Goal: Information Seeking & Learning: Learn about a topic

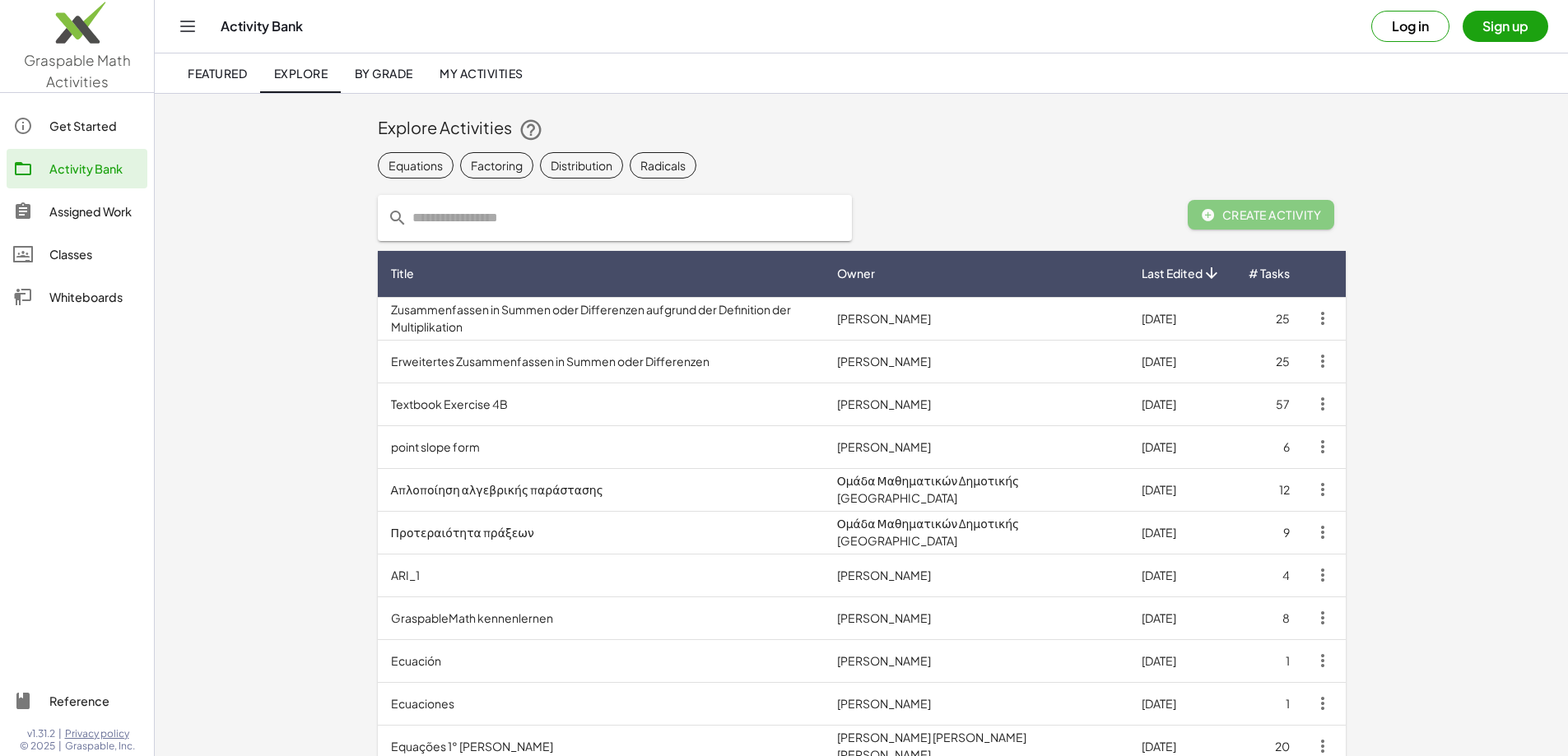
click at [200, 72] on span "Featured" at bounding box center [217, 72] width 60 height 15
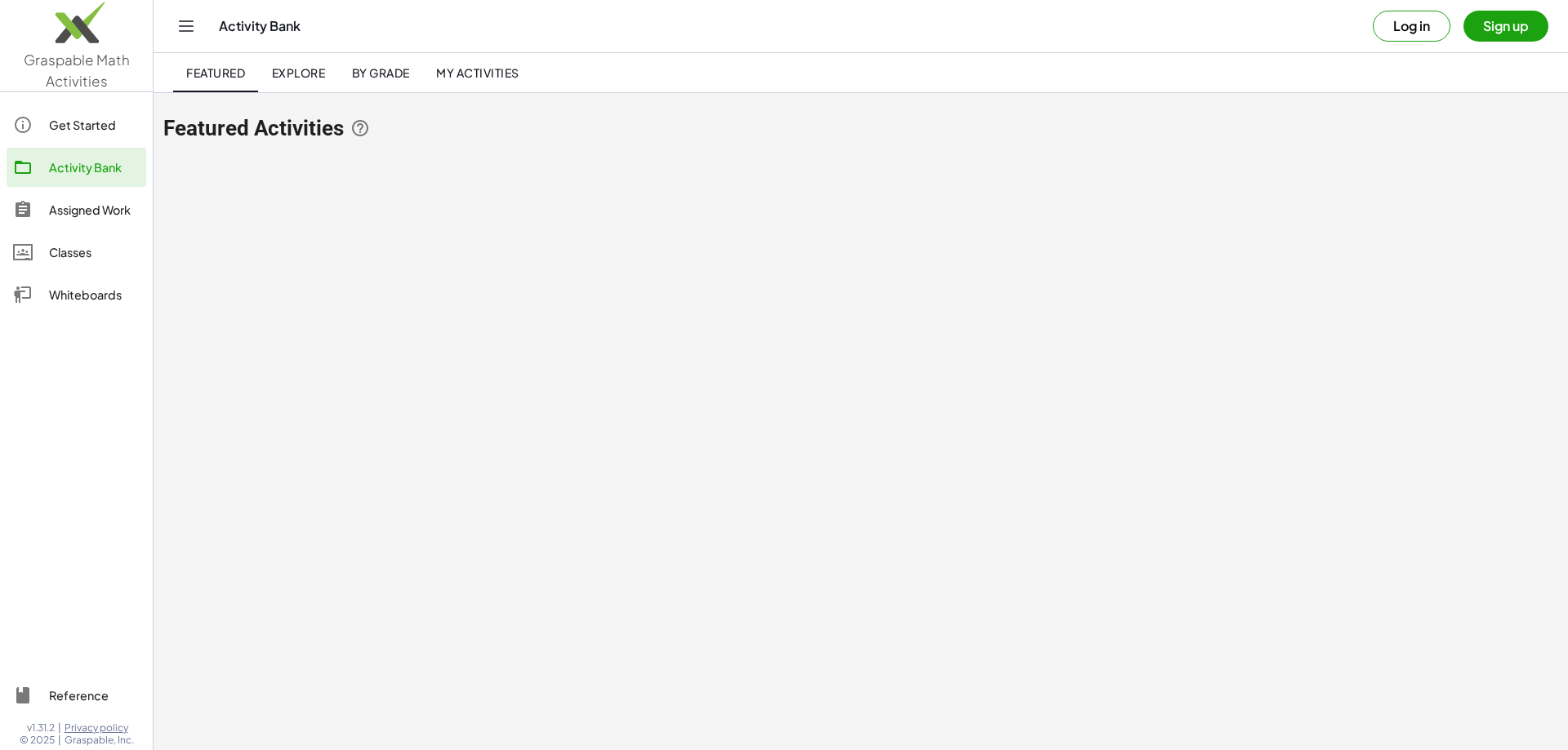
click at [284, 65] on span "Explore" at bounding box center [298, 72] width 54 height 15
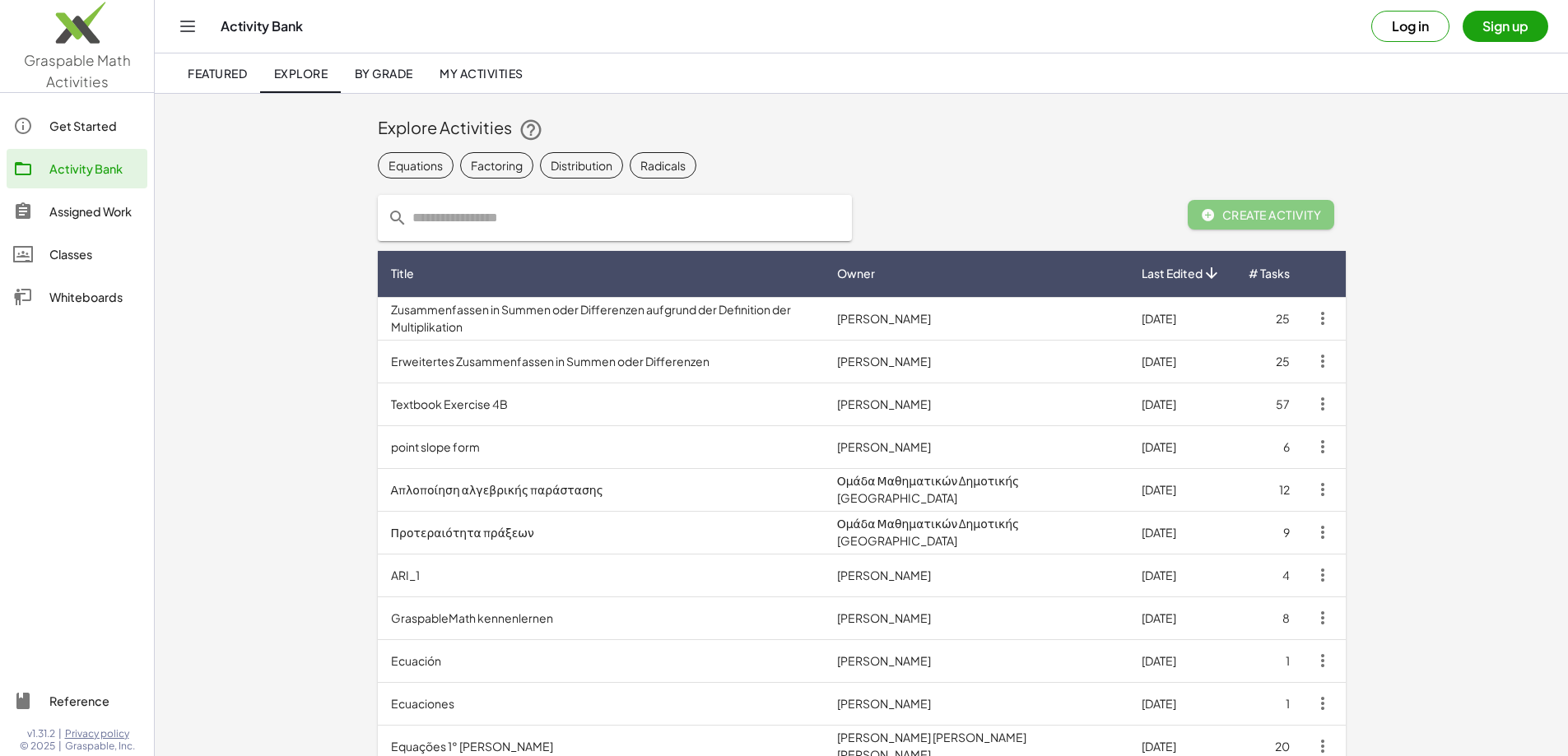
click at [391, 61] on link "By Grade" at bounding box center [382, 73] width 85 height 39
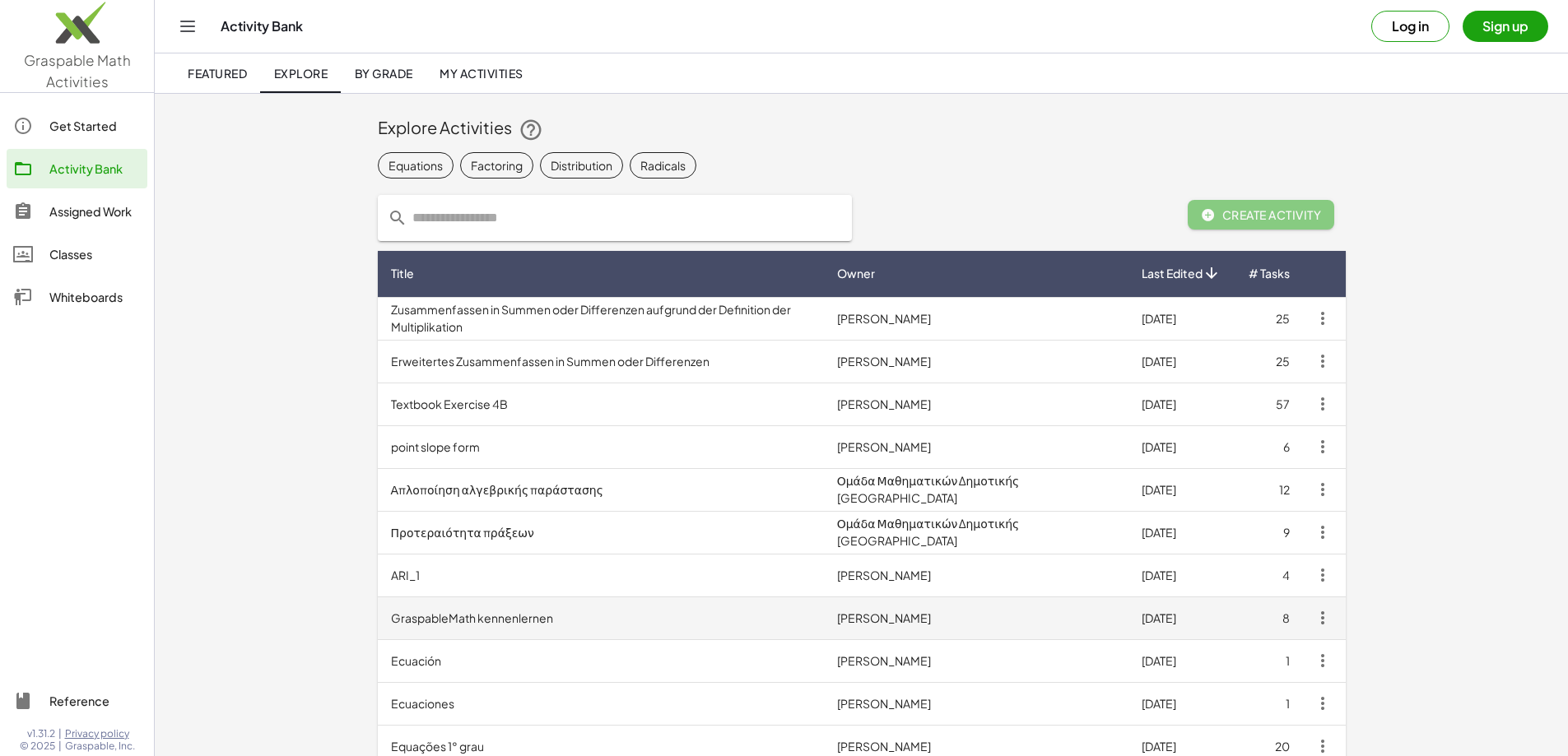
click at [378, 611] on td "GraspableMath kennenlernen" at bounding box center [600, 618] width 446 height 43
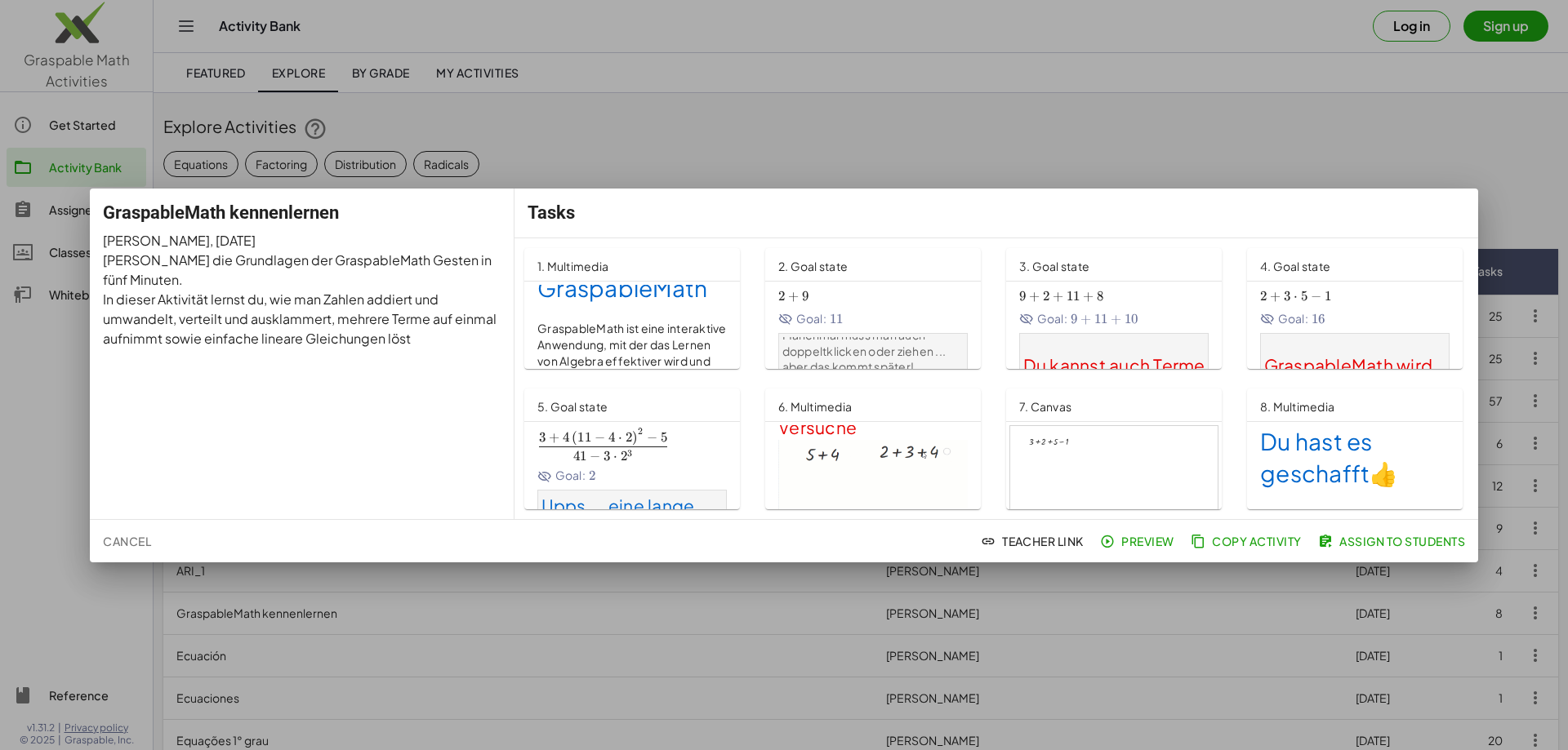
click at [656, 143] on div at bounding box center [784, 375] width 1568 height 750
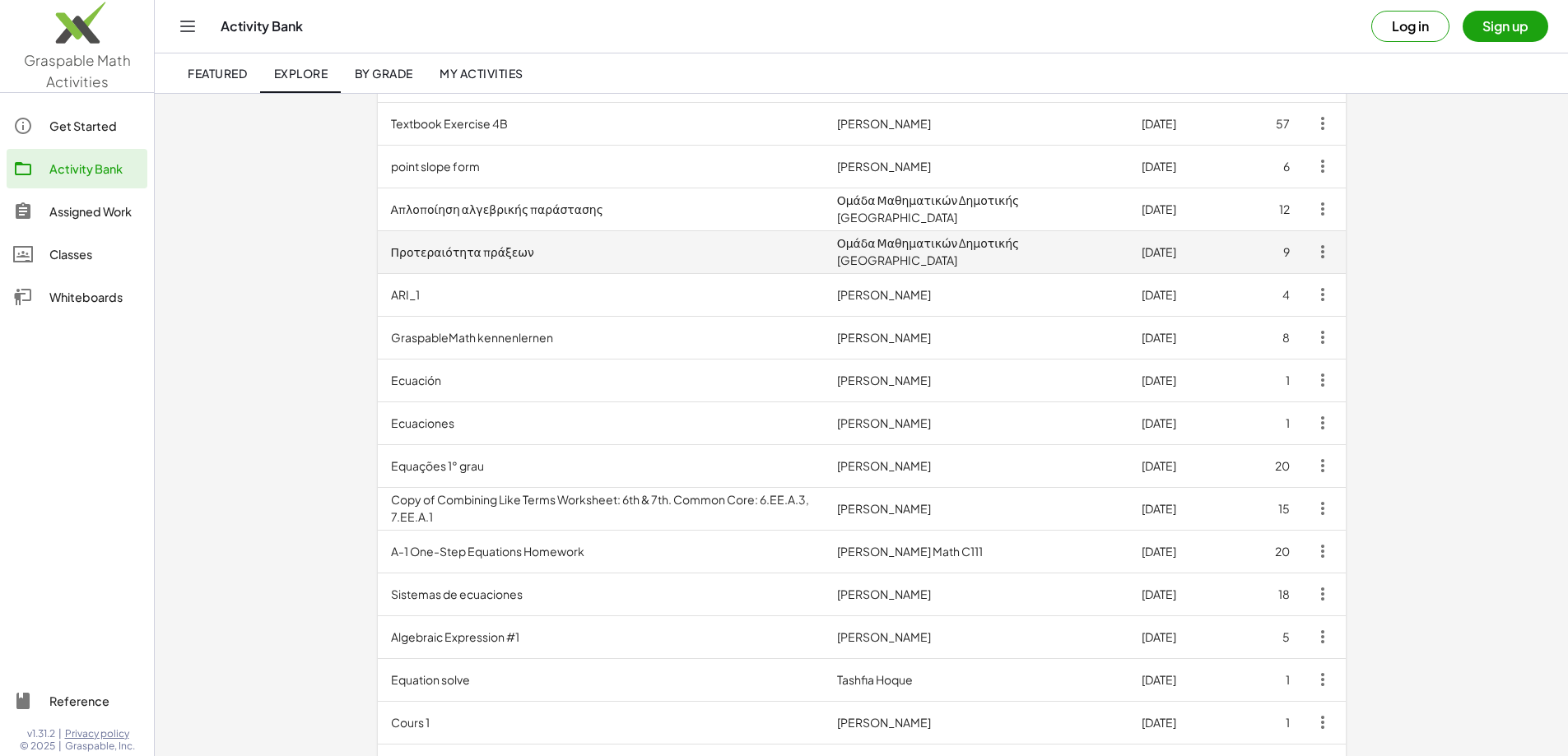
scroll to position [247, 0]
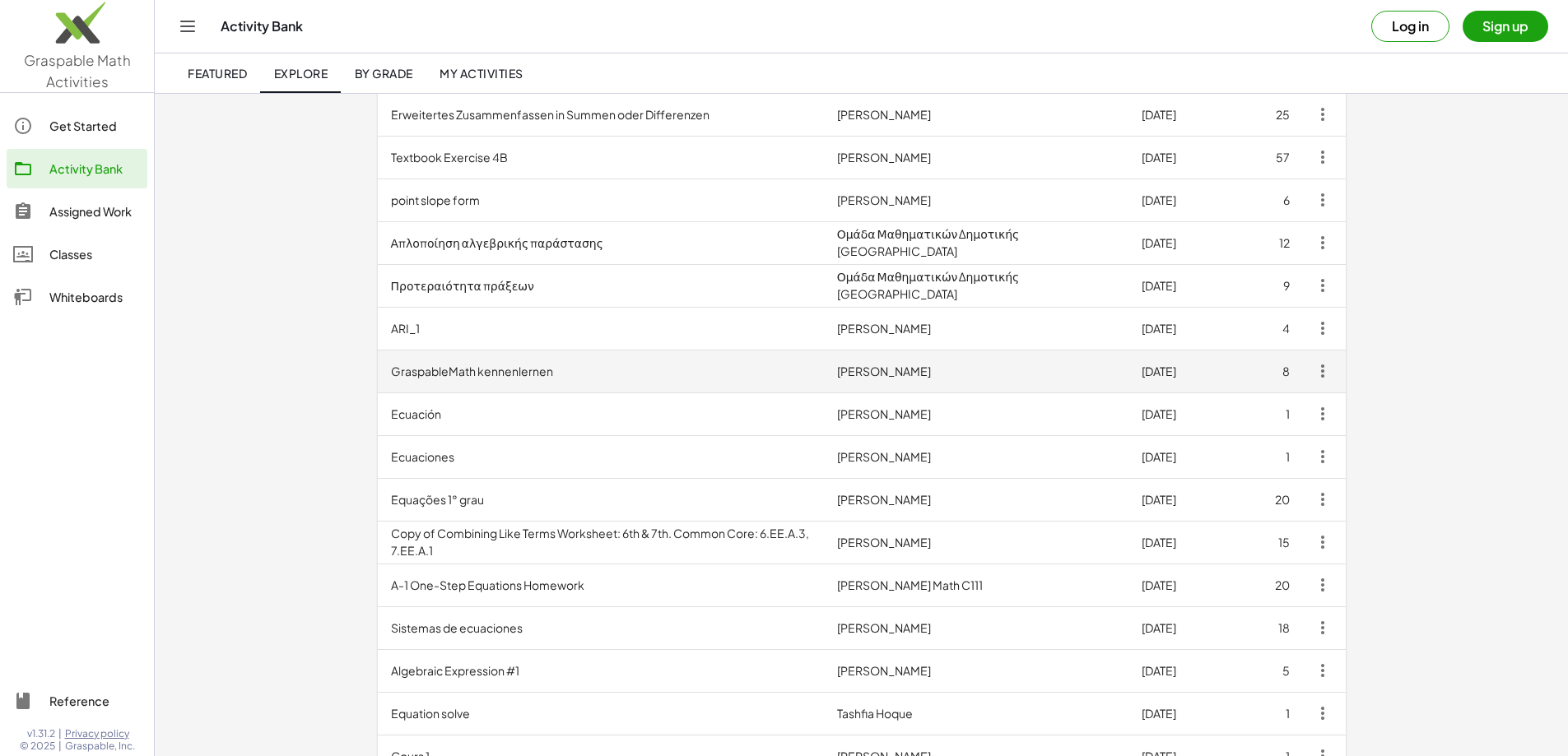
click at [378, 378] on td "GraspableMath kennenlernen" at bounding box center [600, 372] width 446 height 43
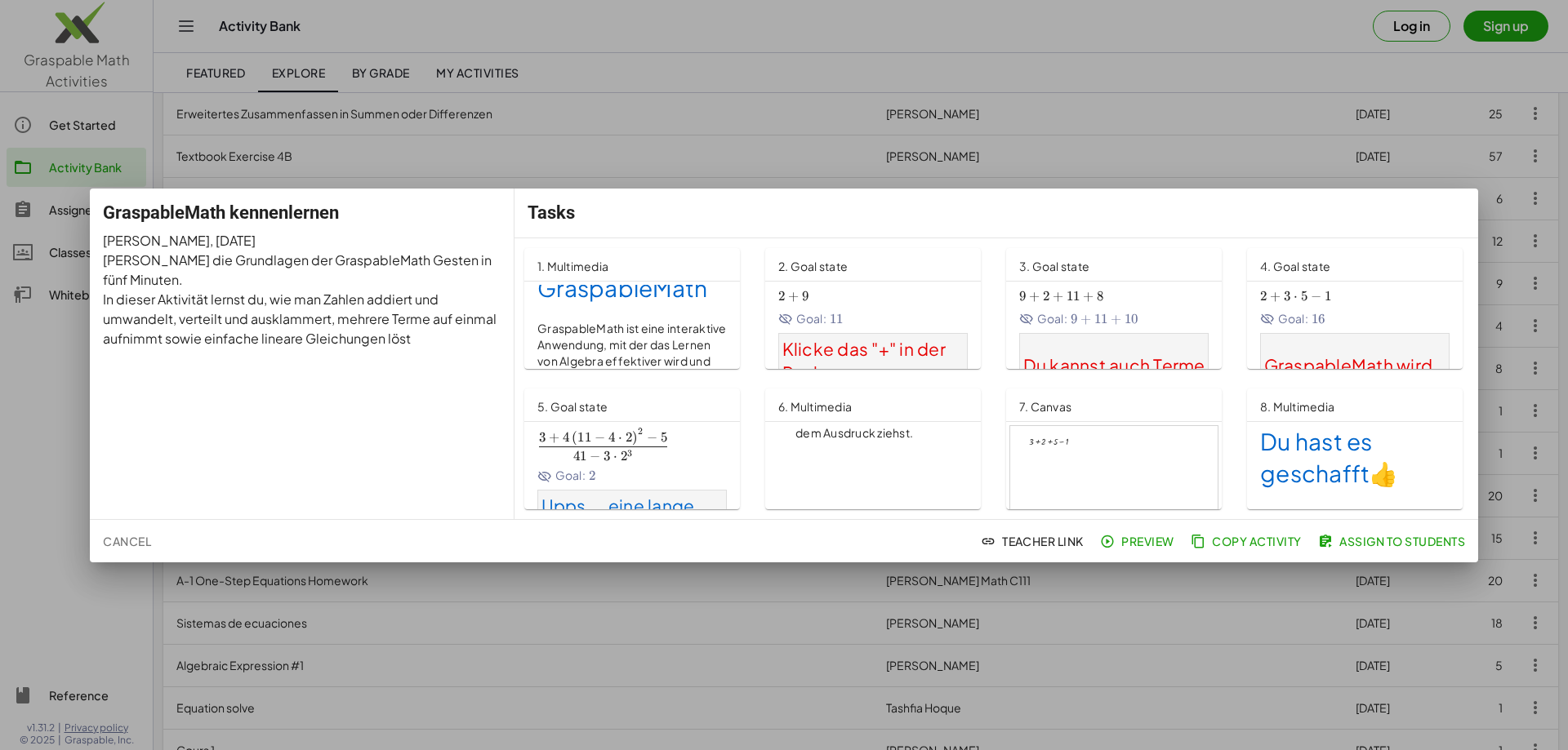
scroll to position [571, 0]
click at [544, 105] on div at bounding box center [784, 375] width 1568 height 750
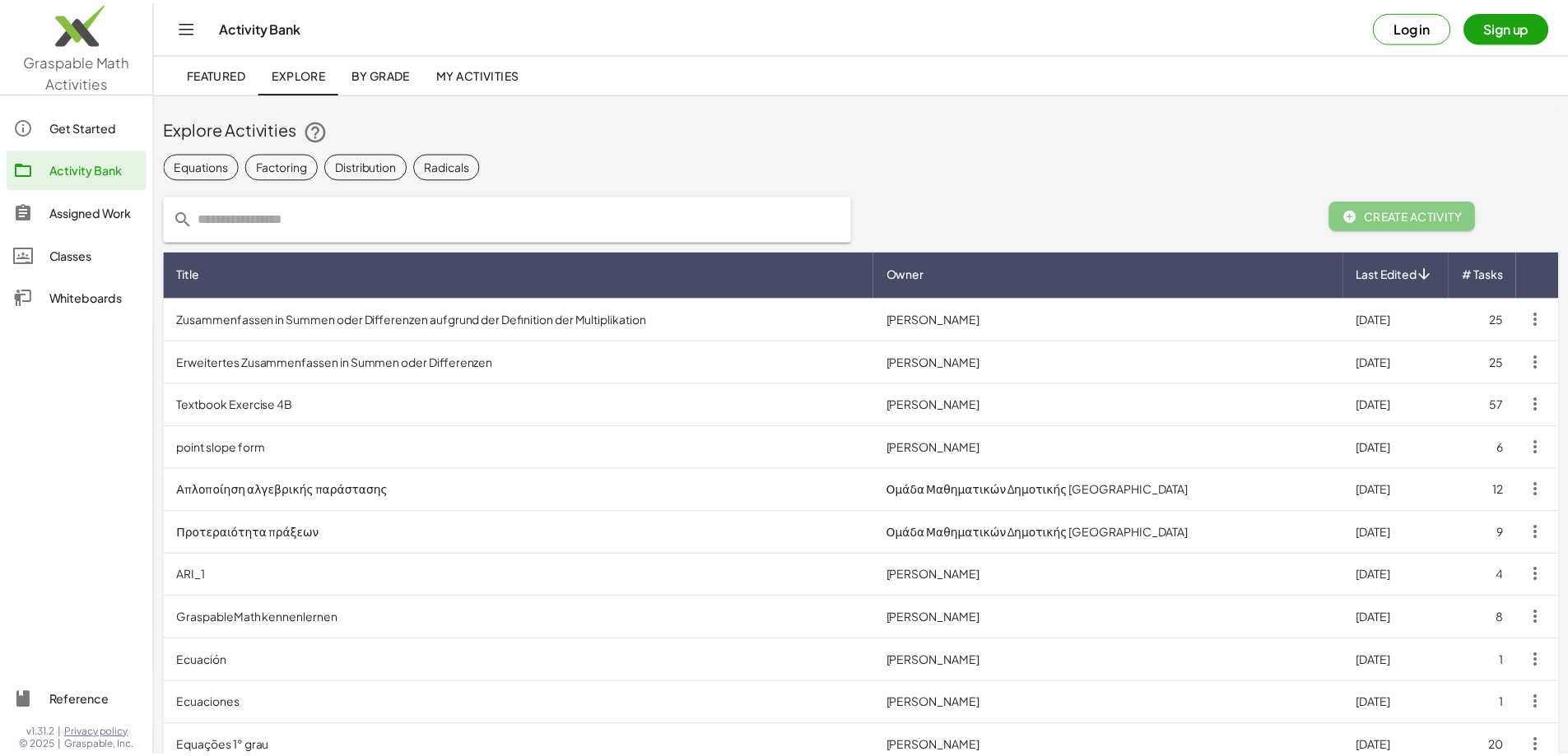
scroll to position [247, 0]
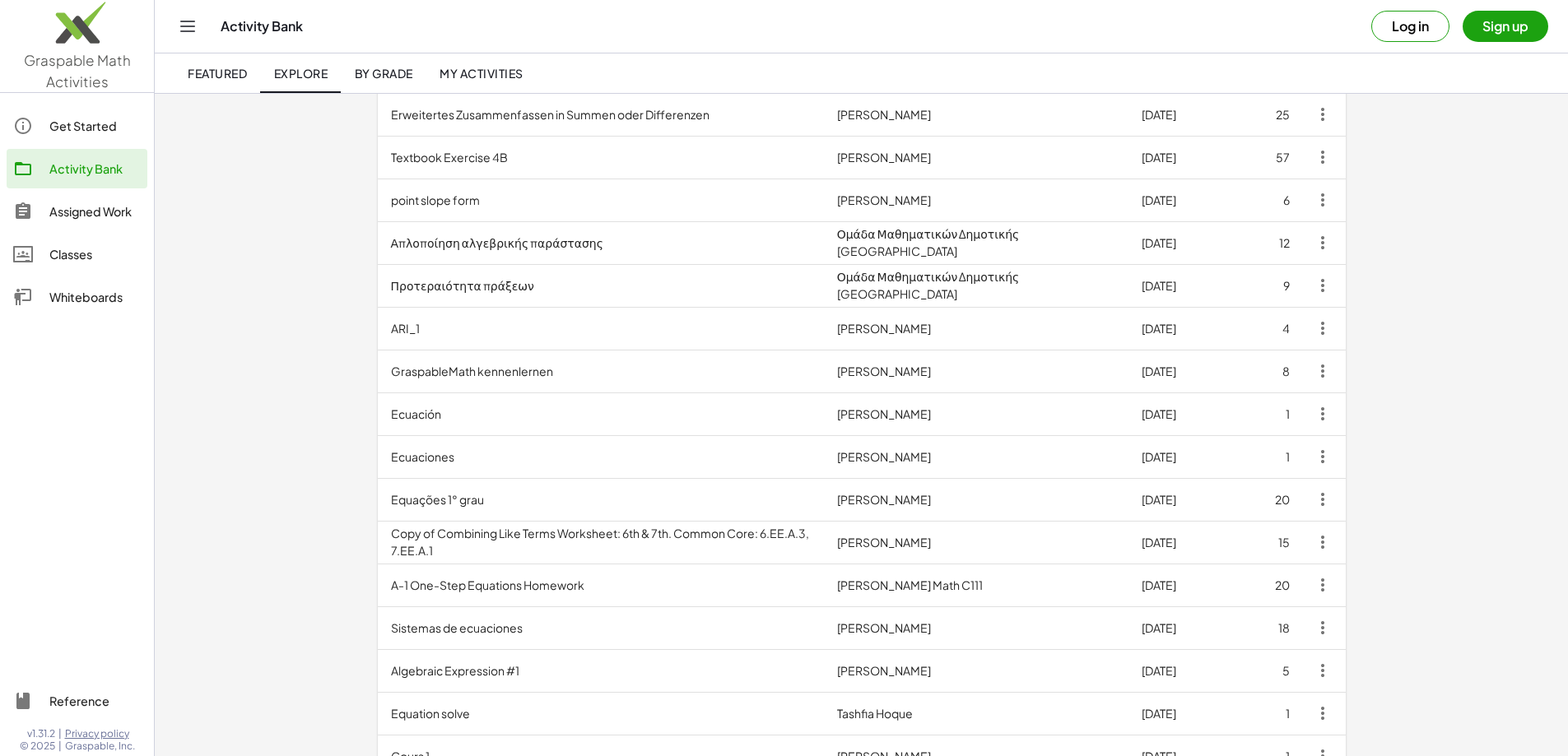
click at [91, 254] on div "Classes" at bounding box center [96, 255] width 92 height 20
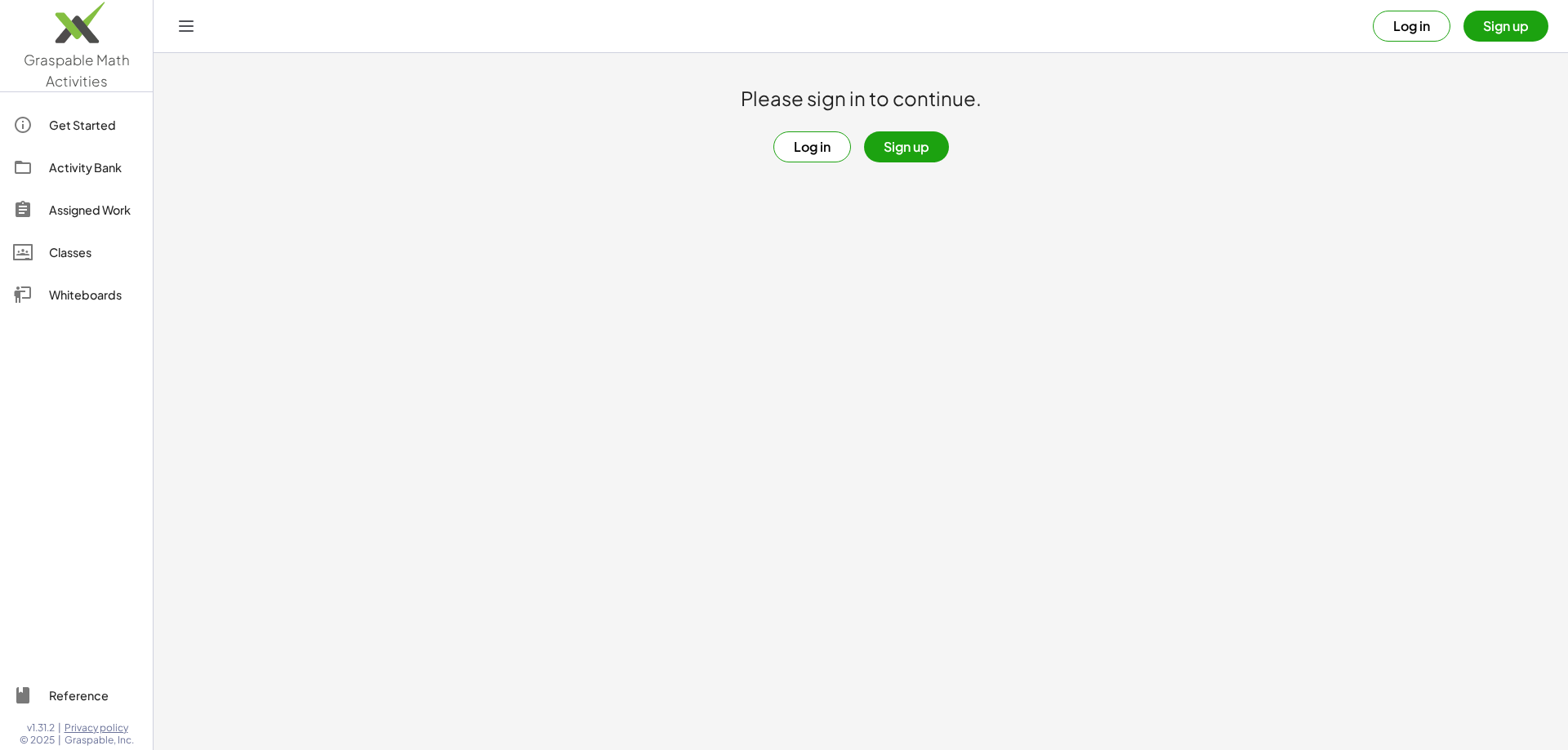
click at [89, 289] on div "Whiteboards" at bounding box center [95, 294] width 91 height 19
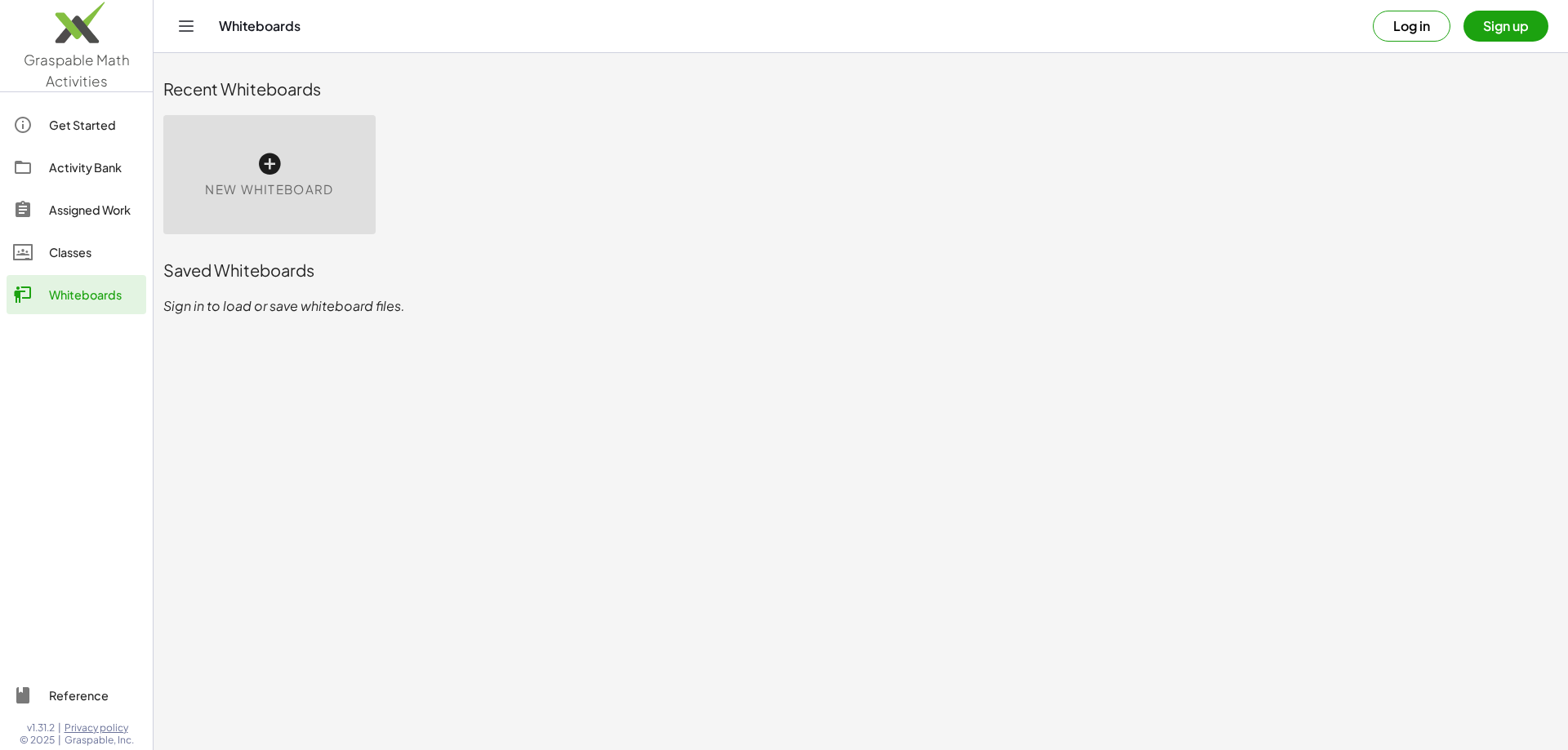
click at [101, 247] on div "Classes" at bounding box center [95, 253] width 91 height 19
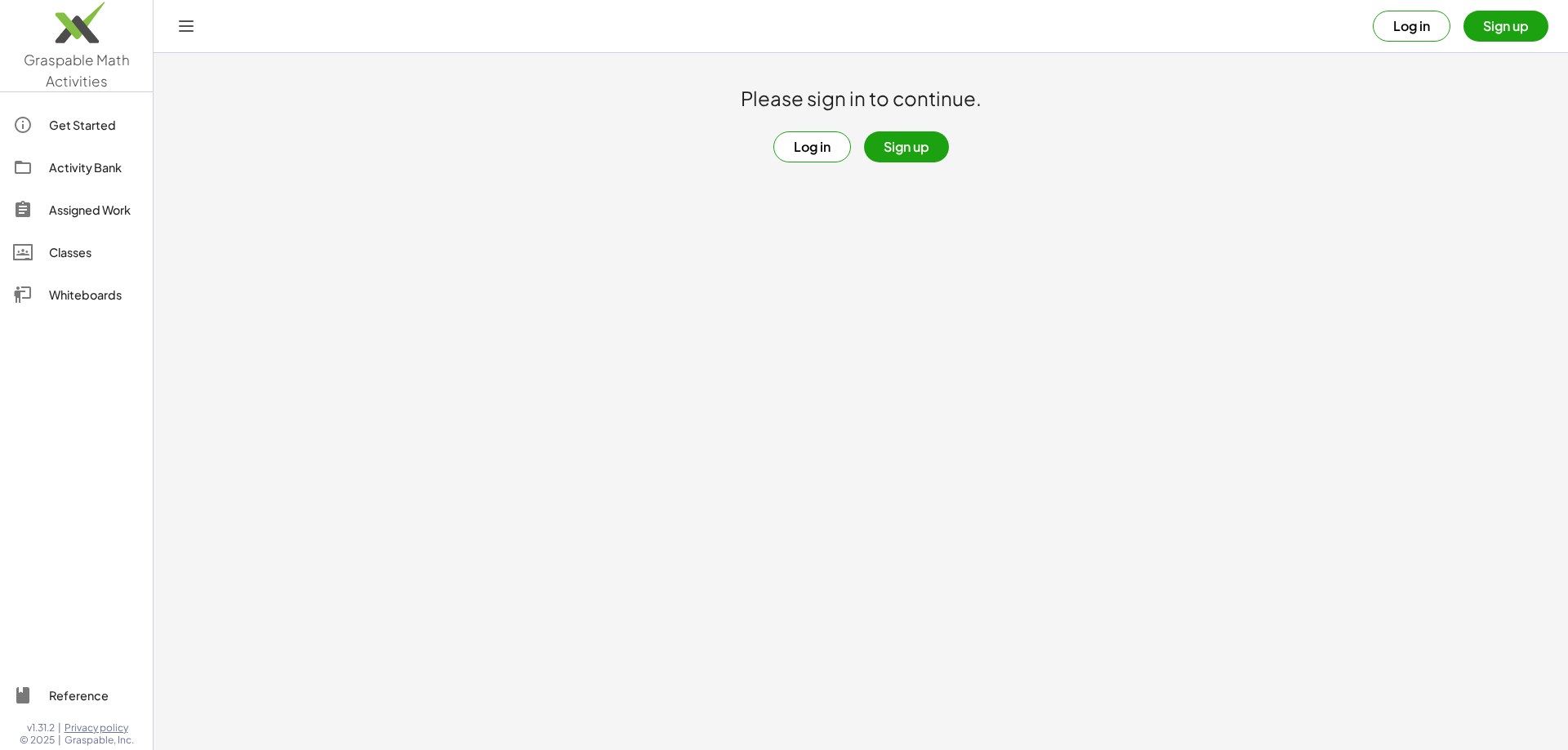
click at [95, 202] on div "Assigned Work" at bounding box center [95, 210] width 91 height 19
click at [81, 156] on link "Activity Bank" at bounding box center [76, 167] width 139 height 39
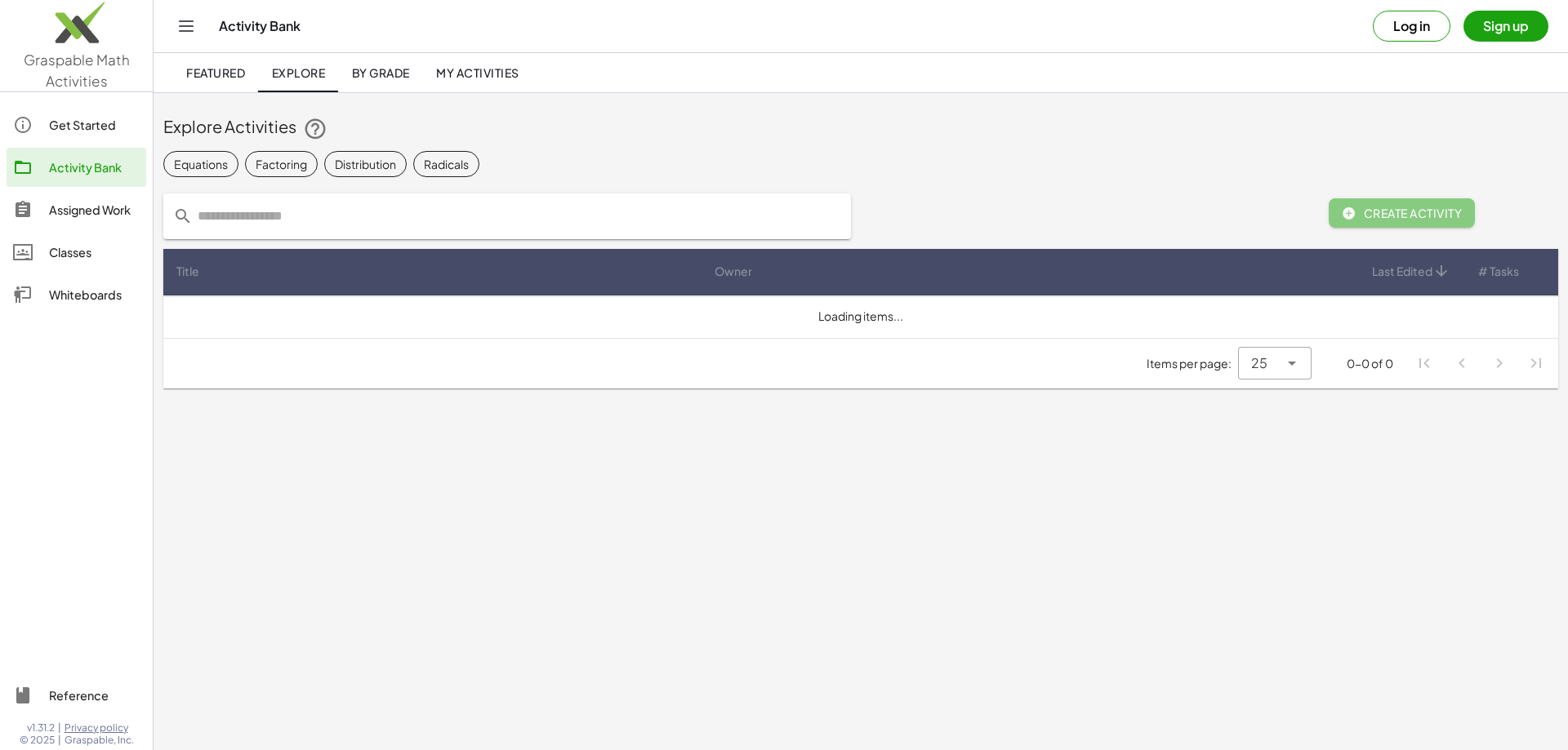
click at [75, 124] on div "Get Started" at bounding box center [95, 125] width 91 height 19
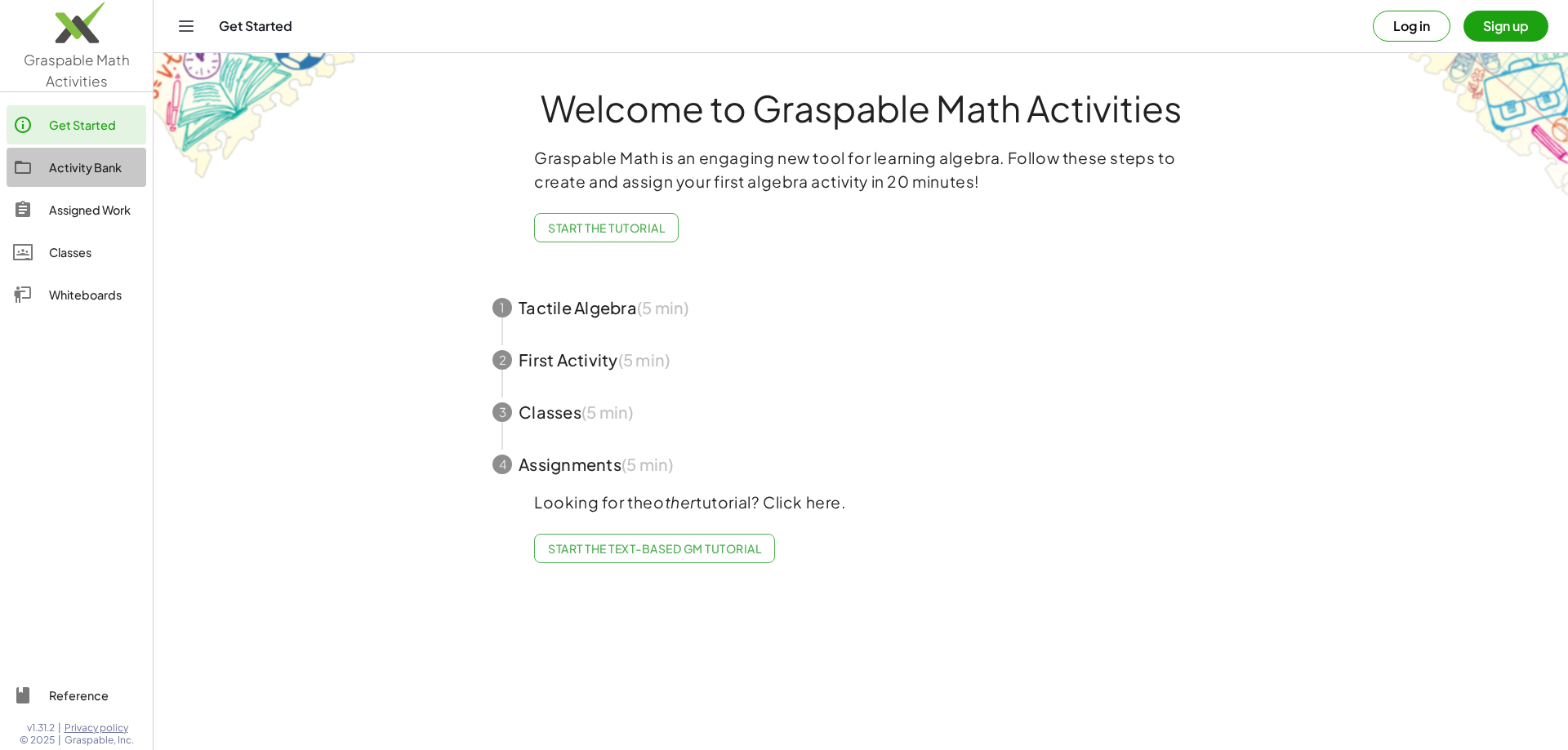
click at [91, 175] on div "Activity Bank" at bounding box center [95, 167] width 91 height 19
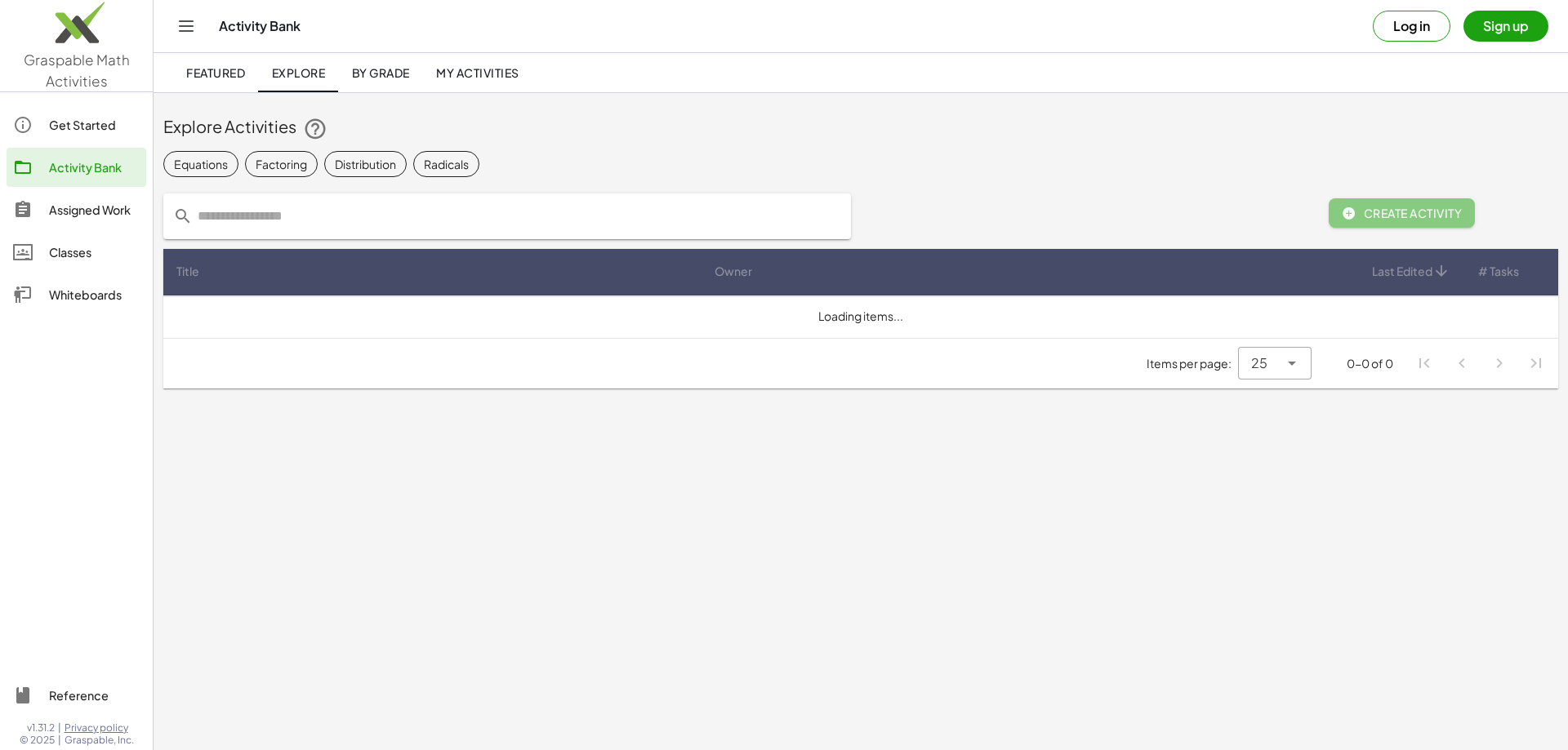
click at [95, 199] on link "Assigned Work" at bounding box center [76, 210] width 139 height 39
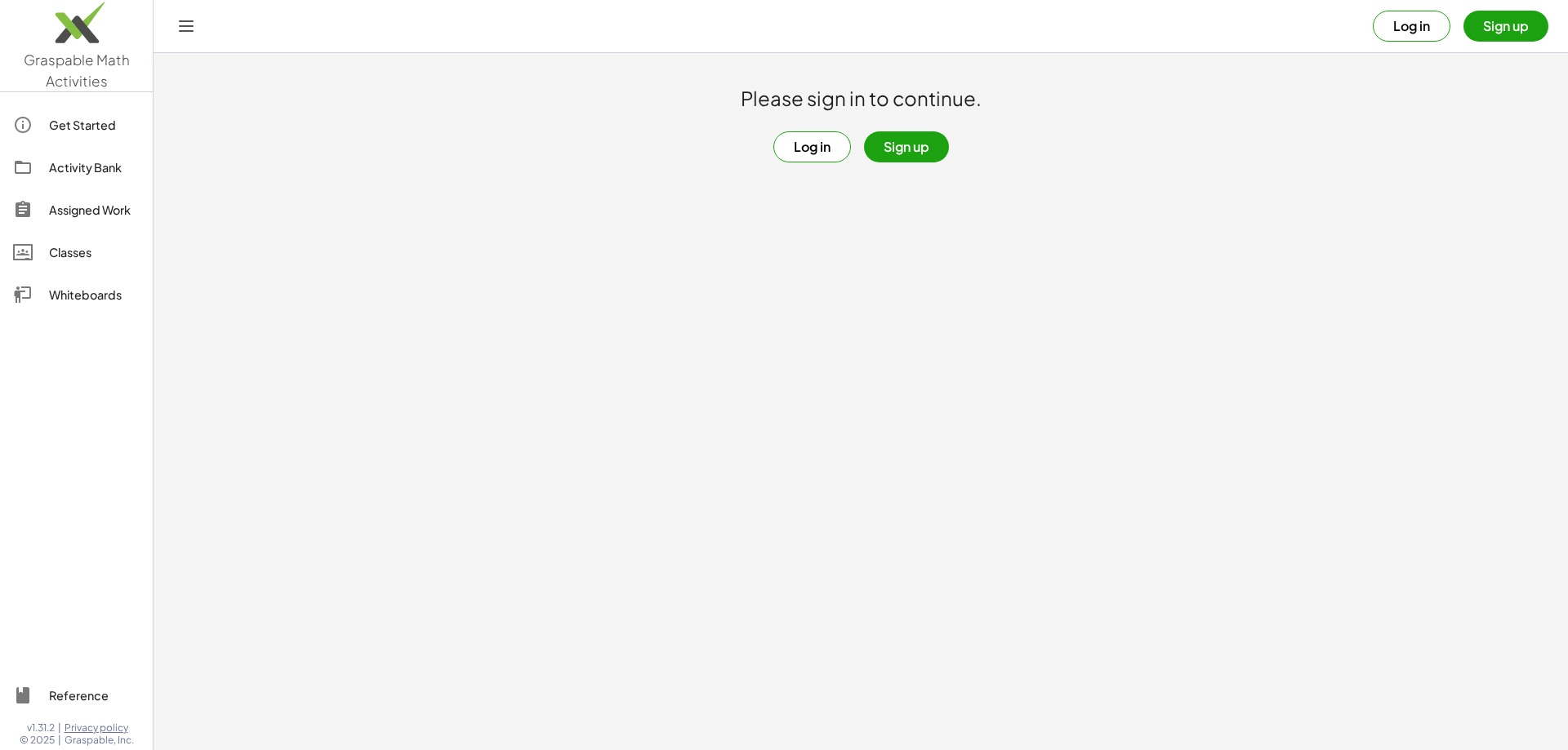
click at [98, 165] on div "Activity Bank" at bounding box center [95, 167] width 91 height 19
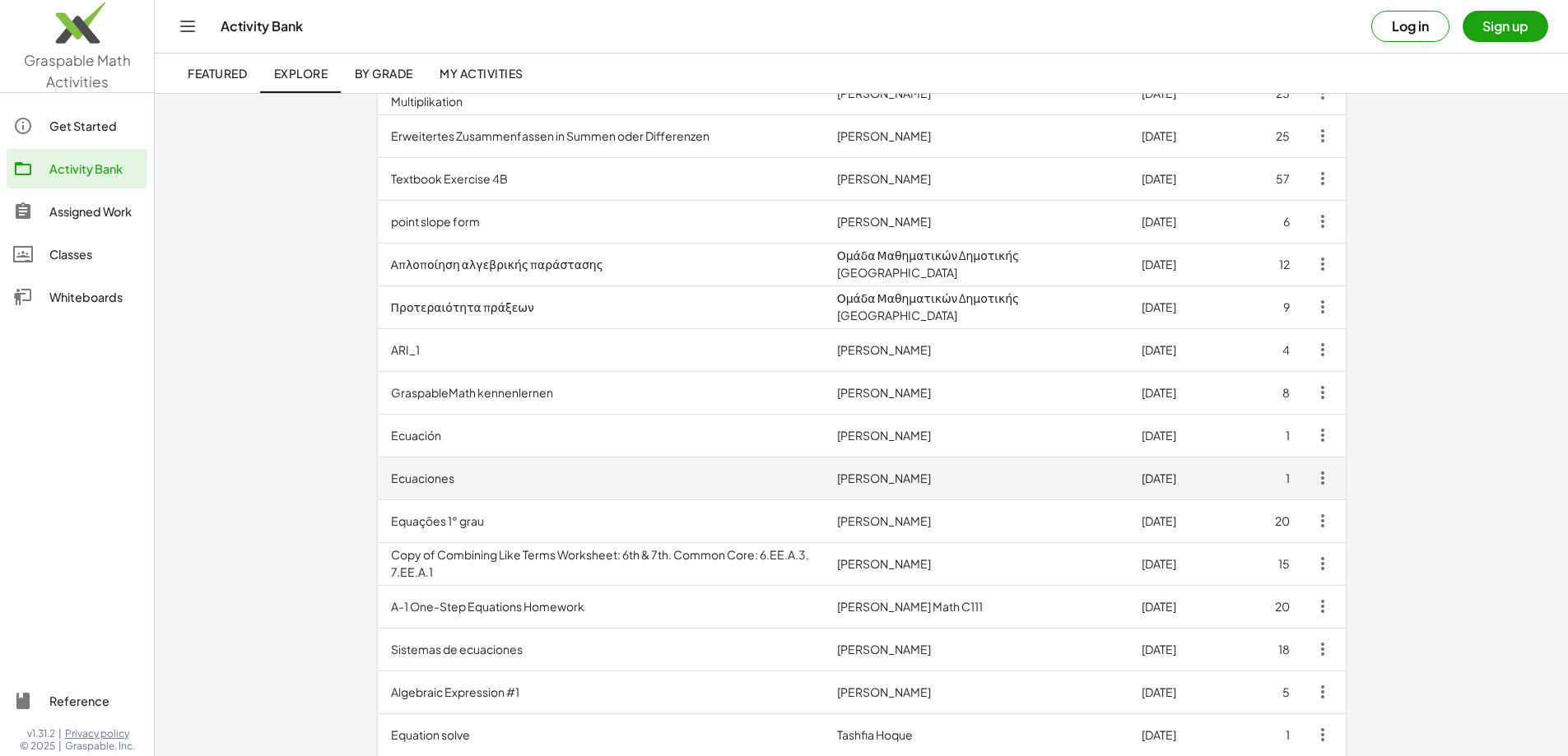
scroll to position [329, 0]
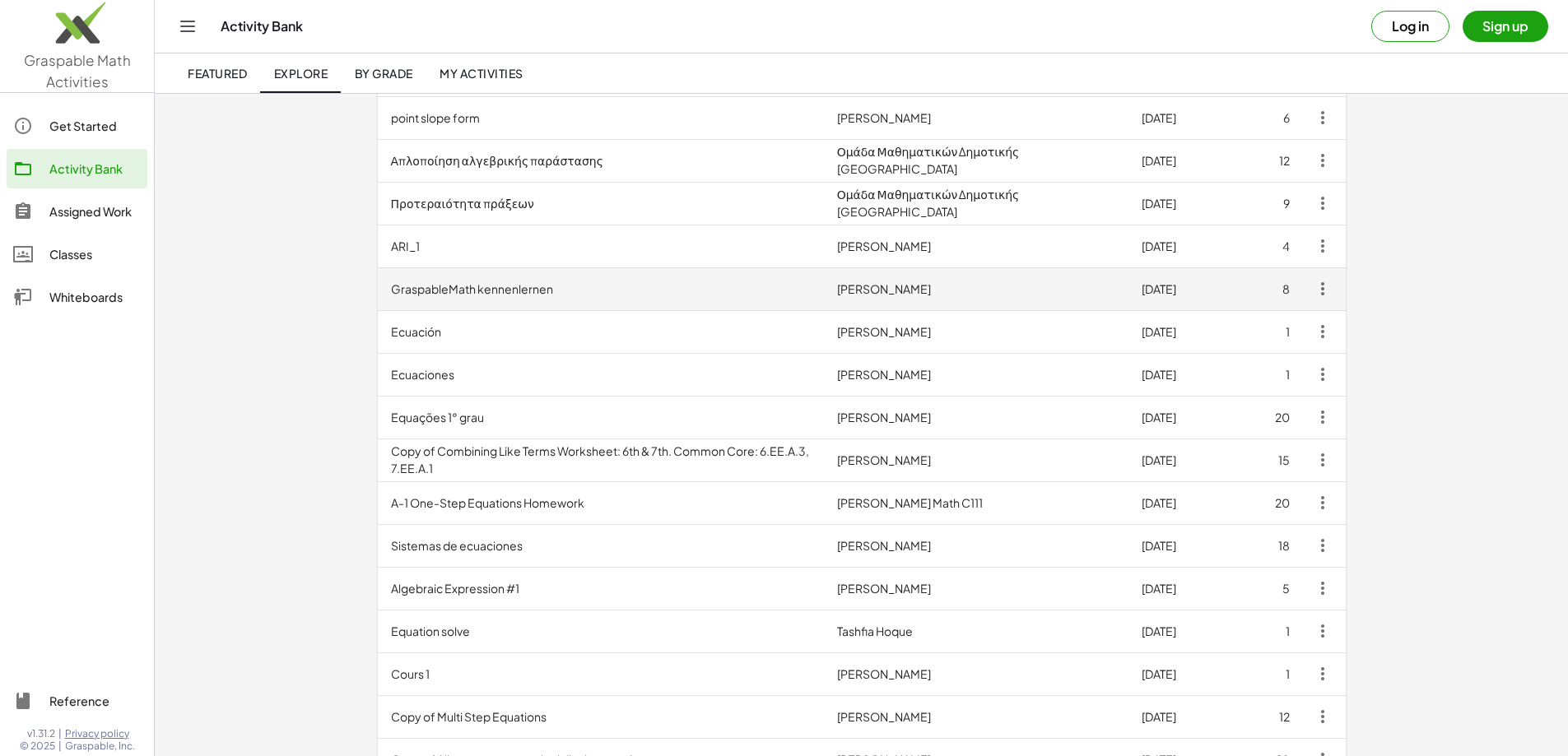
click at [378, 298] on td "GraspableMath kennenlernen" at bounding box center [600, 289] width 446 height 43
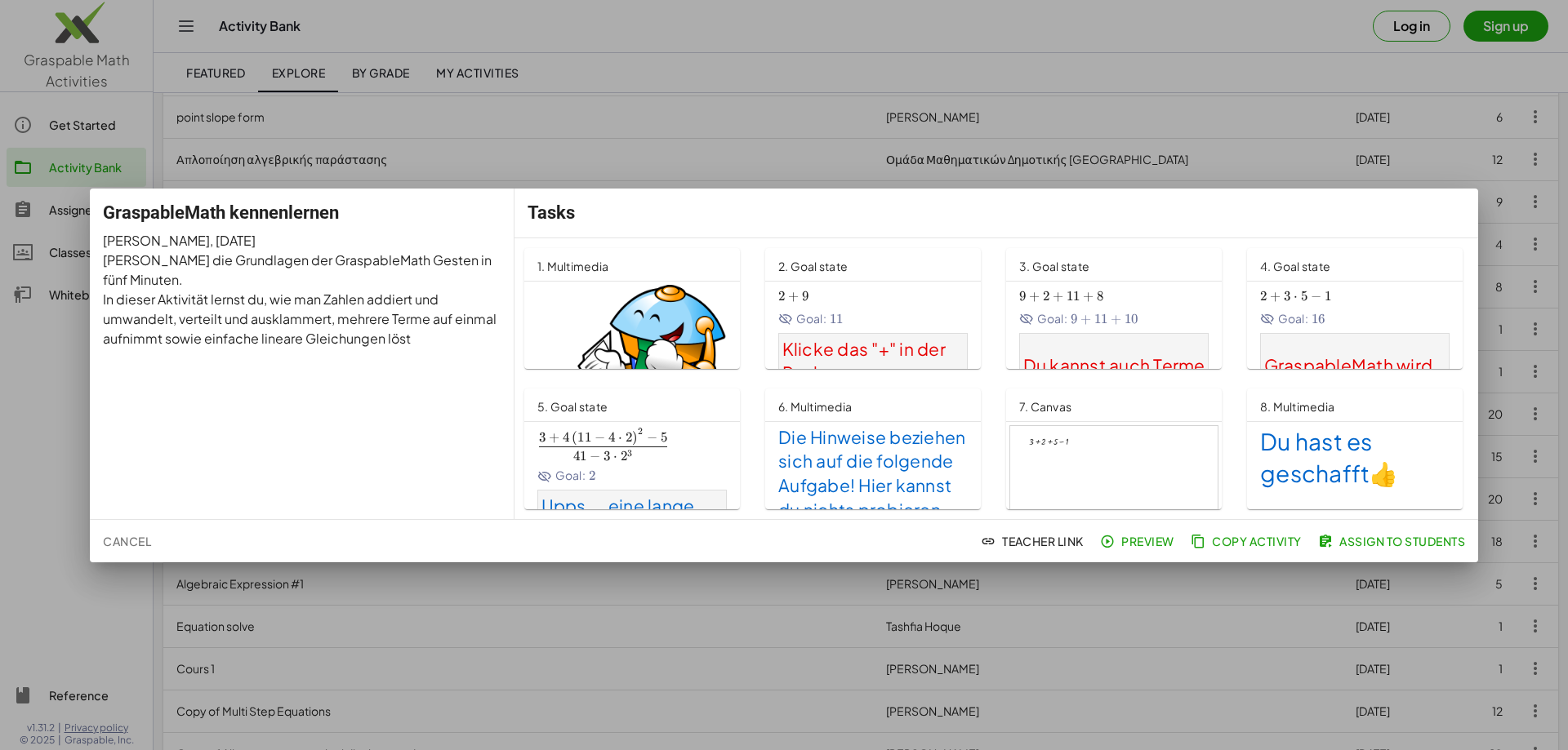
click at [1294, 470] on span "Du hast es geschafft" at bounding box center [1318, 457] width 117 height 61
click at [648, 147] on div at bounding box center [784, 375] width 1568 height 750
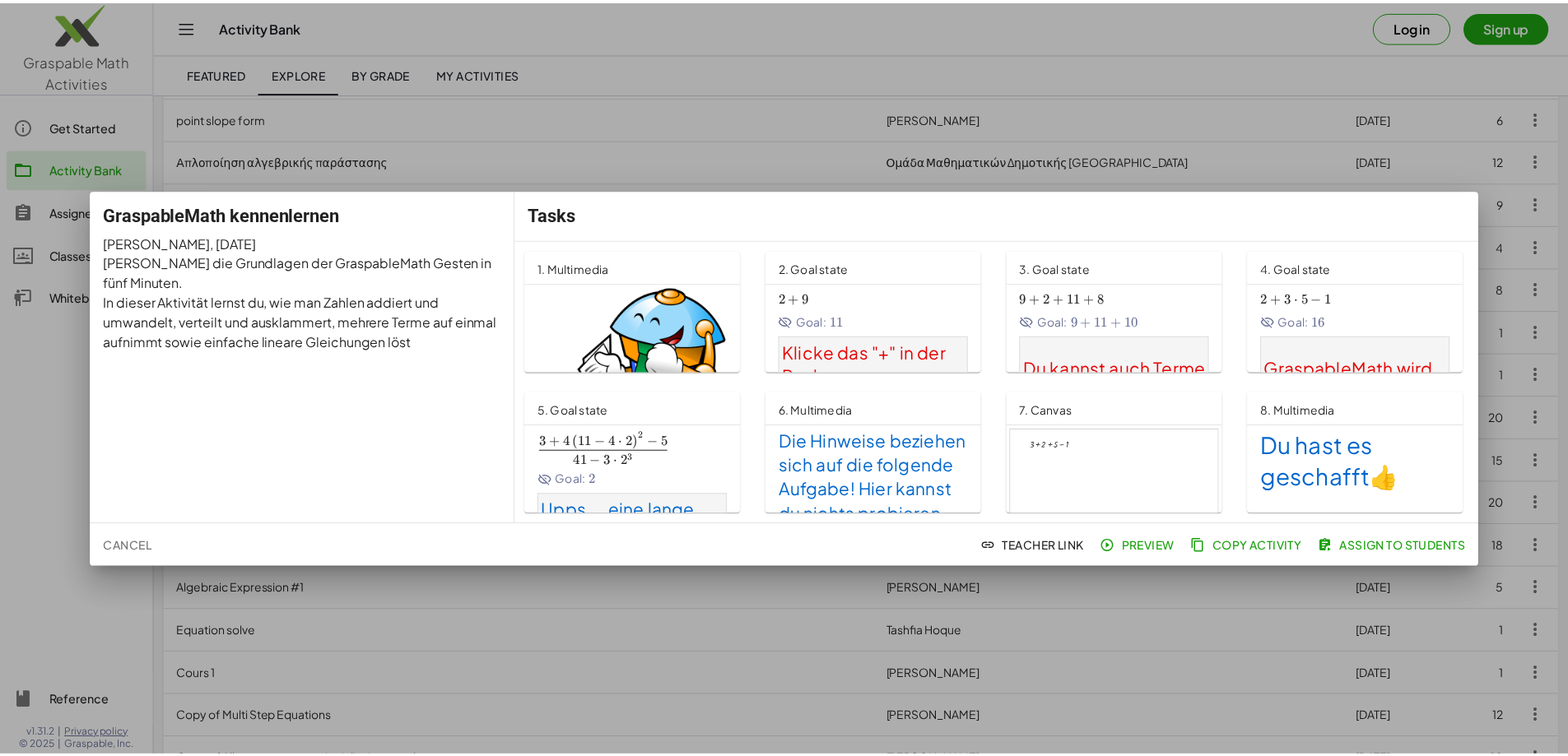
scroll to position [329, 0]
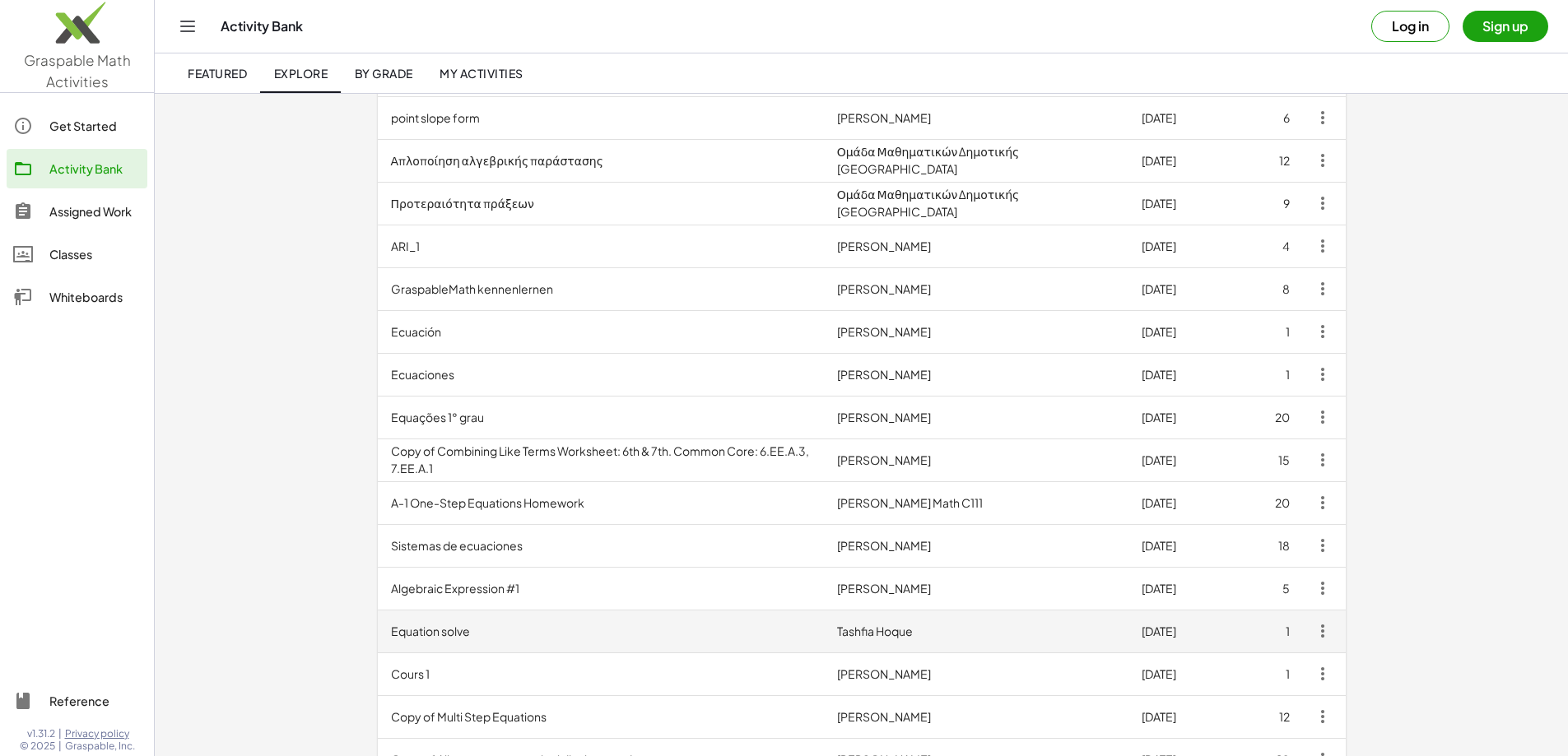
click at [378, 630] on td "Equation solve" at bounding box center [600, 631] width 446 height 43
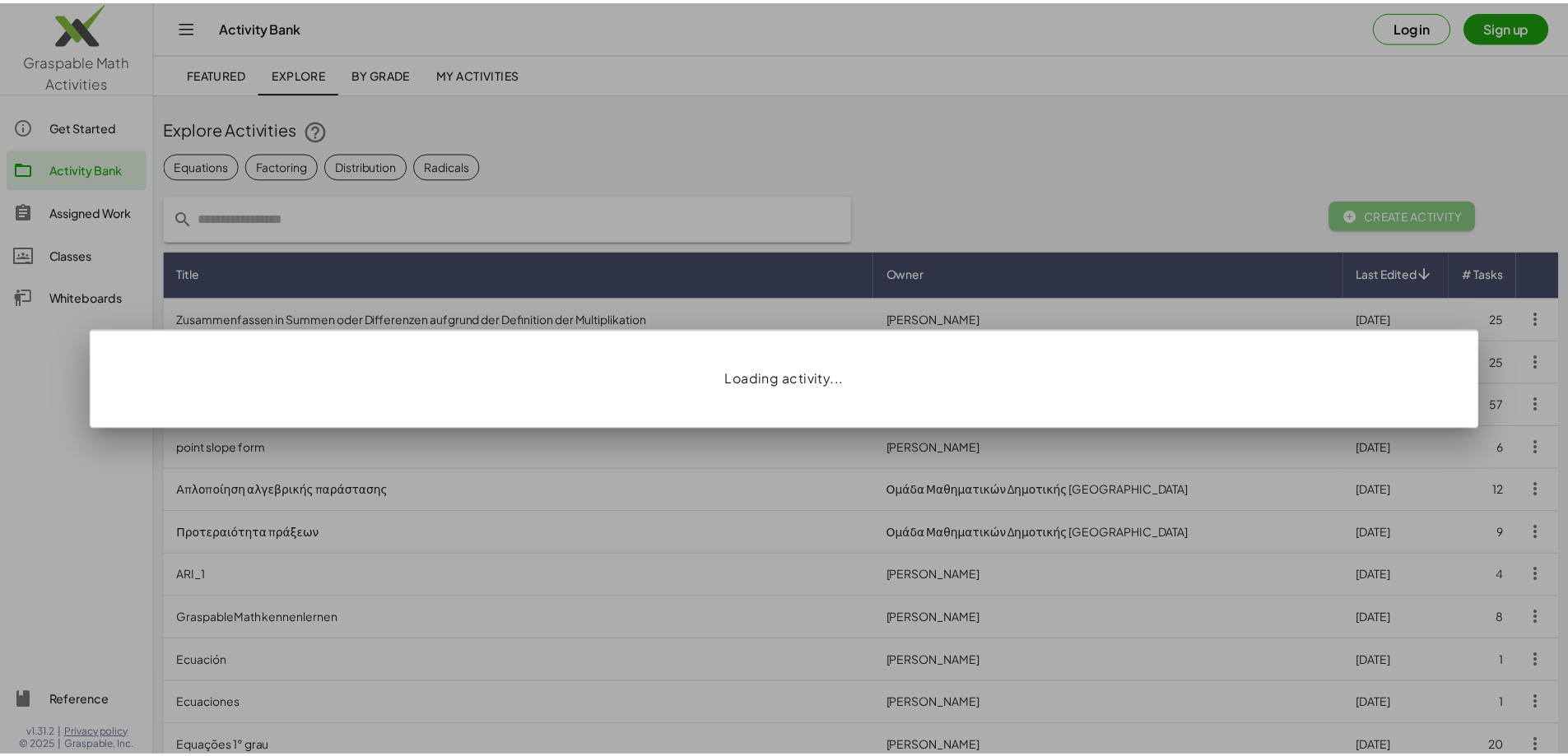
scroll to position [329, 0]
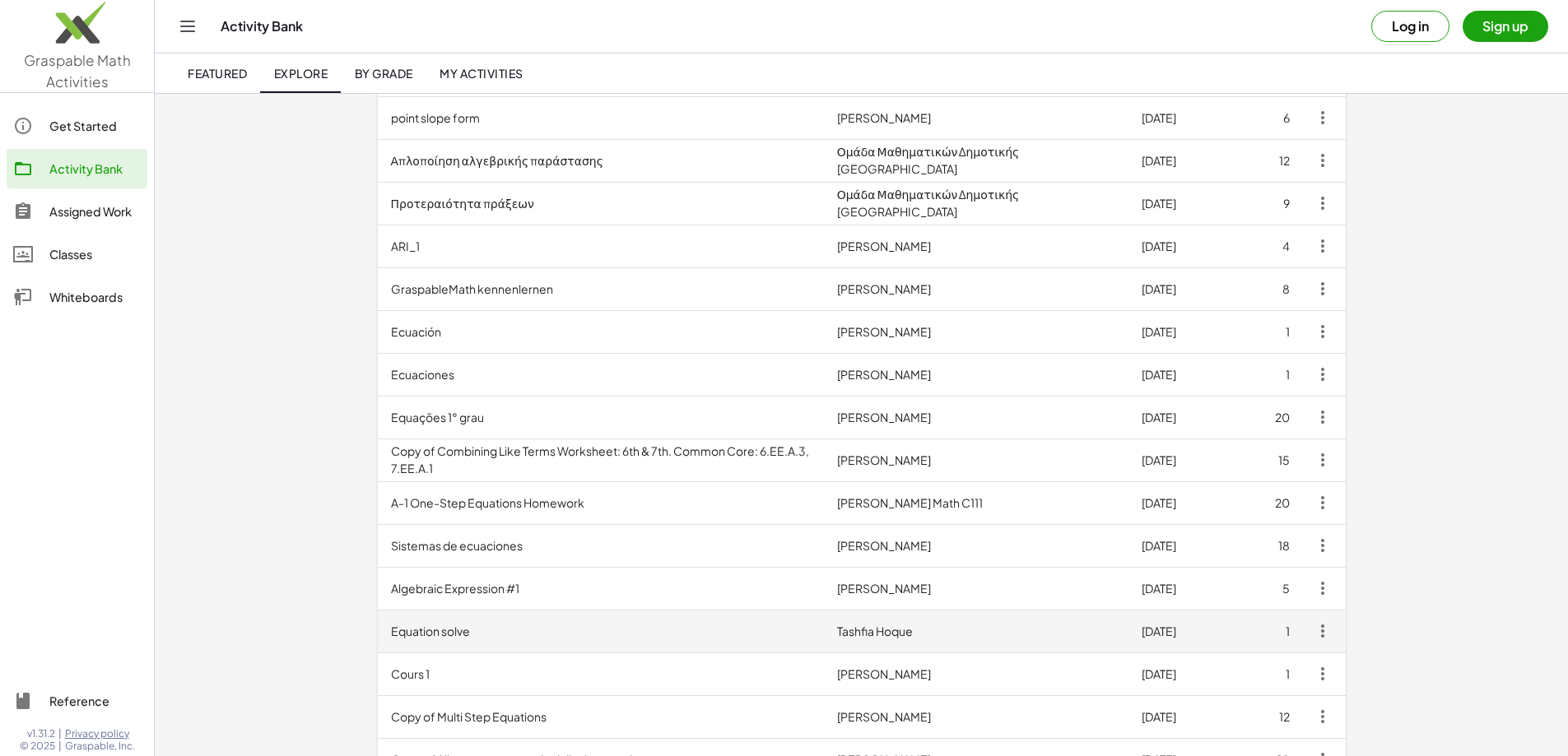
click at [378, 630] on td "Equation solve" at bounding box center [600, 631] width 446 height 43
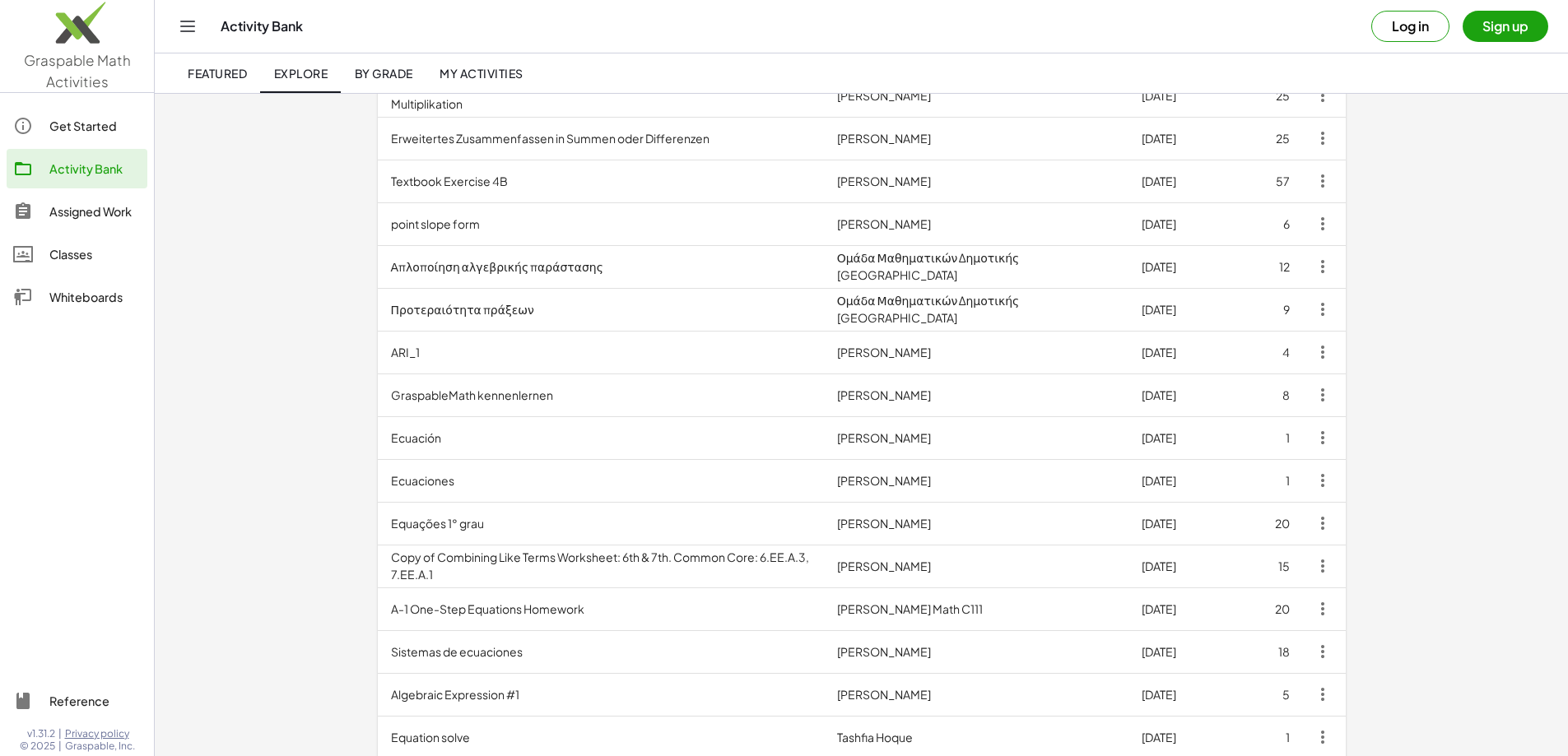
scroll to position [165, 0]
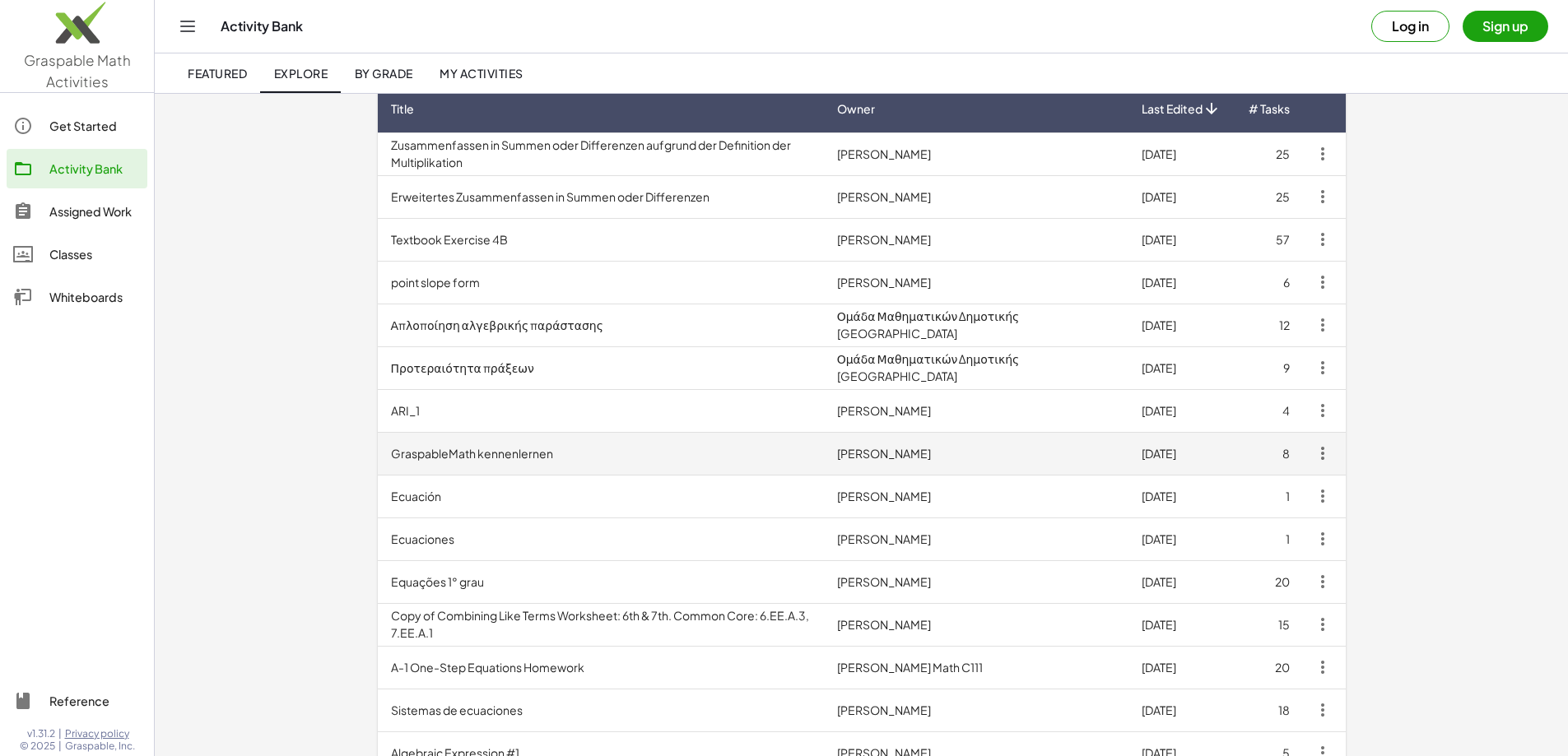
click at [378, 464] on td "GraspableMath kennenlernen" at bounding box center [600, 454] width 446 height 43
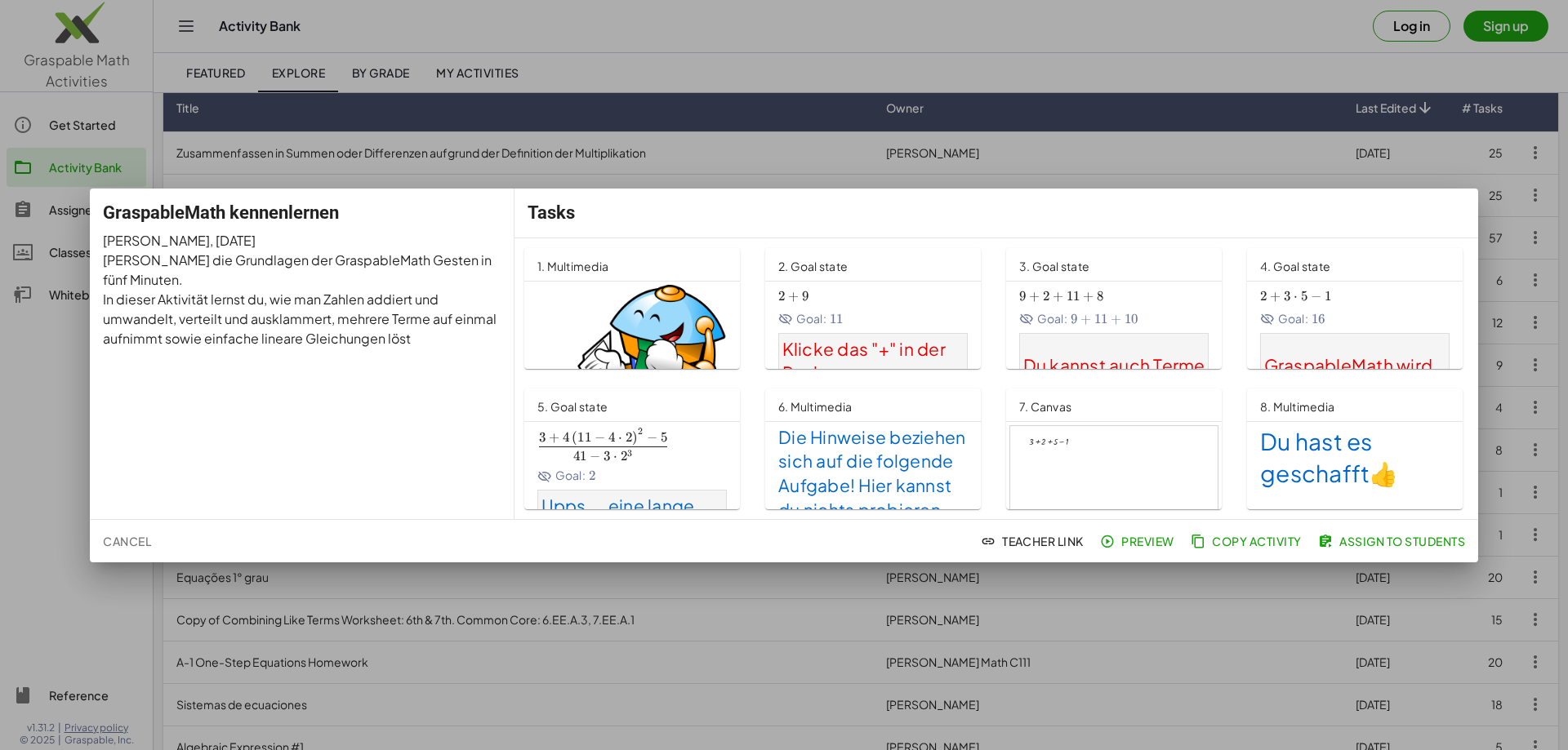
click at [1075, 465] on div at bounding box center [1113, 484] width 207 height 117
click at [1035, 445] on div at bounding box center [1113, 484] width 207 height 117
click at [782, 623] on div at bounding box center [784, 375] width 1568 height 750
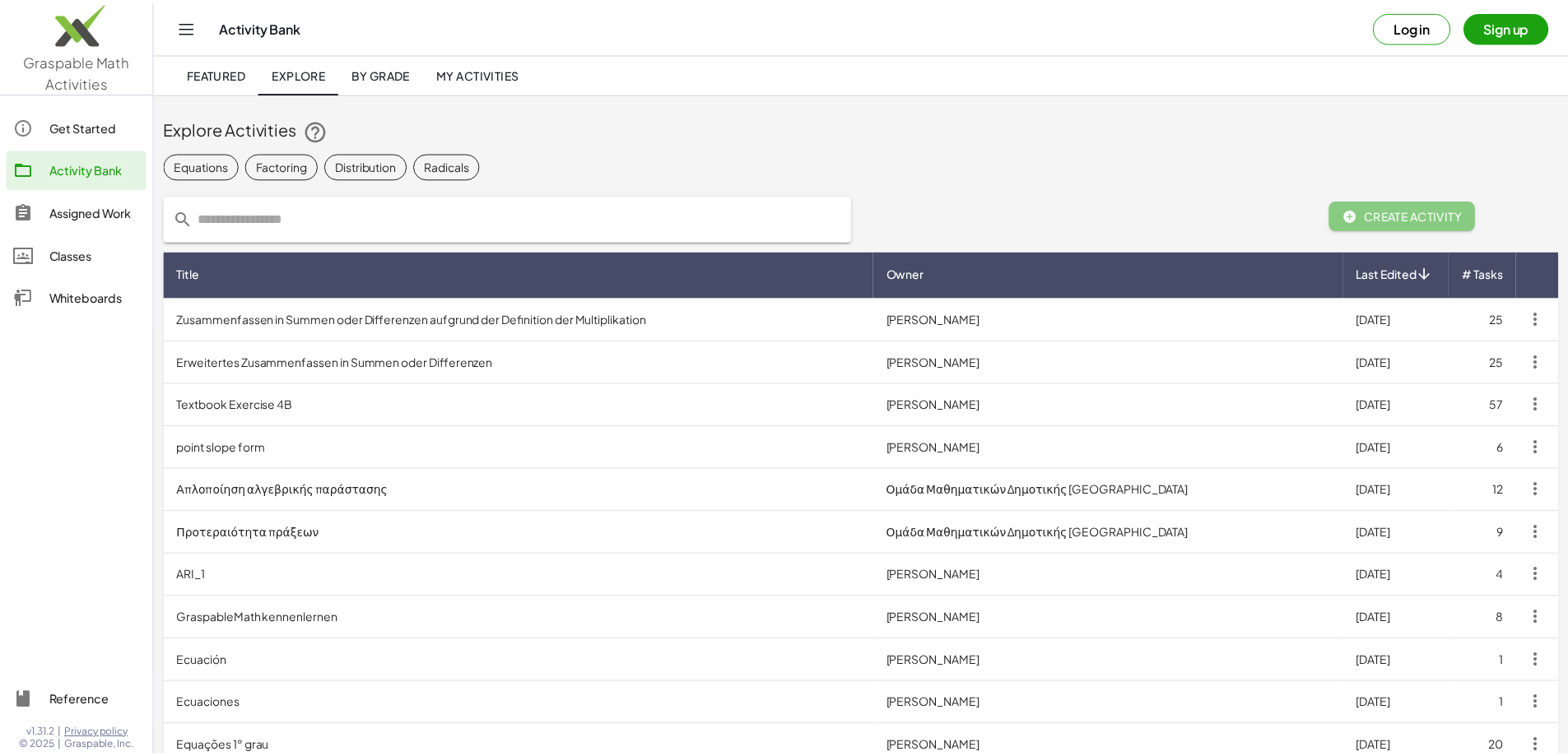
scroll to position [165, 0]
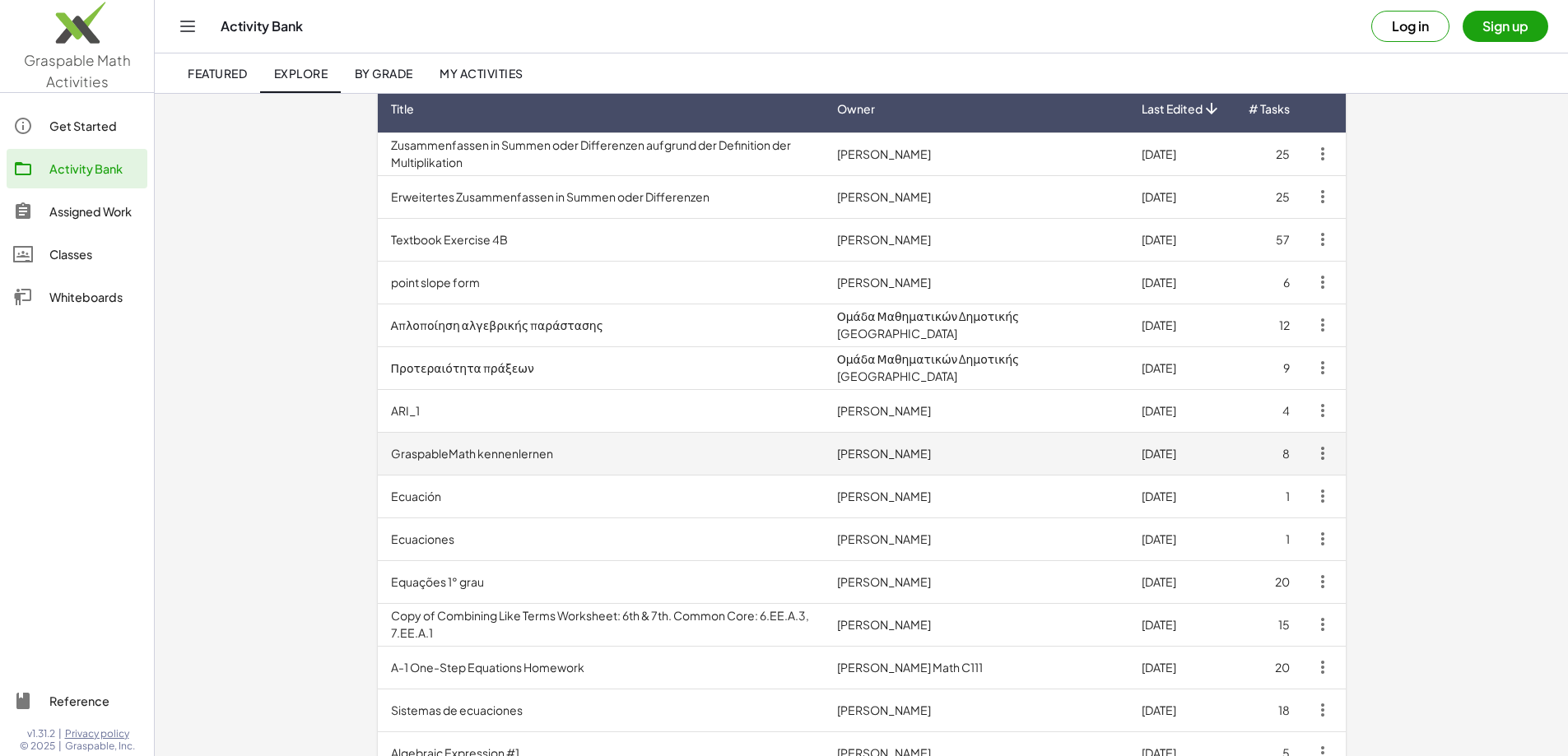
click at [378, 451] on td "GraspableMath kennenlernen" at bounding box center [600, 454] width 446 height 43
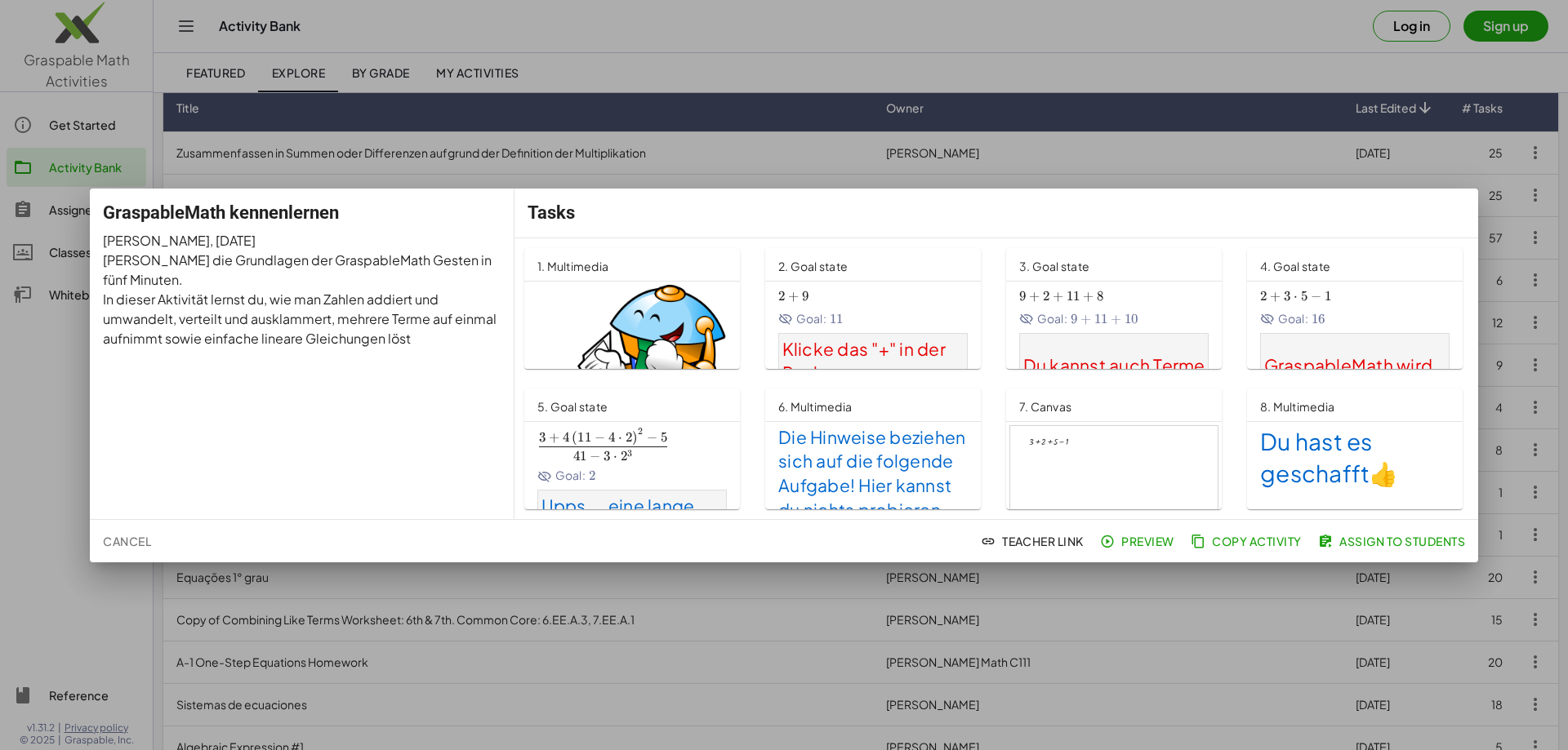
click at [1116, 450] on div at bounding box center [1113, 484] width 207 height 117
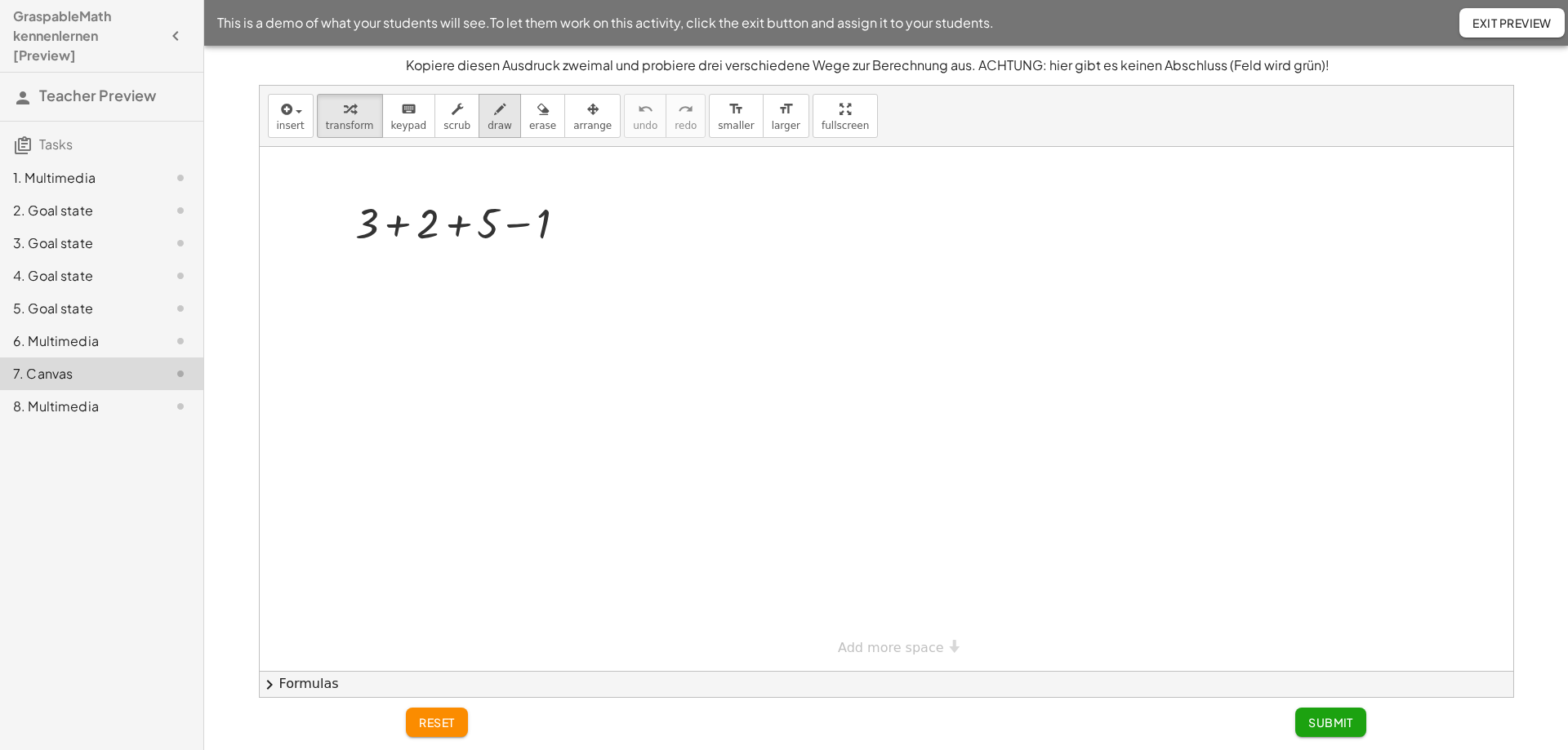
click at [494, 118] on icon "button" at bounding box center [499, 109] width 12 height 19
drag, startPoint x: 394, startPoint y: 273, endPoint x: 373, endPoint y: 332, distance: 62.6
click at [373, 332] on div at bounding box center [886, 409] width 1253 height 525
drag, startPoint x: 430, startPoint y: 291, endPoint x: 470, endPoint y: 348, distance: 69.6
click at [470, 348] on div at bounding box center [886, 409] width 1253 height 525
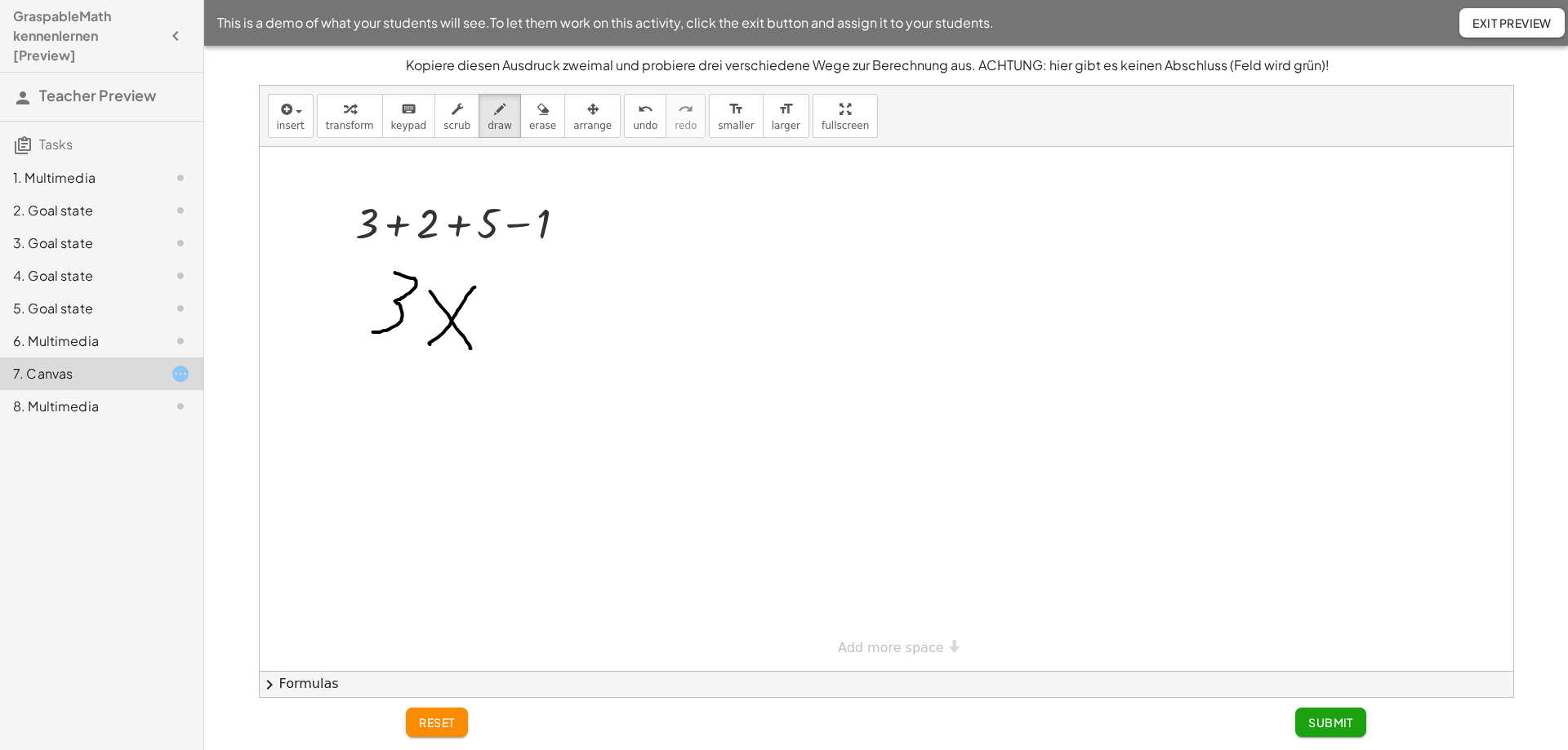
drag, startPoint x: 430, startPoint y: 345, endPoint x: 474, endPoint y: 287, distance: 72.8
click at [474, 287] on div at bounding box center [886, 409] width 1253 height 525
drag, startPoint x: 495, startPoint y: 301, endPoint x: 559, endPoint y: 300, distance: 64.0
click at [559, 300] on div at bounding box center [886, 409] width 1253 height 525
drag, startPoint x: 520, startPoint y: 287, endPoint x: 519, endPoint y: 350, distance: 63.0
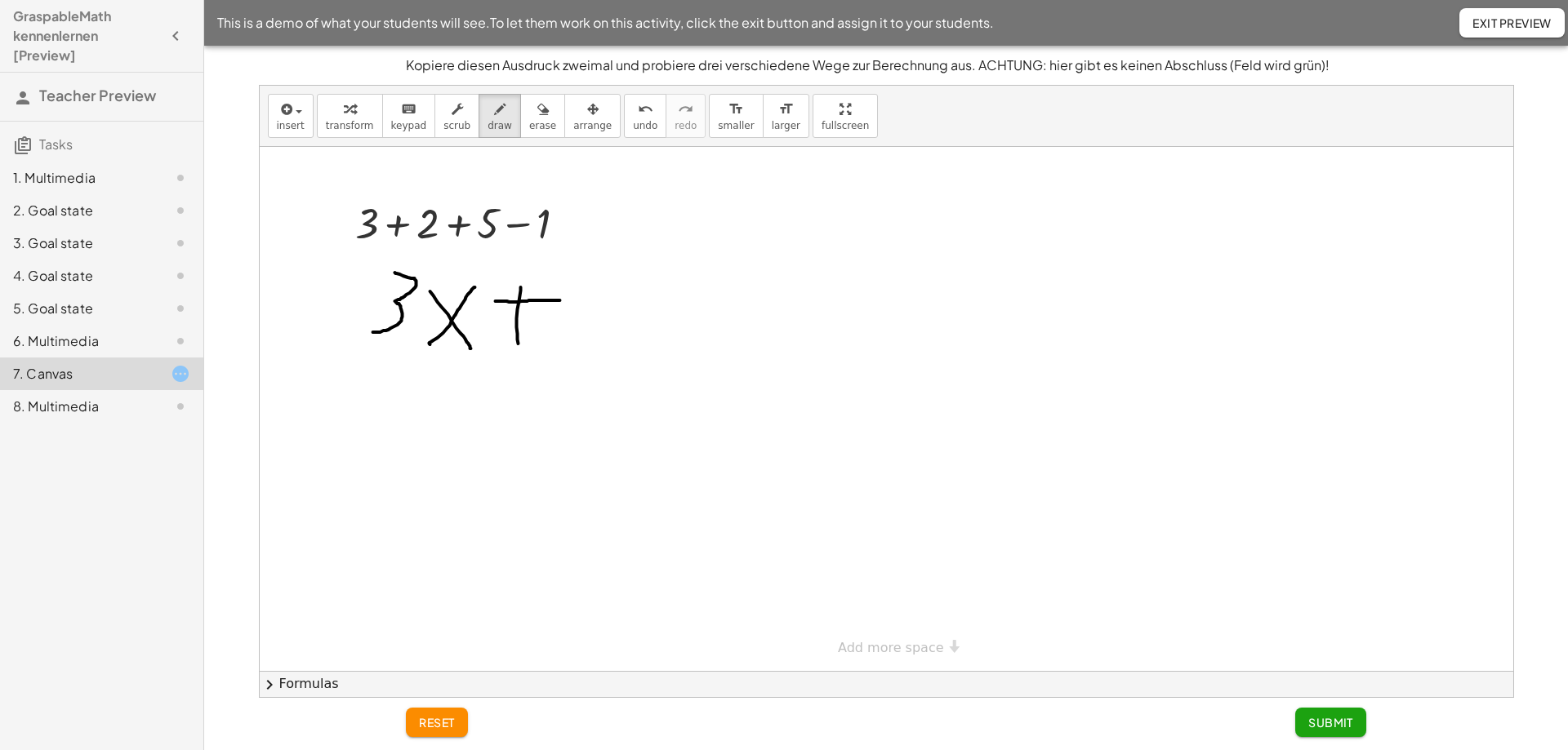
click at [519, 350] on div at bounding box center [886, 409] width 1253 height 525
drag, startPoint x: 573, startPoint y: 291, endPoint x: 575, endPoint y: 344, distance: 53.0
click at [575, 344] on div at bounding box center [886, 409] width 1253 height 525
drag, startPoint x: 624, startPoint y: 300, endPoint x: 614, endPoint y: 302, distance: 10.2
click at [614, 302] on div at bounding box center [886, 409] width 1253 height 525
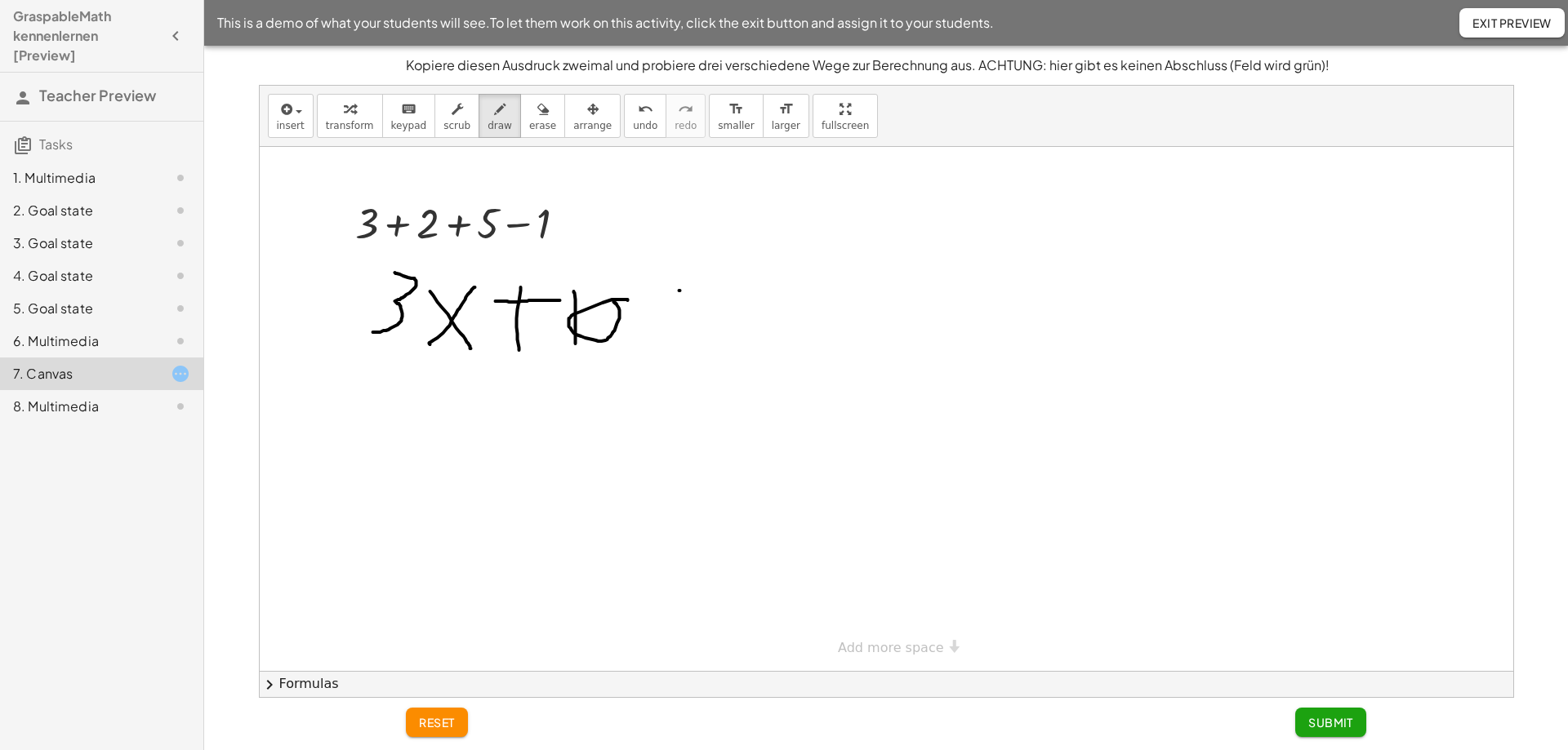
drag, startPoint x: 679, startPoint y: 290, endPoint x: 729, endPoint y: 287, distance: 50.1
click at [729, 287] on div at bounding box center [886, 409] width 1253 height 525
drag, startPoint x: 675, startPoint y: 315, endPoint x: 725, endPoint y: 315, distance: 50.0
click at [725, 315] on div at bounding box center [886, 409] width 1253 height 525
drag, startPoint x: 769, startPoint y: 289, endPoint x: 833, endPoint y: 329, distance: 75.5
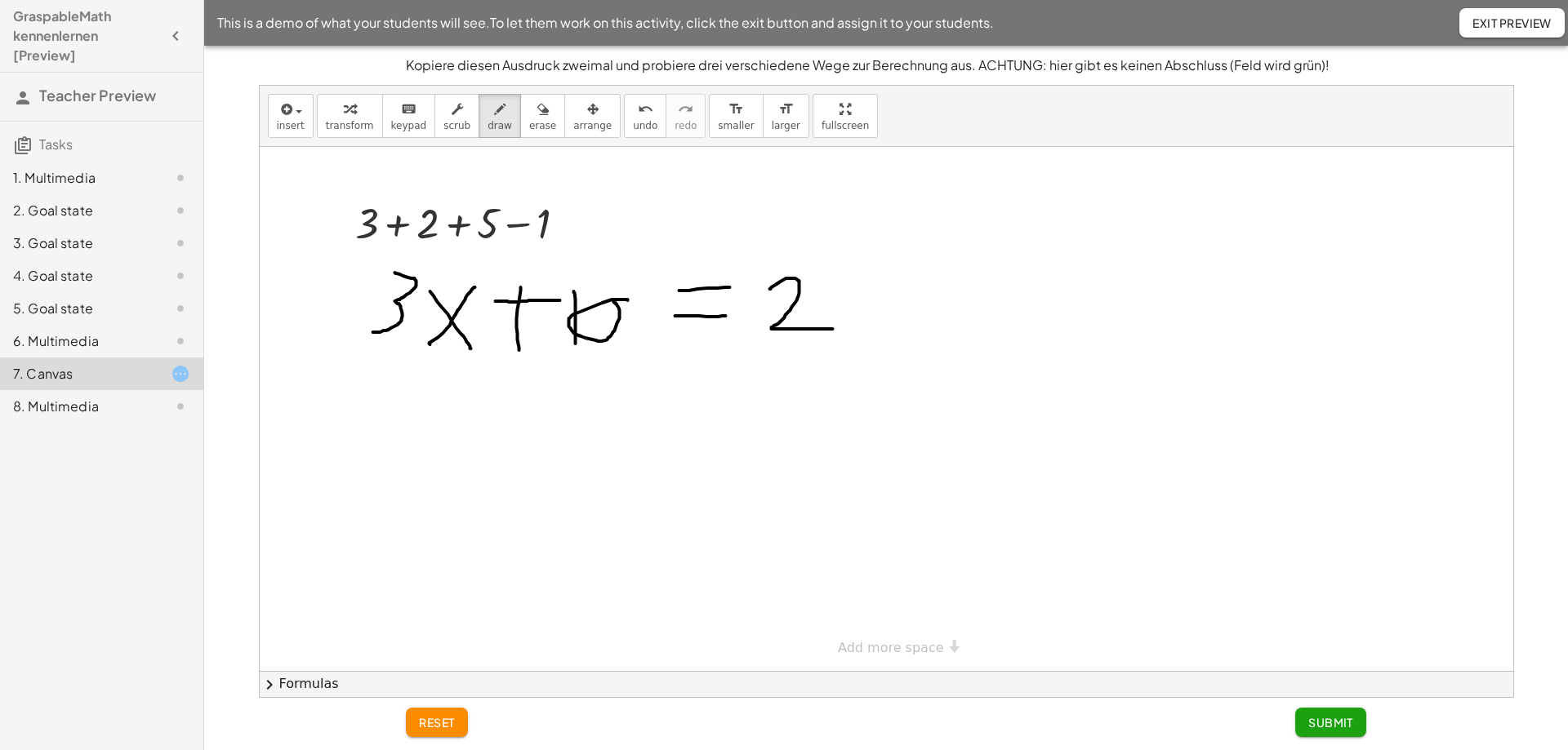
click at [833, 329] on div at bounding box center [886, 409] width 1253 height 525
click at [860, 284] on div at bounding box center [886, 409] width 1253 height 525
click at [1345, 722] on span "Submit" at bounding box center [1330, 722] width 45 height 15
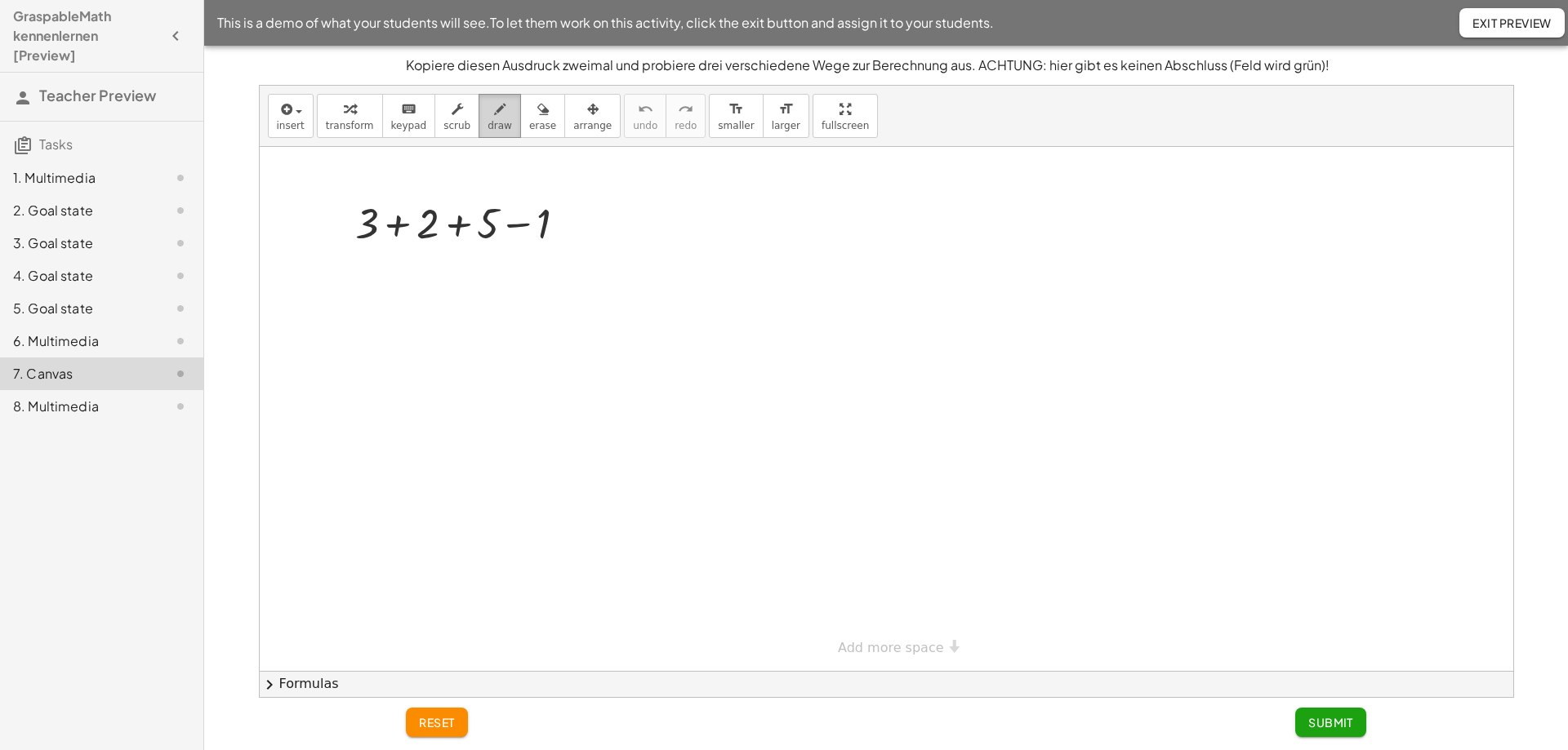
click at [490, 112] on div "button" at bounding box center [499, 108] width 24 height 19
drag, startPoint x: 596, startPoint y: 215, endPoint x: 638, endPoint y: 213, distance: 42.0
click at [638, 213] on div at bounding box center [886, 409] width 1253 height 525
drag, startPoint x: 608, startPoint y: 221, endPoint x: 642, endPoint y: 218, distance: 34.1
click at [642, 218] on div at bounding box center [886, 409] width 1253 height 525
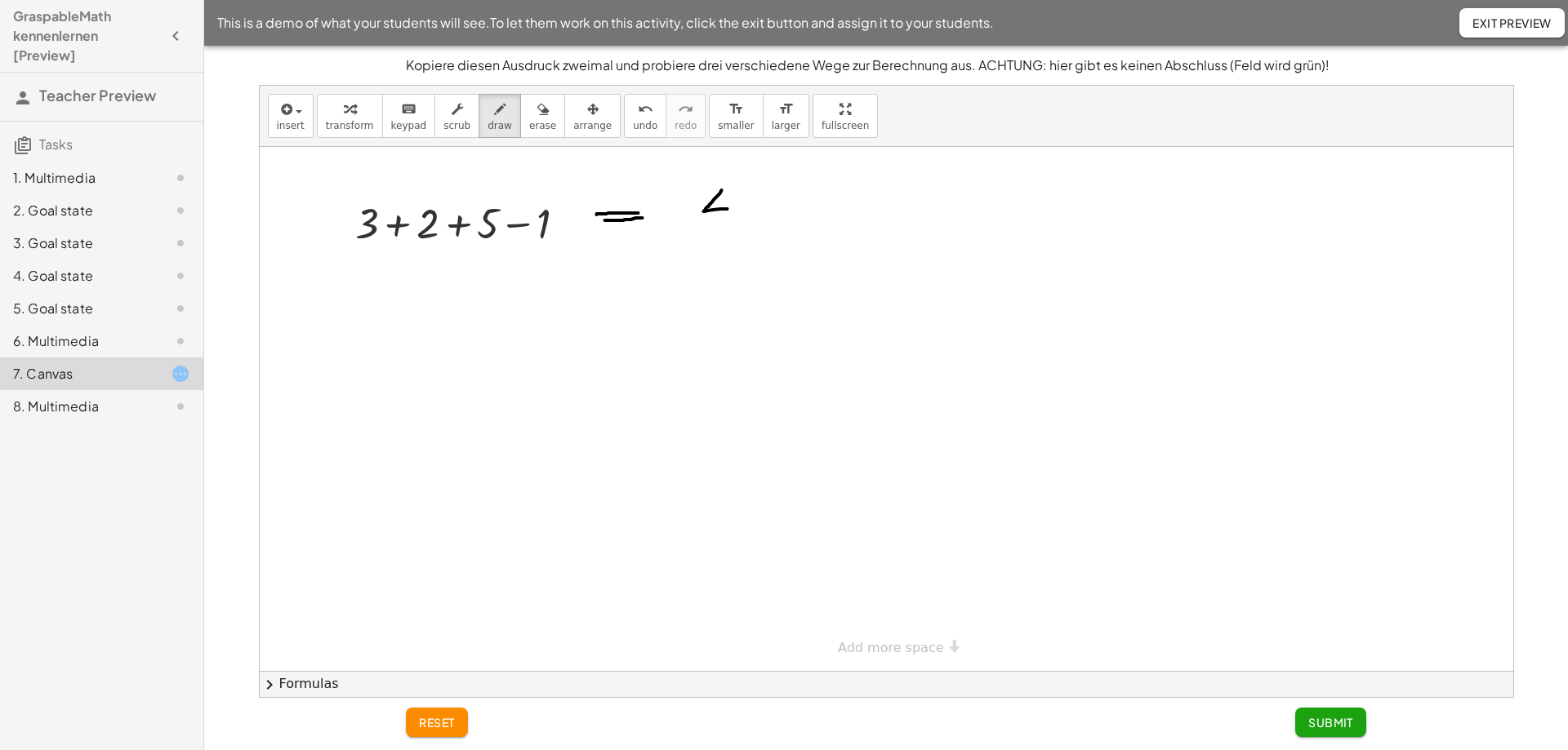
drag, startPoint x: 721, startPoint y: 191, endPoint x: 740, endPoint y: 208, distance: 25.5
click at [740, 208] on div at bounding box center [886, 409] width 1253 height 525
drag, startPoint x: 737, startPoint y: 196, endPoint x: 732, endPoint y: 228, distance: 32.4
click at [732, 227] on div at bounding box center [886, 409] width 1253 height 525
click at [763, 208] on div at bounding box center [886, 409] width 1253 height 525
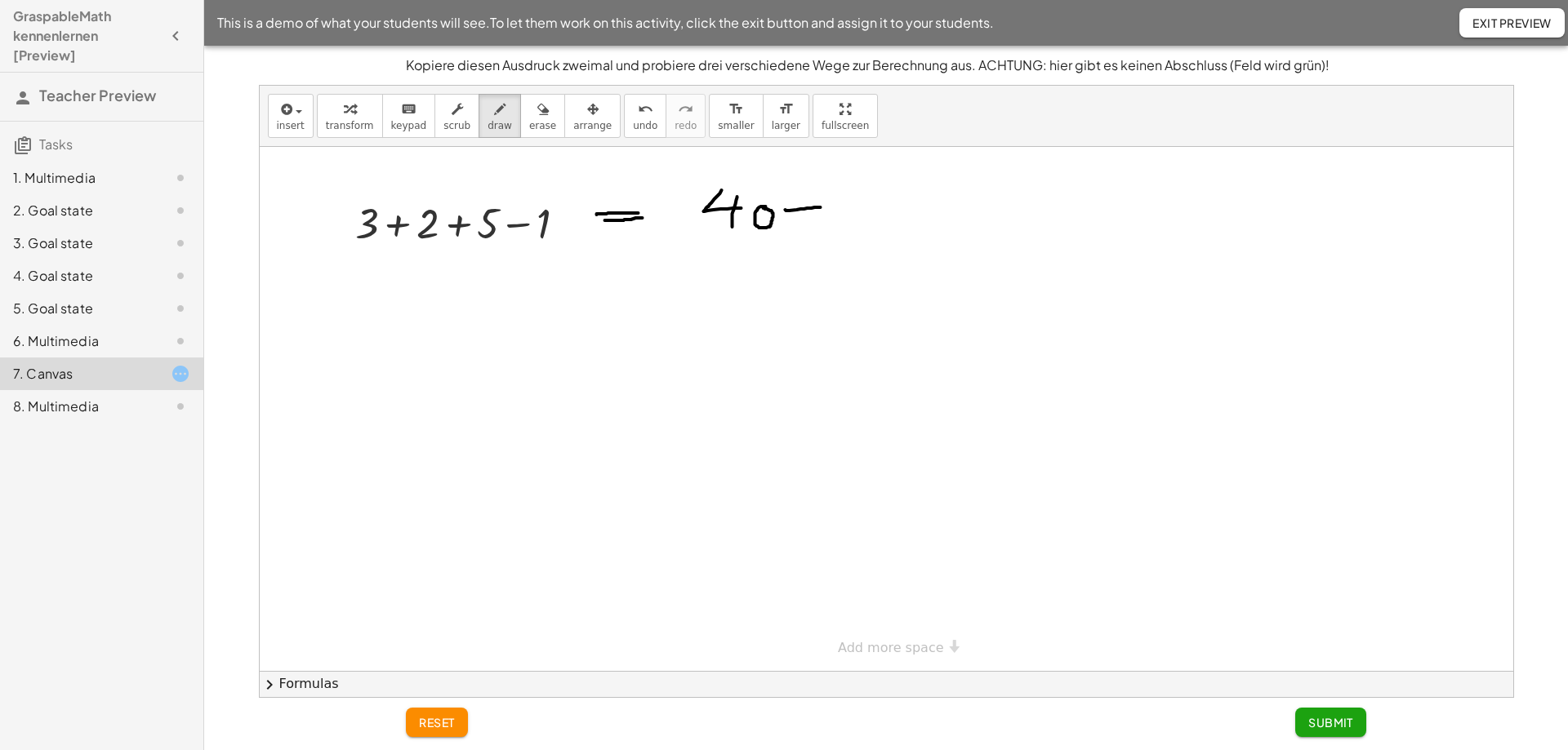
drag, startPoint x: 785, startPoint y: 210, endPoint x: 824, endPoint y: 207, distance: 39.1
click at [824, 207] on div at bounding box center [886, 409] width 1253 height 525
drag, startPoint x: 810, startPoint y: 191, endPoint x: 812, endPoint y: 226, distance: 35.1
click at [812, 226] on div at bounding box center [886, 409] width 1253 height 525
drag, startPoint x: 863, startPoint y: 186, endPoint x: 927, endPoint y: 235, distance: 80.6
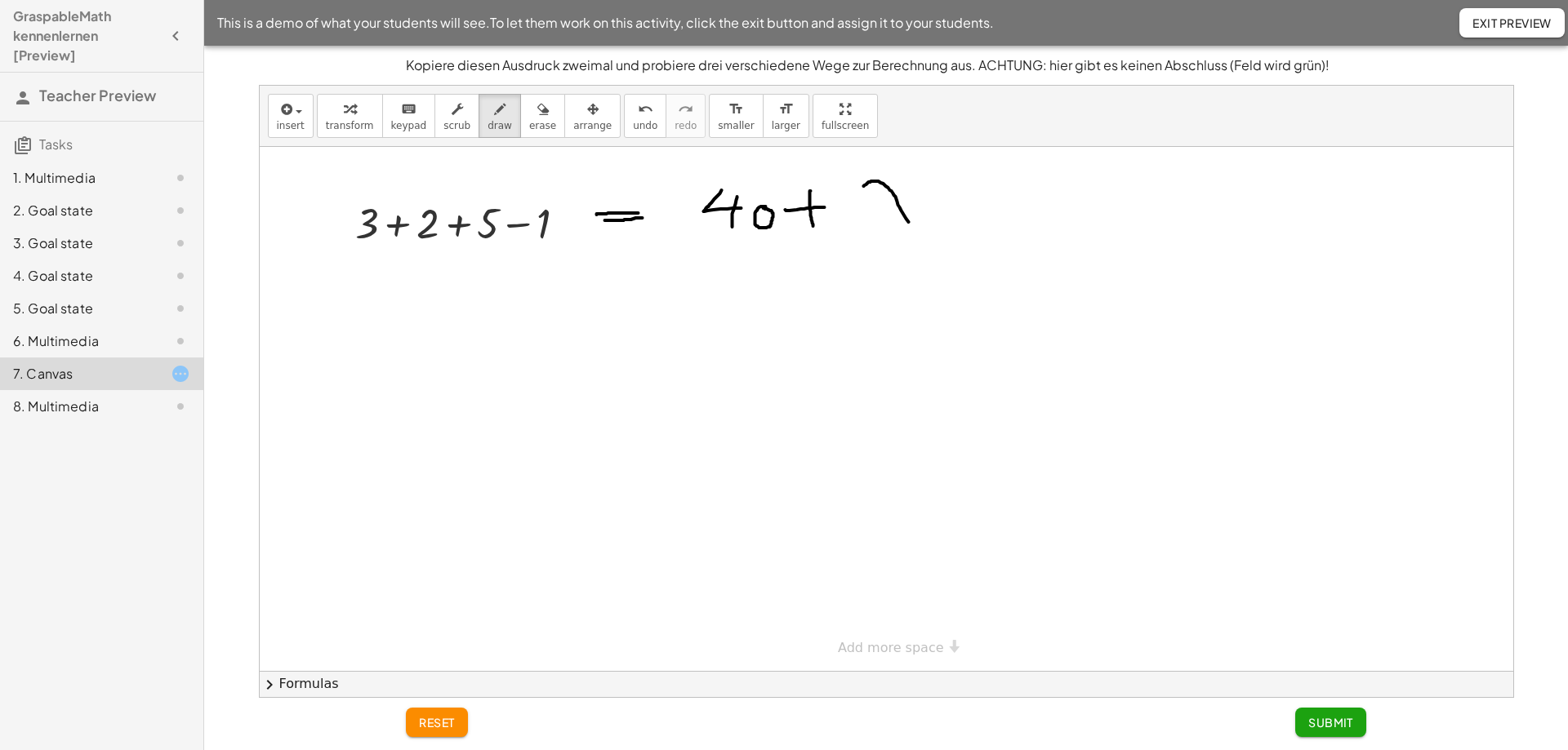
click at [927, 235] on div at bounding box center [886, 409] width 1253 height 525
drag, startPoint x: 889, startPoint y: 230, endPoint x: 906, endPoint y: 180, distance: 52.8
click at [906, 180] on div at bounding box center [886, 409] width 1253 height 525
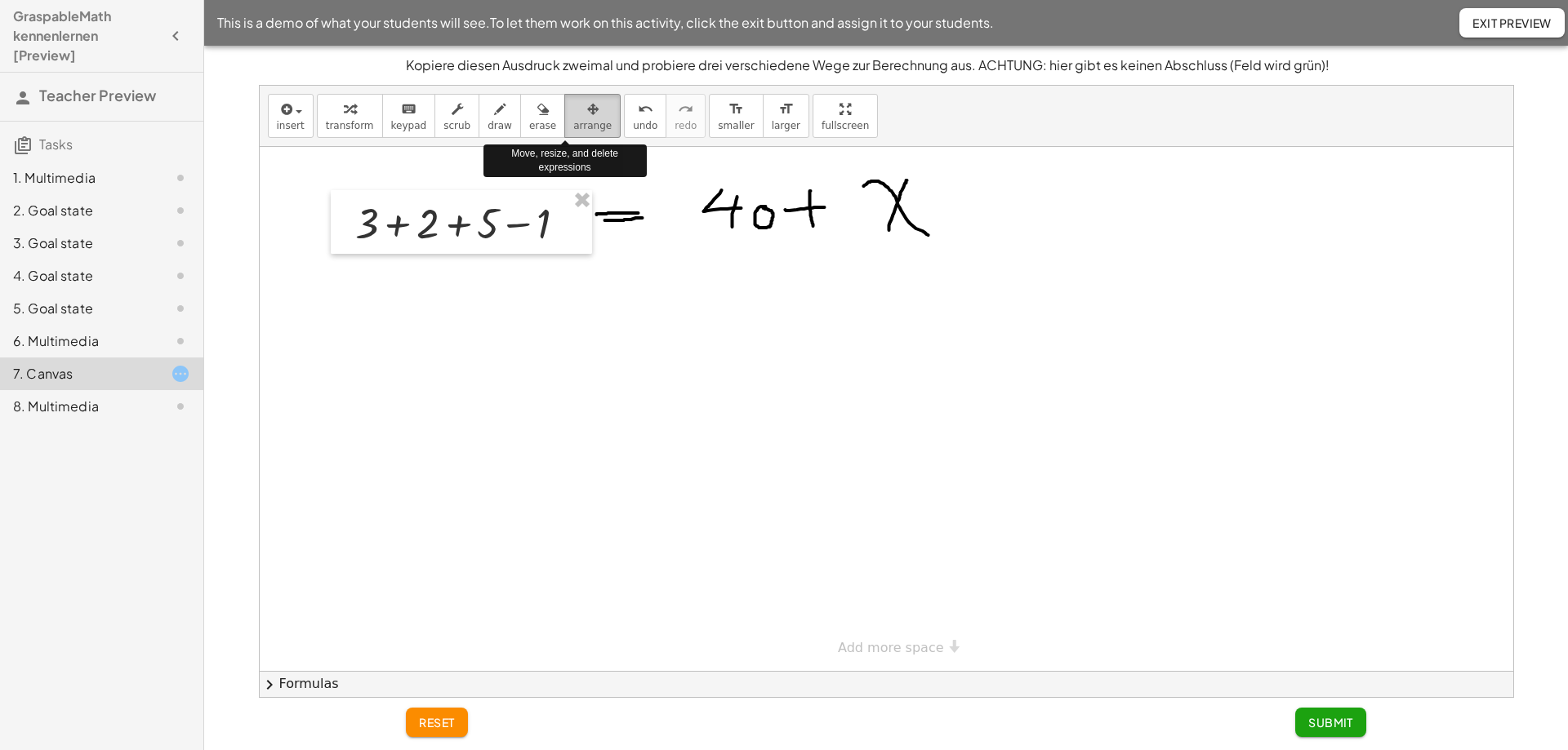
click at [573, 99] on div "button" at bounding box center [592, 108] width 39 height 19
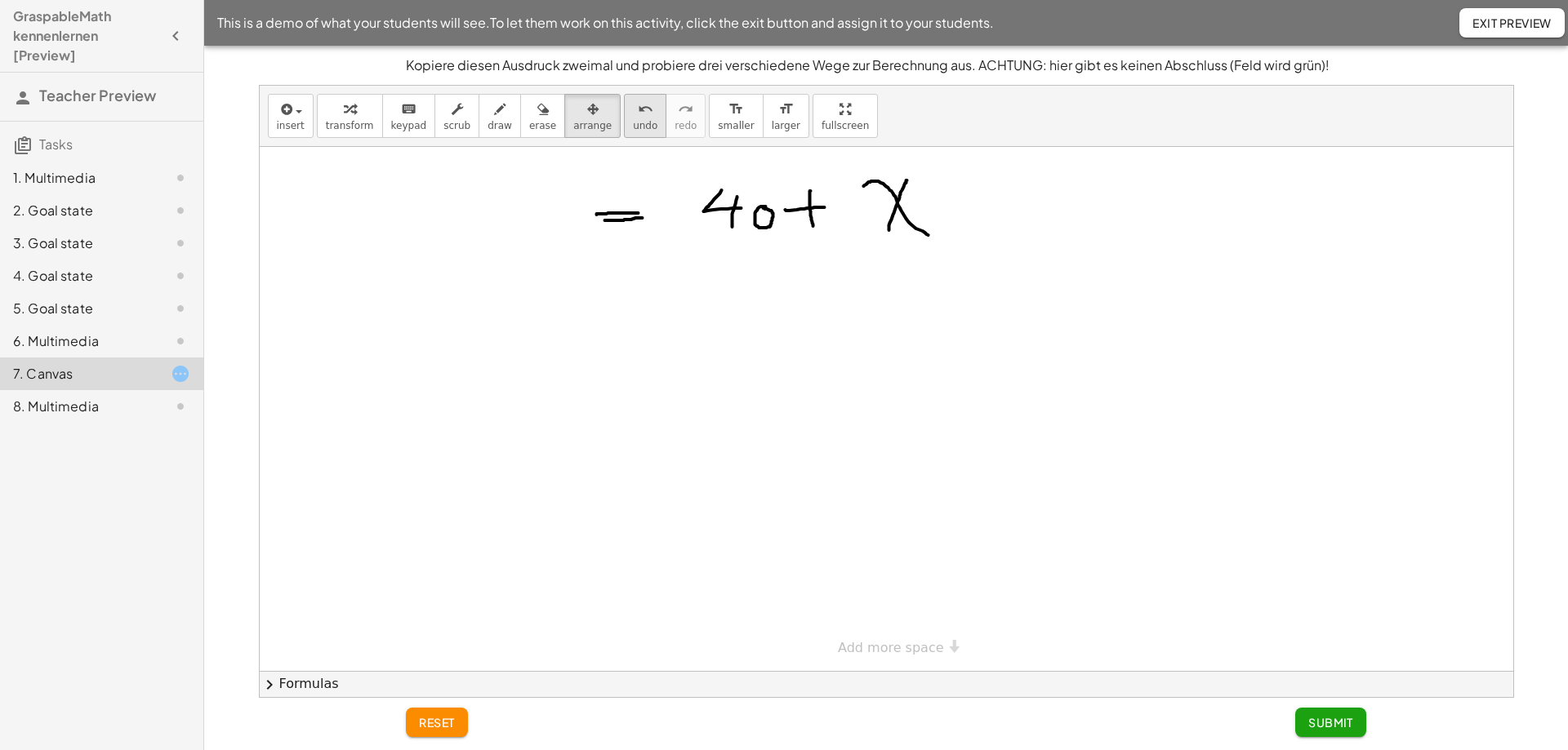
click at [633, 126] on span "undo" at bounding box center [645, 126] width 24 height 12
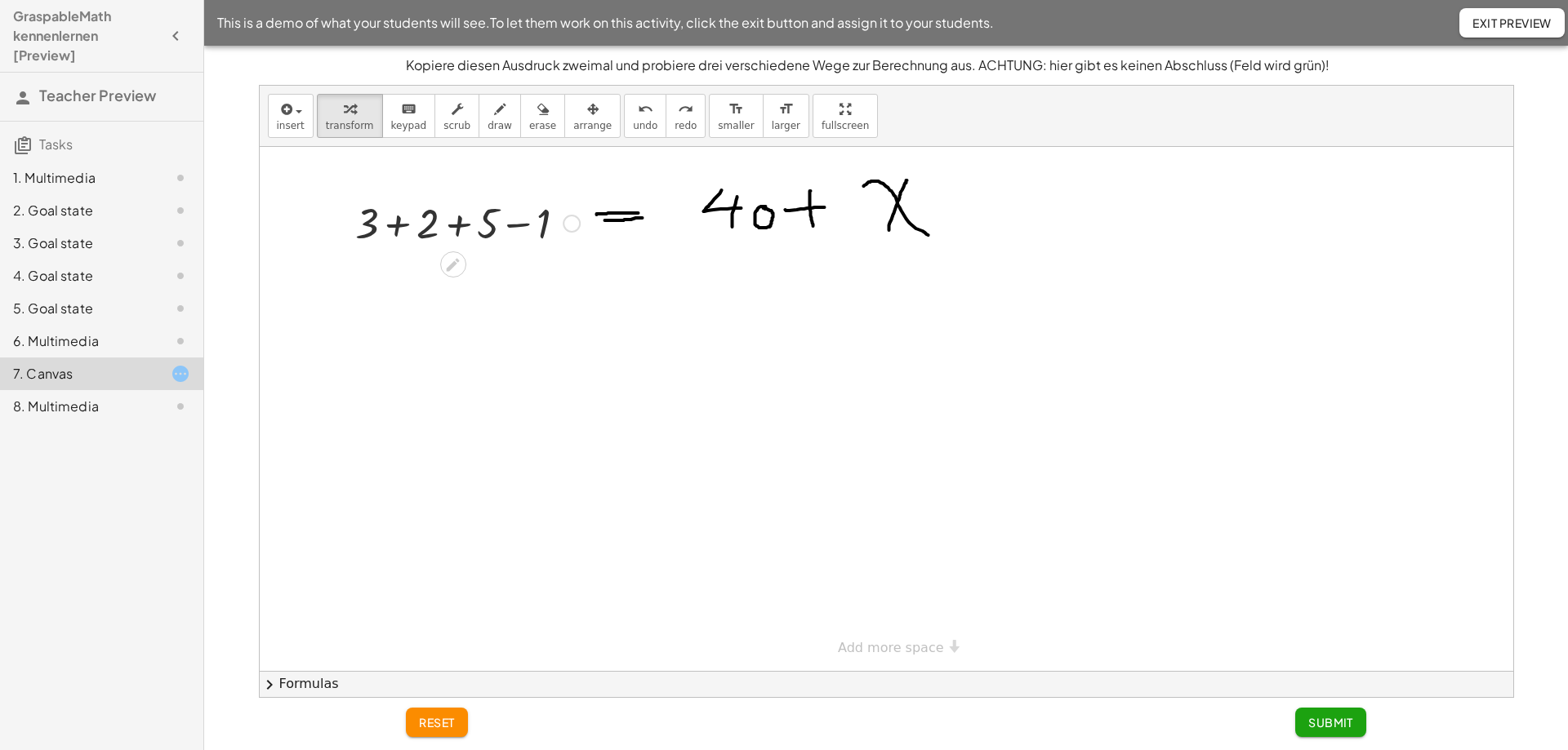
drag, startPoint x: 342, startPoint y: 173, endPoint x: 587, endPoint y: 232, distance: 252.0
click at [587, 232] on div "+ 3 + 2 + 5 − 1" at bounding box center [886, 409] width 1253 height 525
drag, startPoint x: 595, startPoint y: 178, endPoint x: 958, endPoint y: 198, distance: 363.6
click at [958, 198] on div at bounding box center [886, 409] width 1253 height 525
click at [391, 122] on span "keypad" at bounding box center [408, 126] width 36 height 12
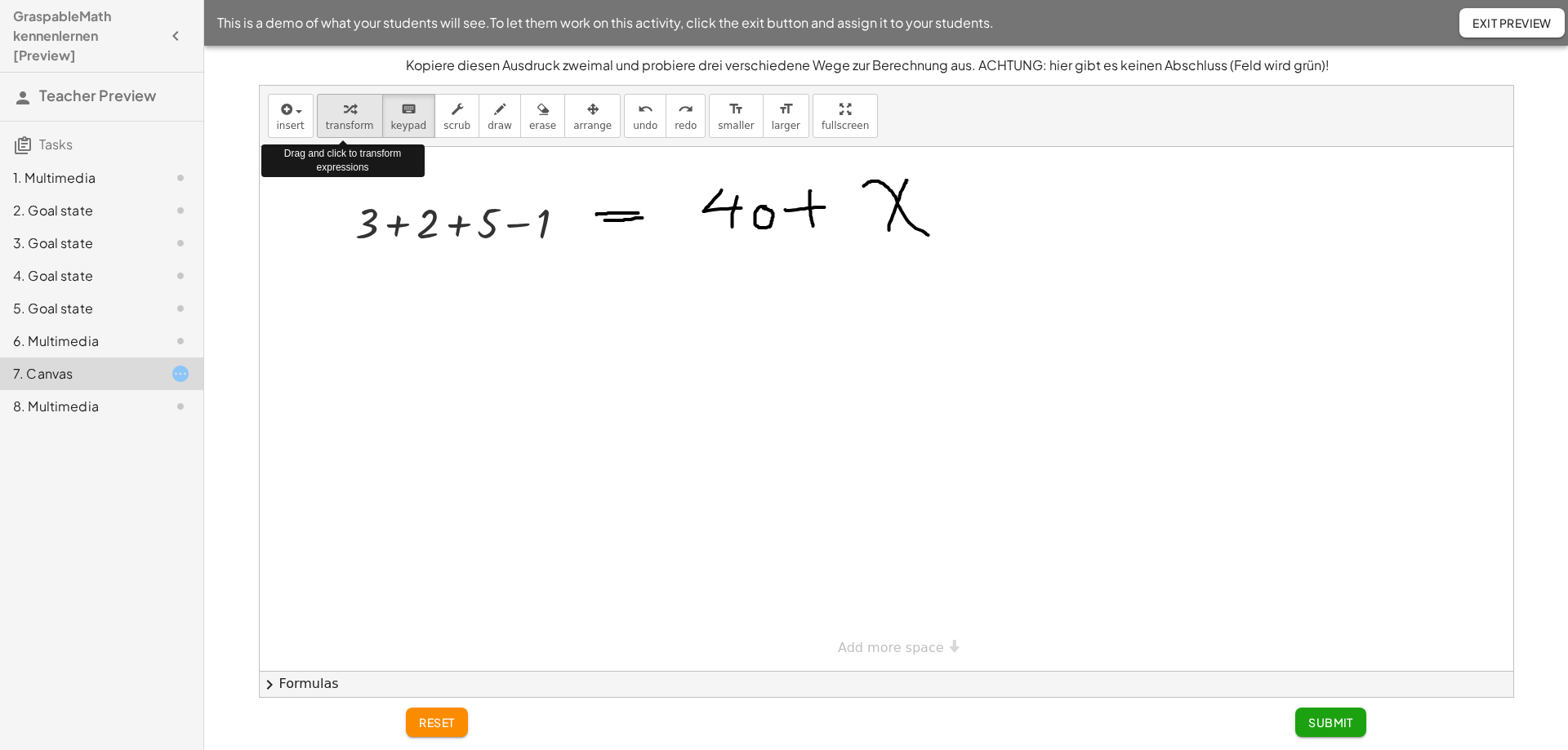
click at [342, 125] on span "transform" at bounding box center [350, 126] width 48 height 12
click at [294, 109] on div "button" at bounding box center [290, 108] width 28 height 19
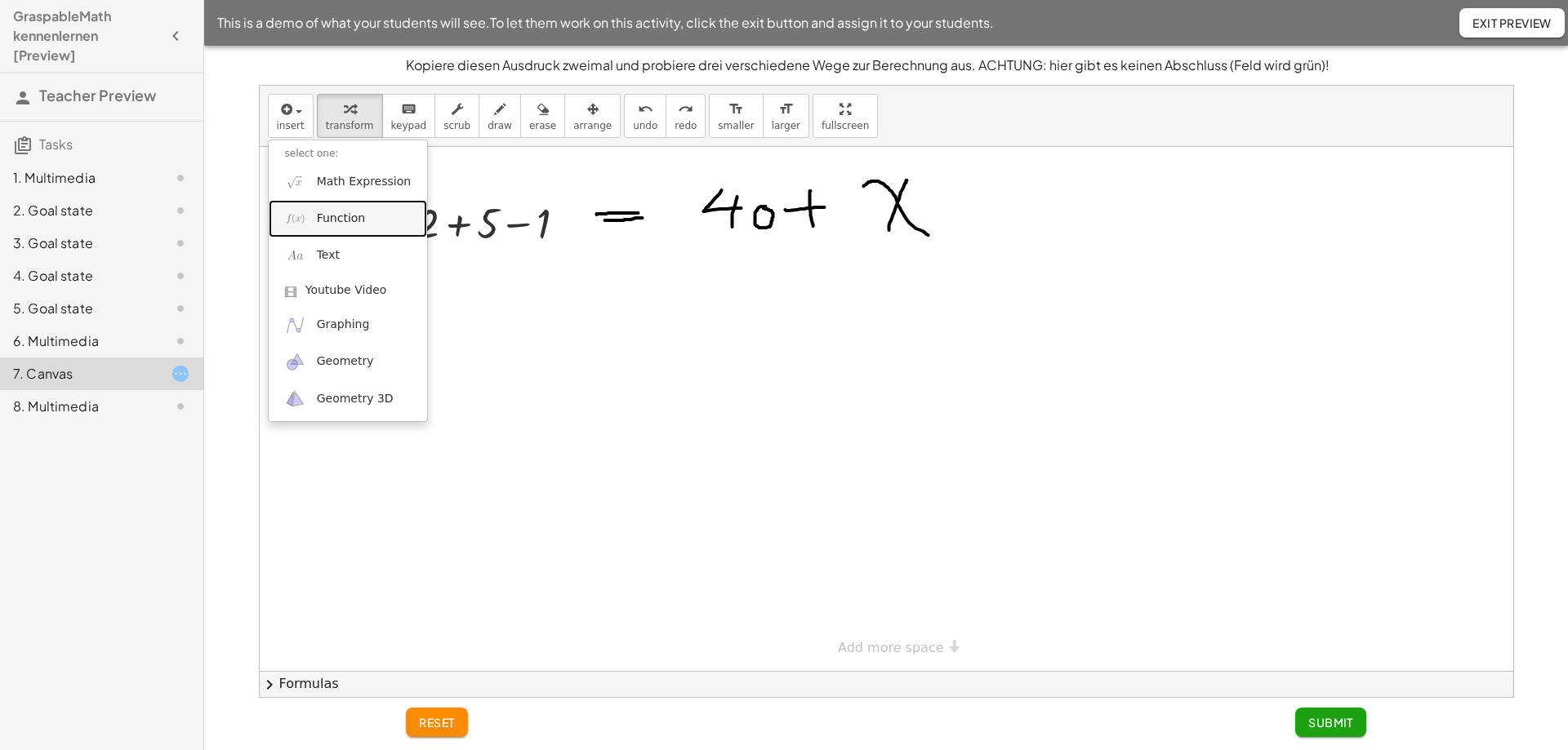
click at [367, 234] on link "Function" at bounding box center [348, 219] width 159 height 37
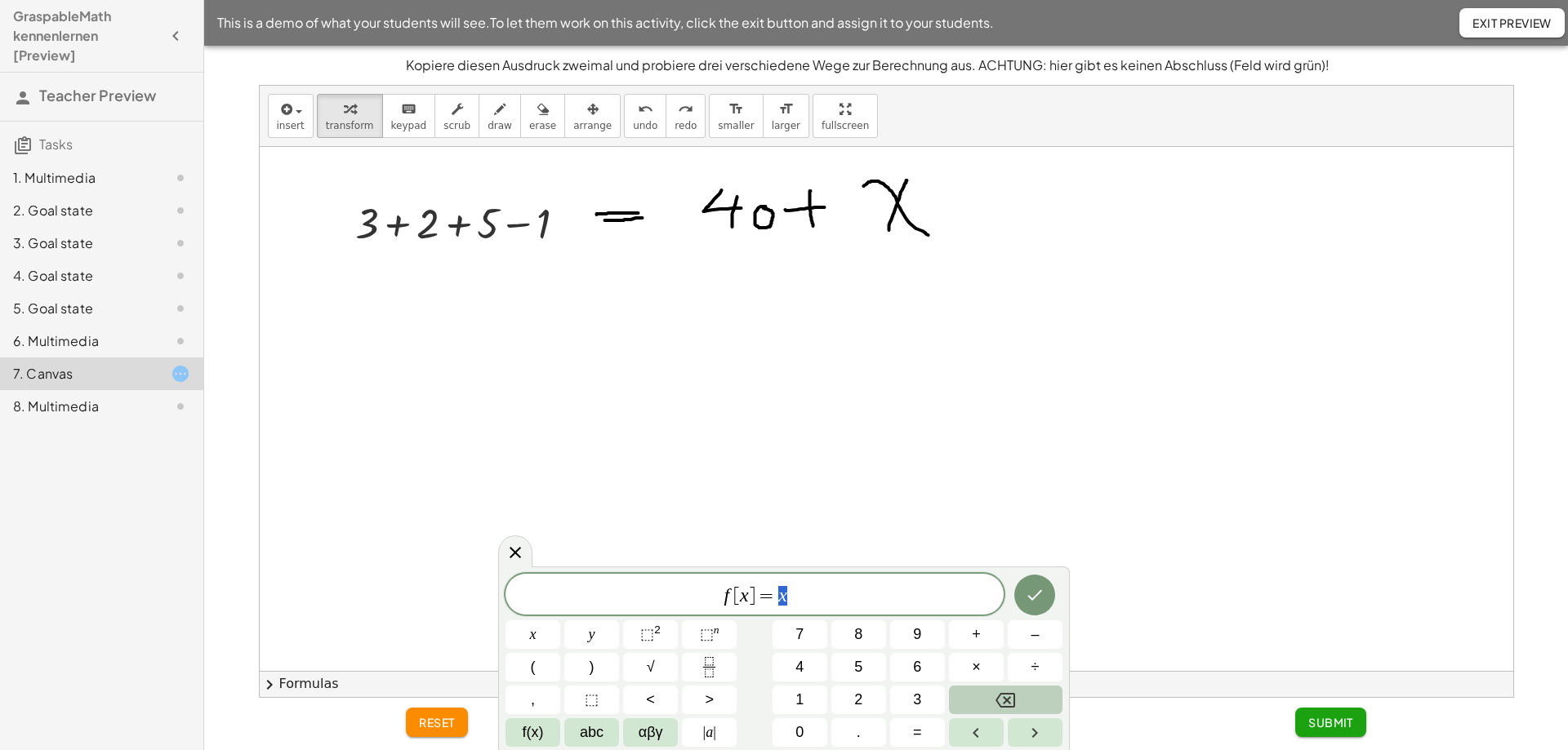
click at [1015, 694] on button "Backspace" at bounding box center [1005, 701] width 113 height 29
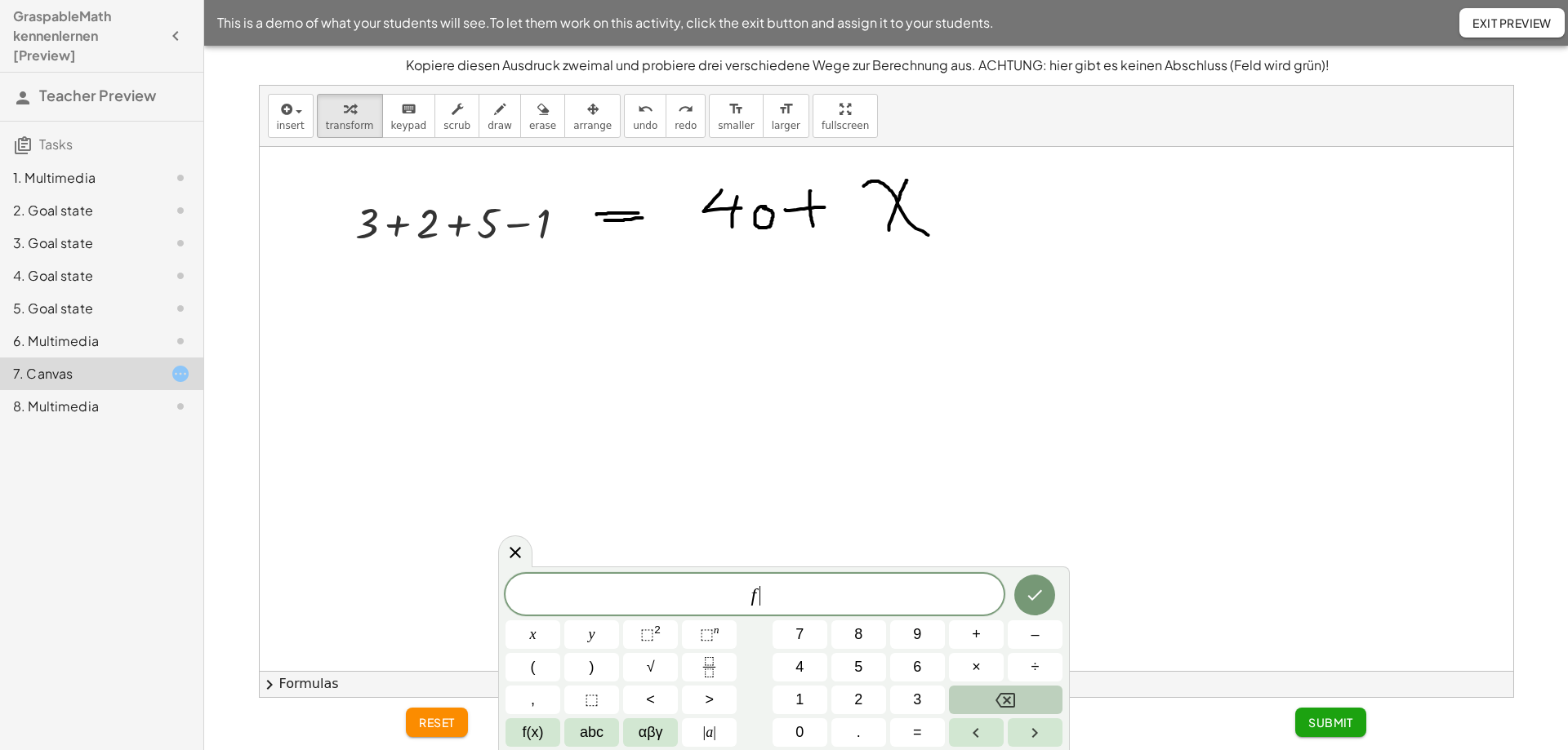
click at [1015, 694] on button "Backspace" at bounding box center [1005, 701] width 113 height 29
click at [545, 633] on button "x" at bounding box center [532, 635] width 55 height 29
click at [979, 646] on button "+" at bounding box center [976, 635] width 55 height 29
click at [913, 696] on span "3" at bounding box center [917, 700] width 8 height 22
click at [795, 735] on button "0" at bounding box center [799, 733] width 55 height 29
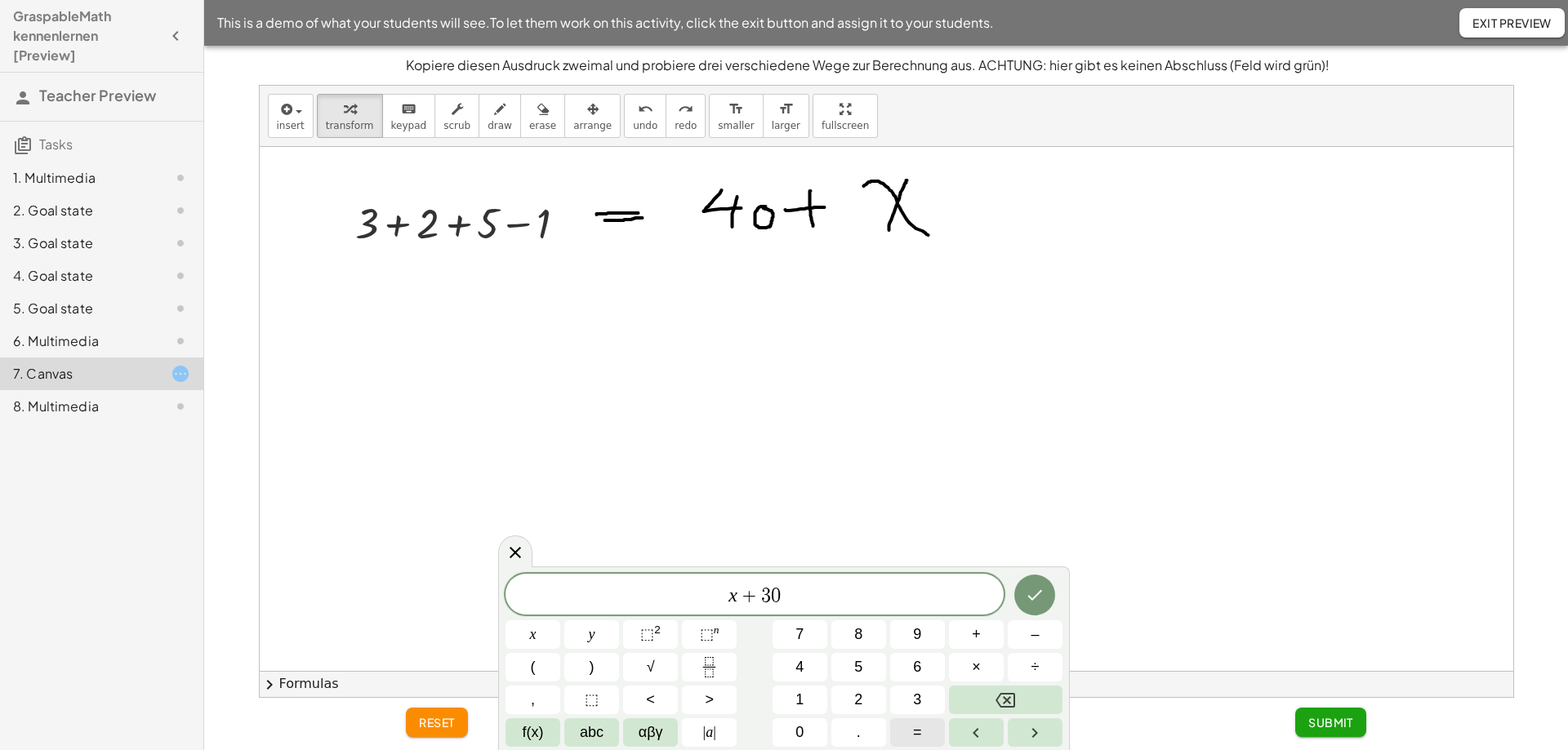
click at [909, 727] on button "=" at bounding box center [917, 733] width 55 height 29
click at [901, 695] on button "3" at bounding box center [917, 701] width 55 height 29
click at [789, 730] on button "0" at bounding box center [799, 733] width 55 height 29
click at [1035, 586] on icon "Done" at bounding box center [1035, 595] width 19 height 19
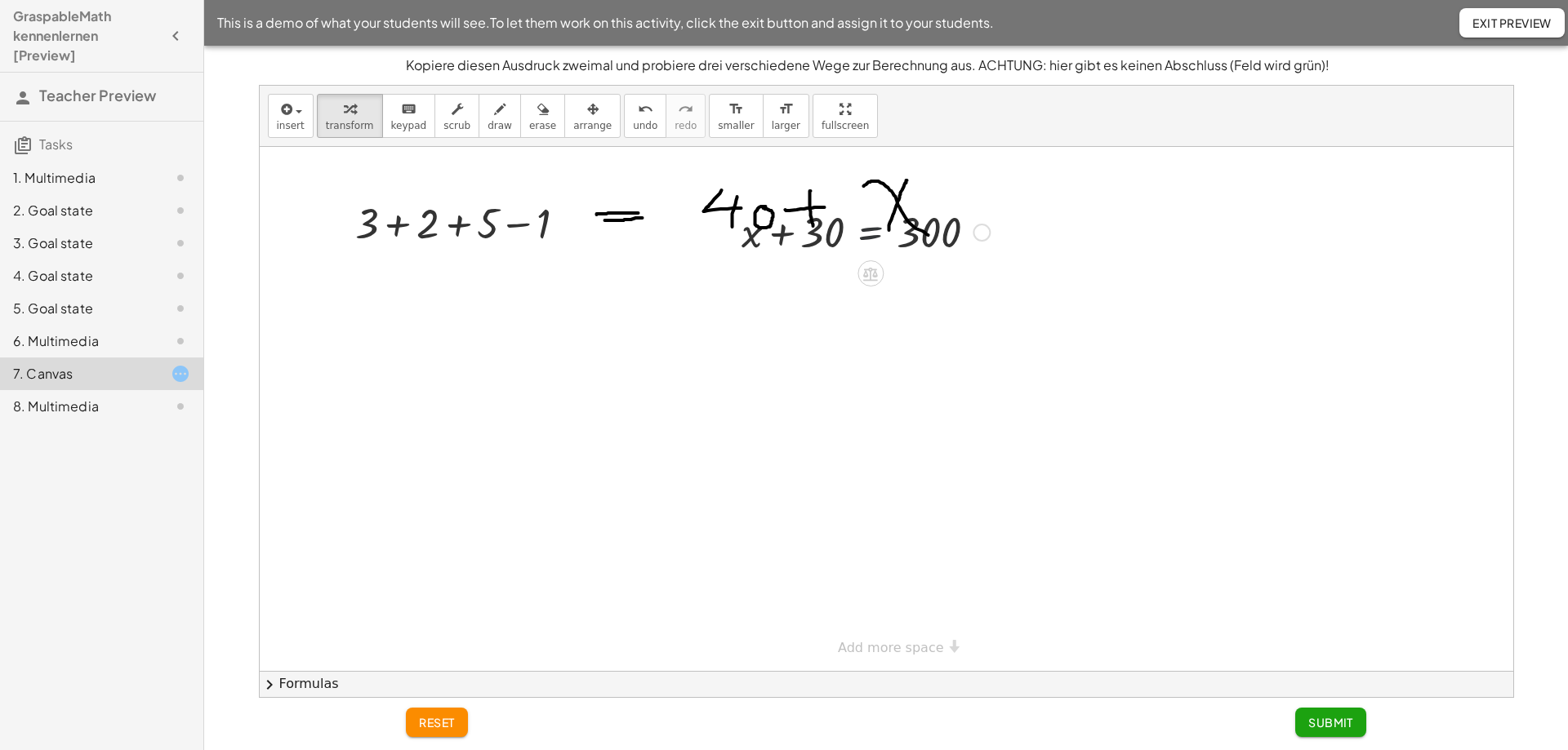
click at [888, 203] on div at bounding box center [865, 230] width 264 height 55
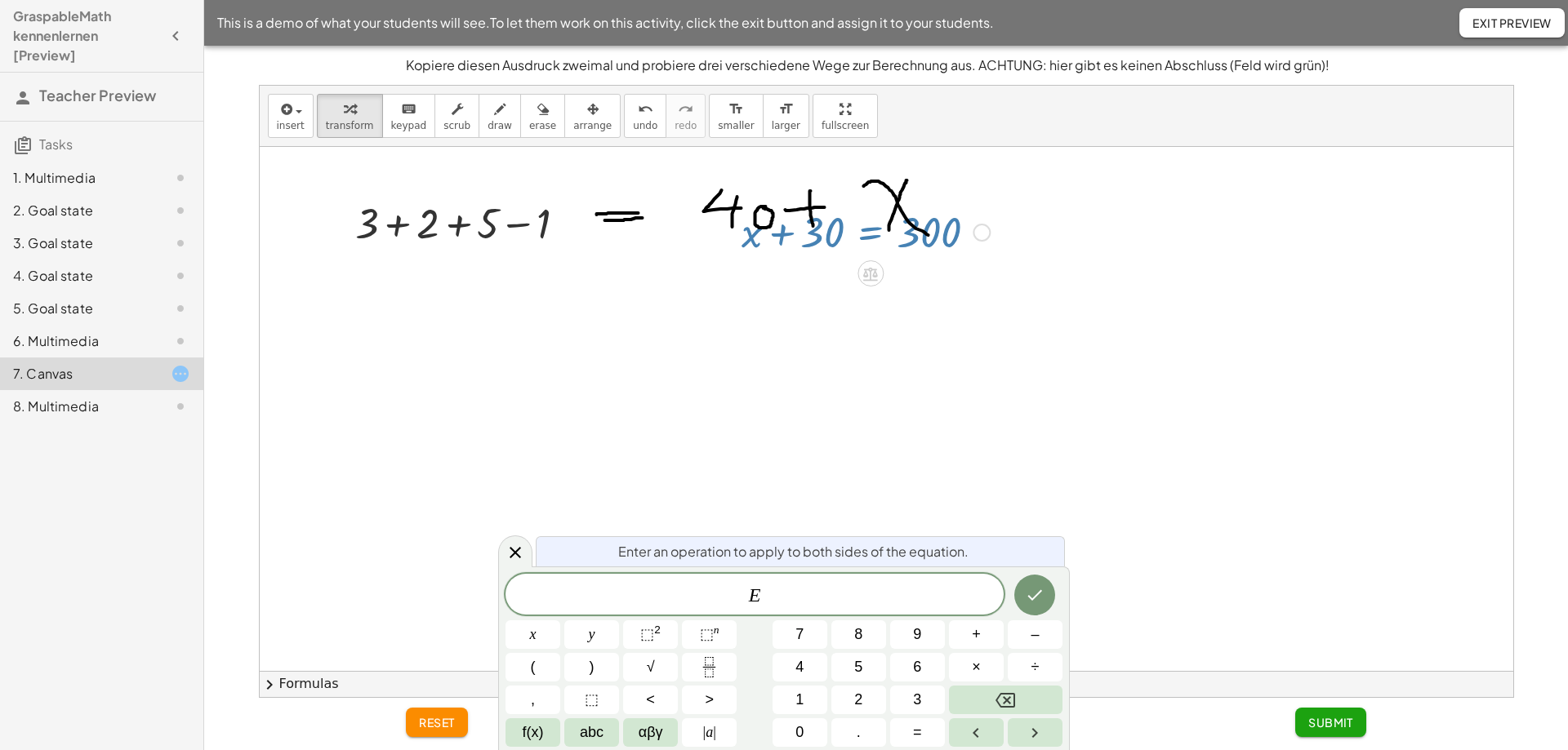
click at [979, 316] on div at bounding box center [886, 409] width 1253 height 525
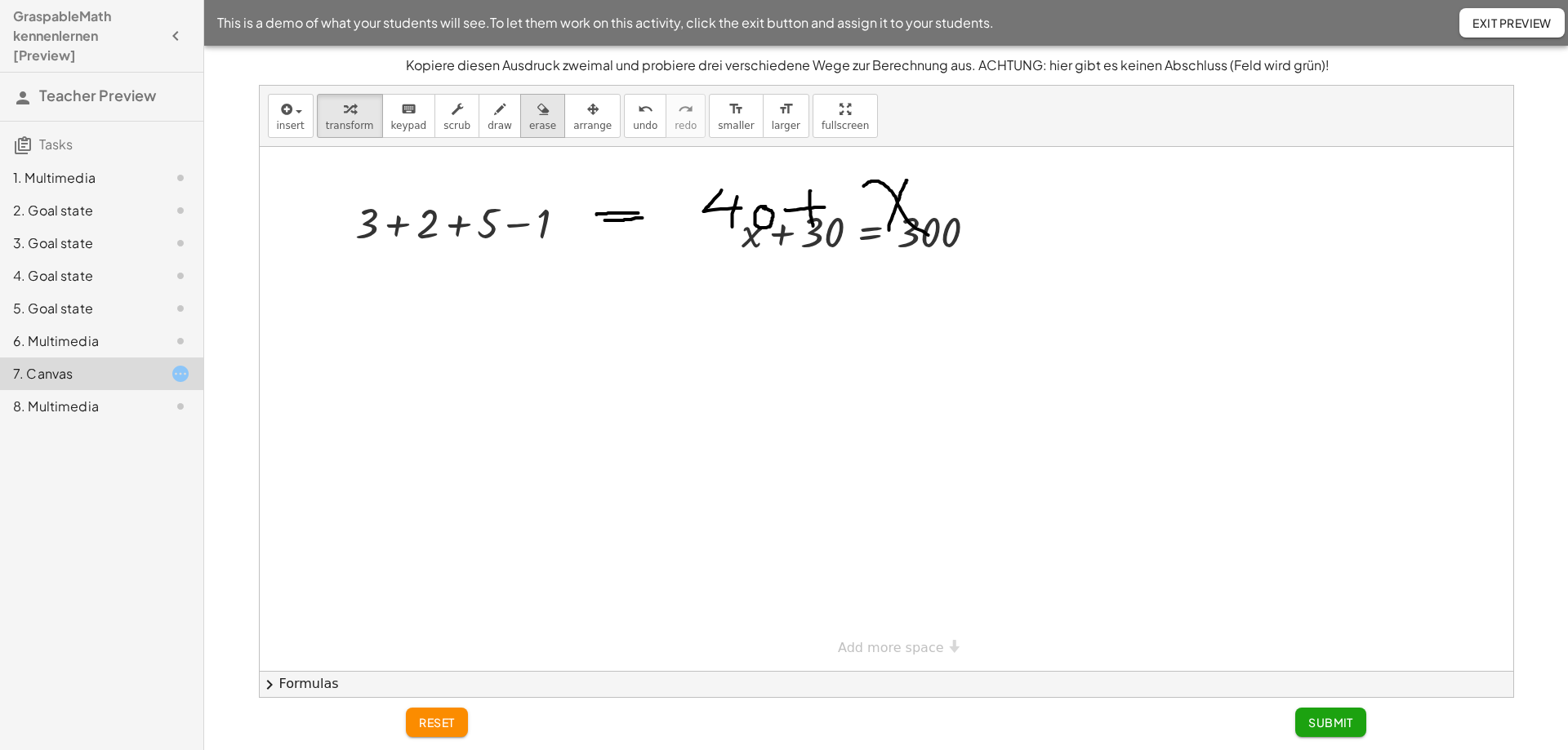
click at [537, 112] on icon "button" at bounding box center [543, 109] width 12 height 19
drag, startPoint x: 376, startPoint y: 213, endPoint x: 762, endPoint y: 172, distance: 388.2
click at [754, 174] on div at bounding box center [886, 409] width 1253 height 525
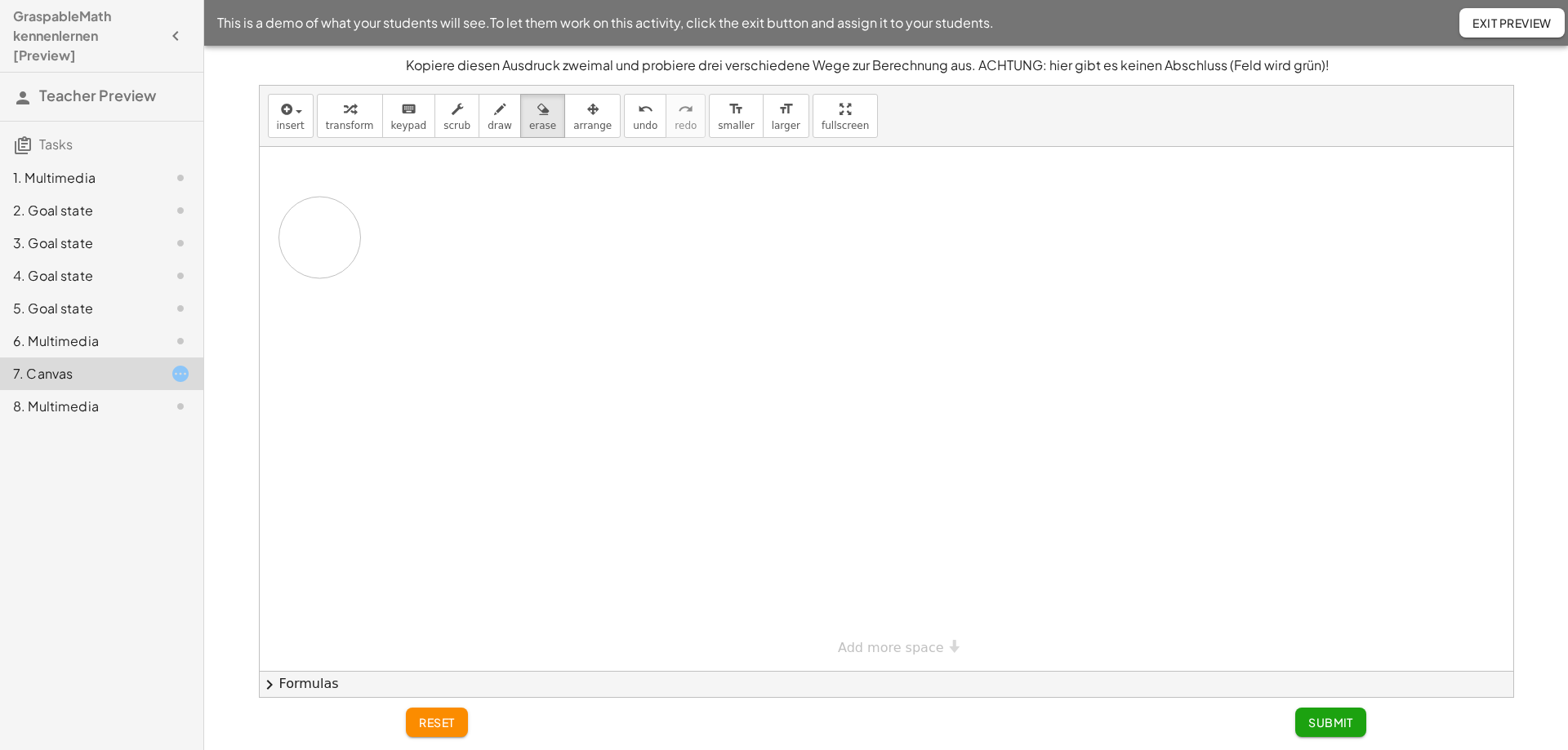
drag, startPoint x: 762, startPoint y: 172, endPoint x: 319, endPoint y: 238, distance: 447.9
click at [319, 238] on div at bounding box center [886, 409] width 1253 height 525
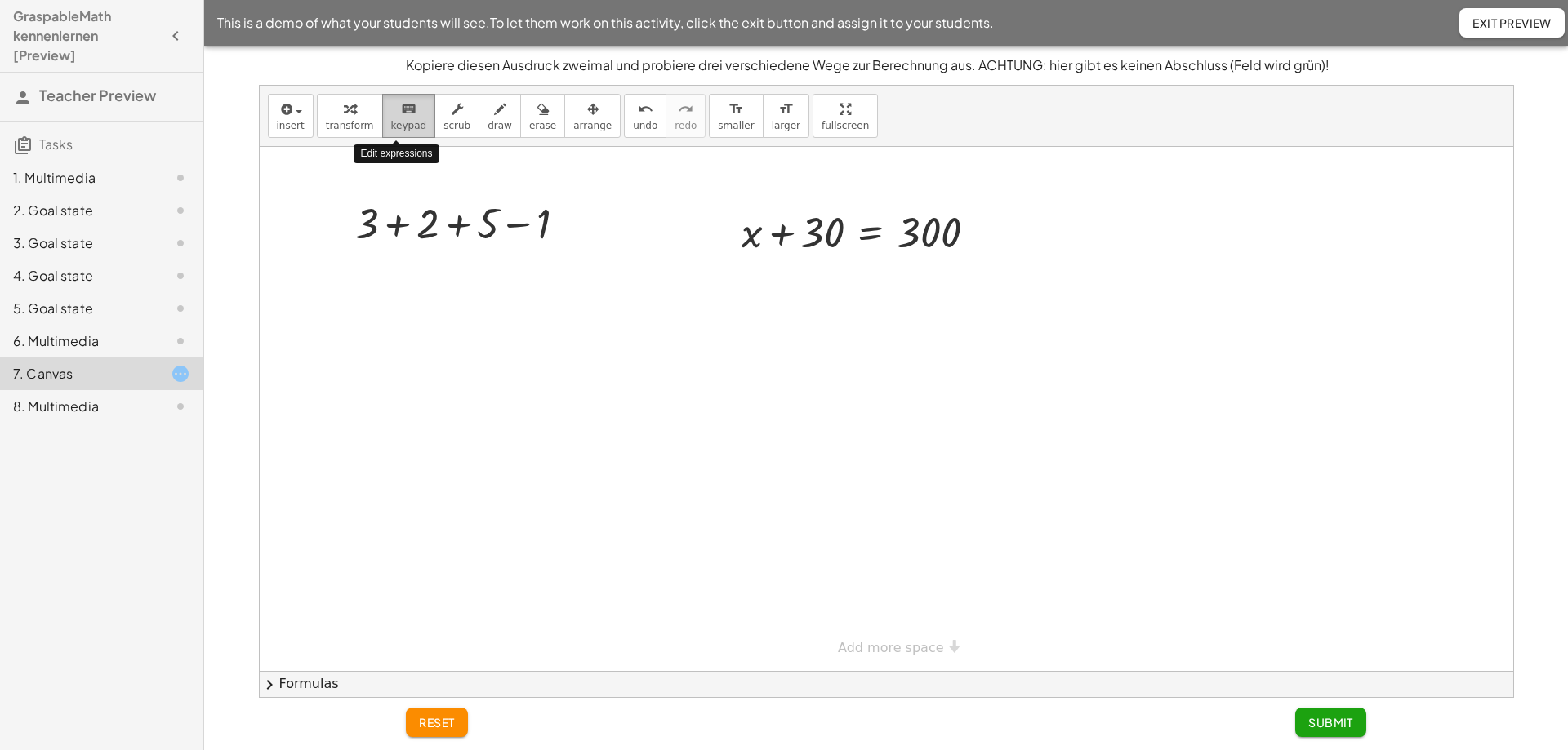
click at [392, 127] on span "keypad" at bounding box center [408, 126] width 36 height 12
click at [331, 112] on div "button" at bounding box center [350, 108] width 48 height 19
click at [301, 112] on button "insert" at bounding box center [290, 116] width 45 height 45
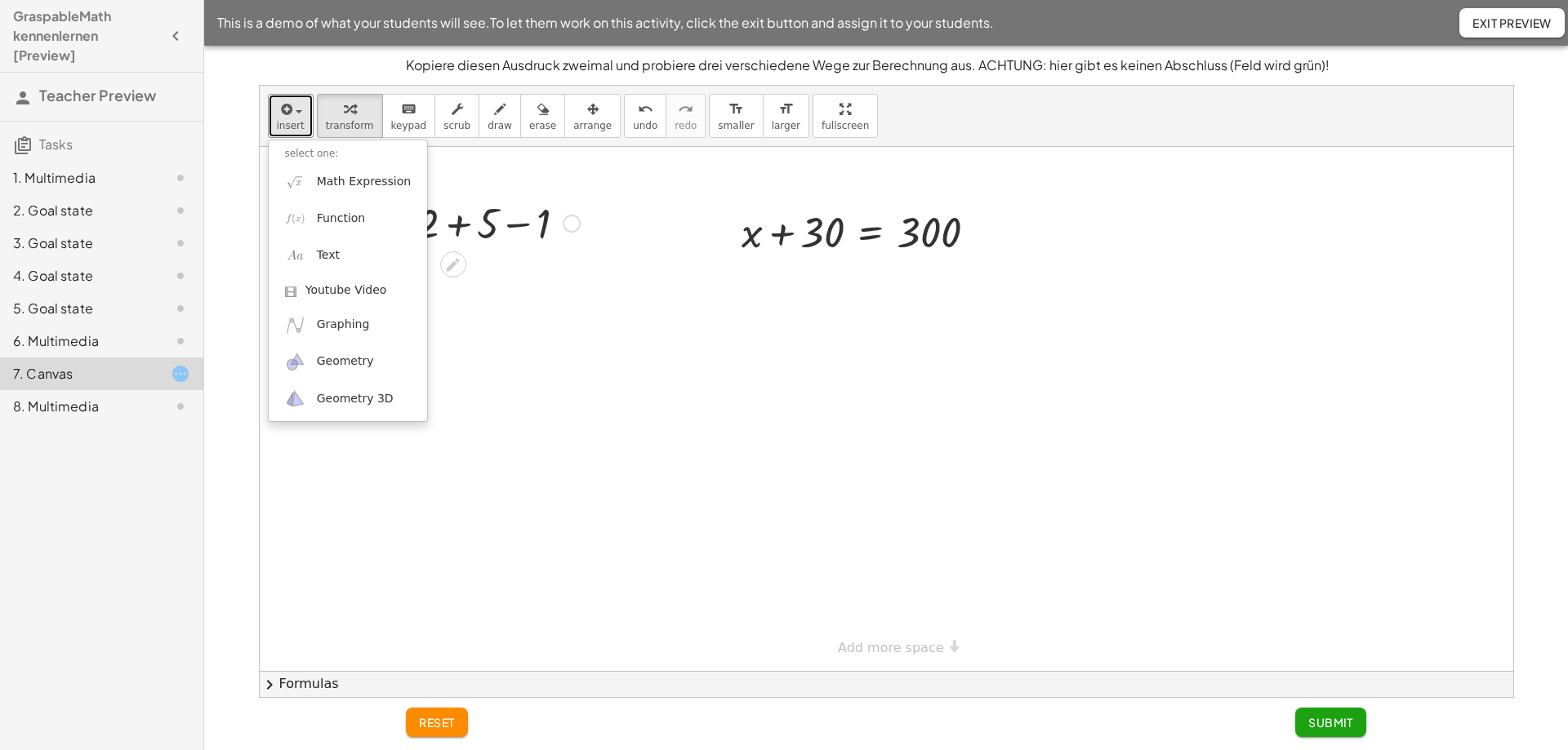
click at [481, 237] on div at bounding box center [467, 222] width 241 height 55
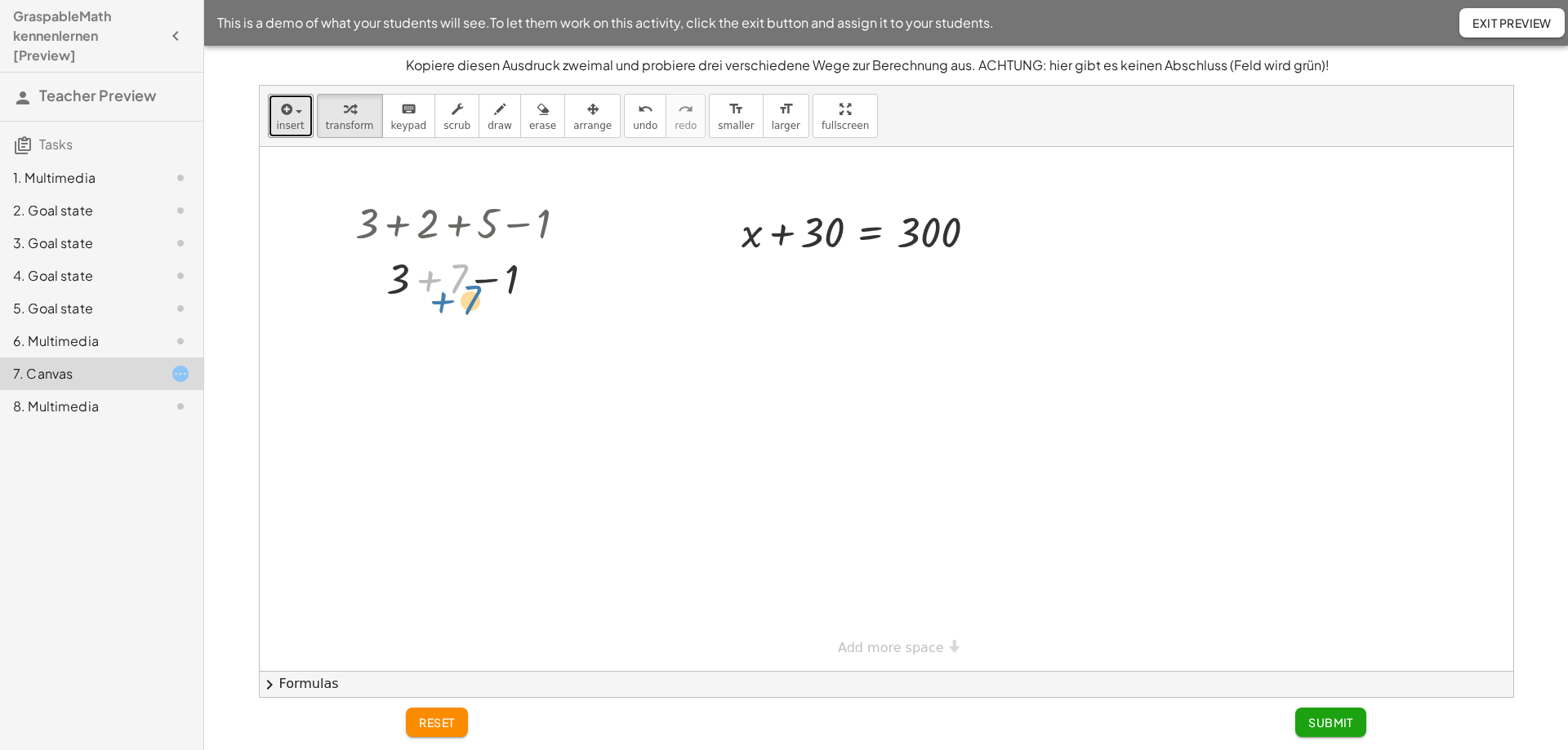
drag, startPoint x: 456, startPoint y: 282, endPoint x: 468, endPoint y: 303, distance: 24.2
click at [468, 303] on div at bounding box center [467, 277] width 241 height 55
click at [457, 313] on icon at bounding box center [453, 320] width 17 height 17
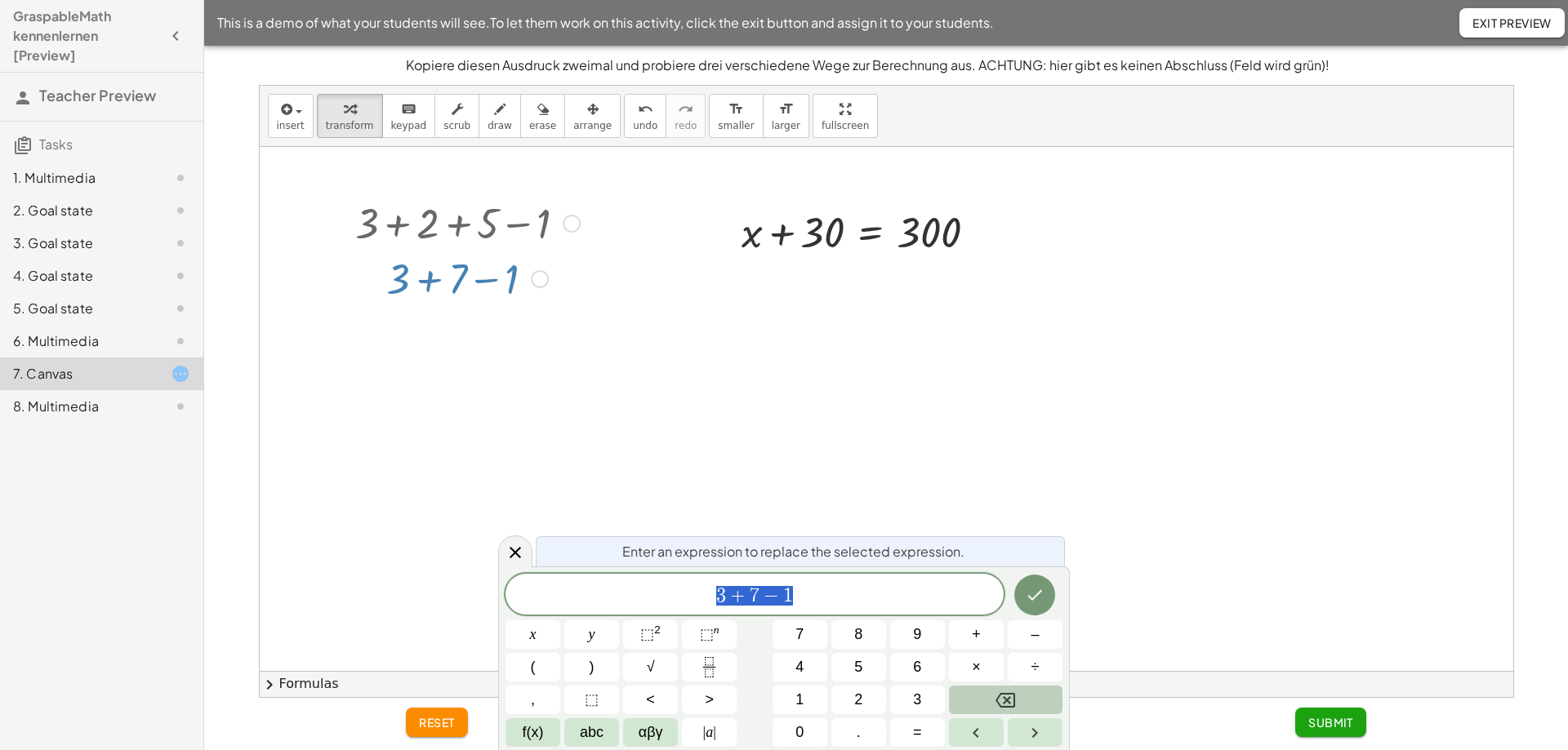
click at [1012, 697] on icon "Backspace" at bounding box center [1005, 701] width 19 height 19
click at [544, 213] on div at bounding box center [467, 222] width 241 height 55
click at [625, 245] on div at bounding box center [886, 409] width 1253 height 525
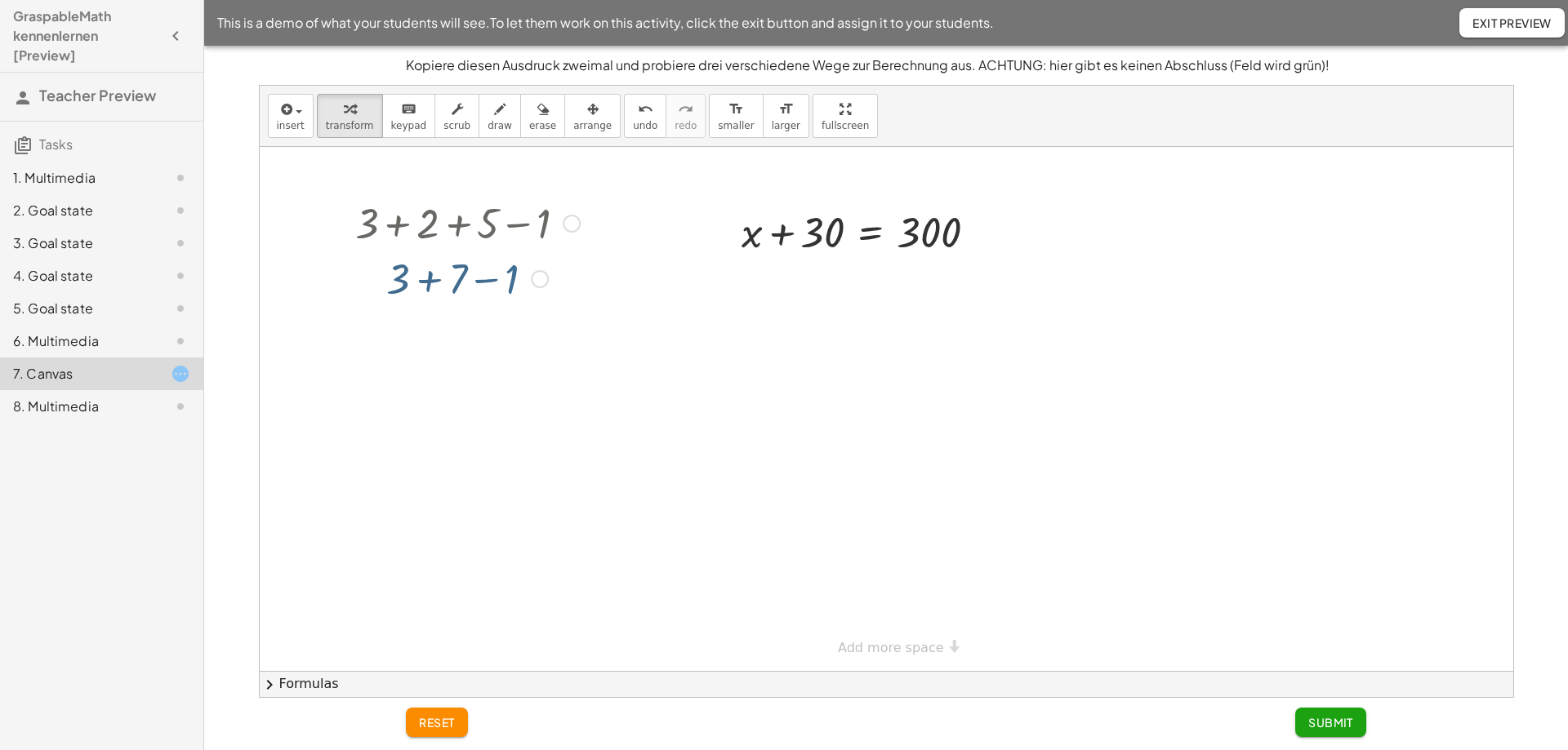
drag, startPoint x: 517, startPoint y: 250, endPoint x: 527, endPoint y: 271, distance: 23.3
click at [527, 271] on div at bounding box center [467, 277] width 241 height 55
click at [498, 117] on button "draw" at bounding box center [499, 116] width 43 height 45
drag, startPoint x: 359, startPoint y: 204, endPoint x: 569, endPoint y: 236, distance: 212.4
click at [576, 311] on div at bounding box center [886, 409] width 1253 height 525
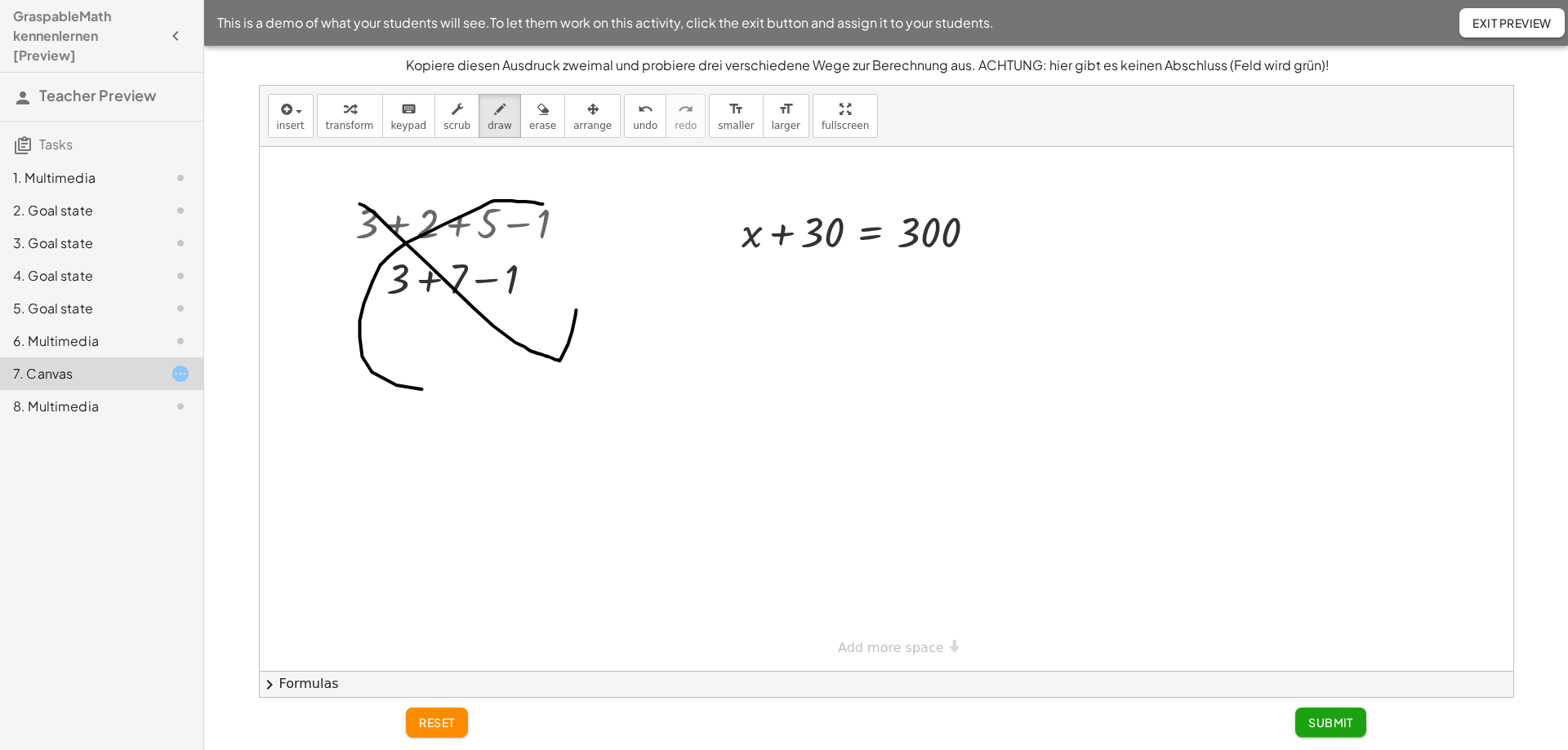
drag, startPoint x: 534, startPoint y: 202, endPoint x: 484, endPoint y: 367, distance: 172.4
click at [484, 367] on div at bounding box center [886, 409] width 1253 height 525
click at [529, 123] on span "erase" at bounding box center [543, 126] width 27 height 12
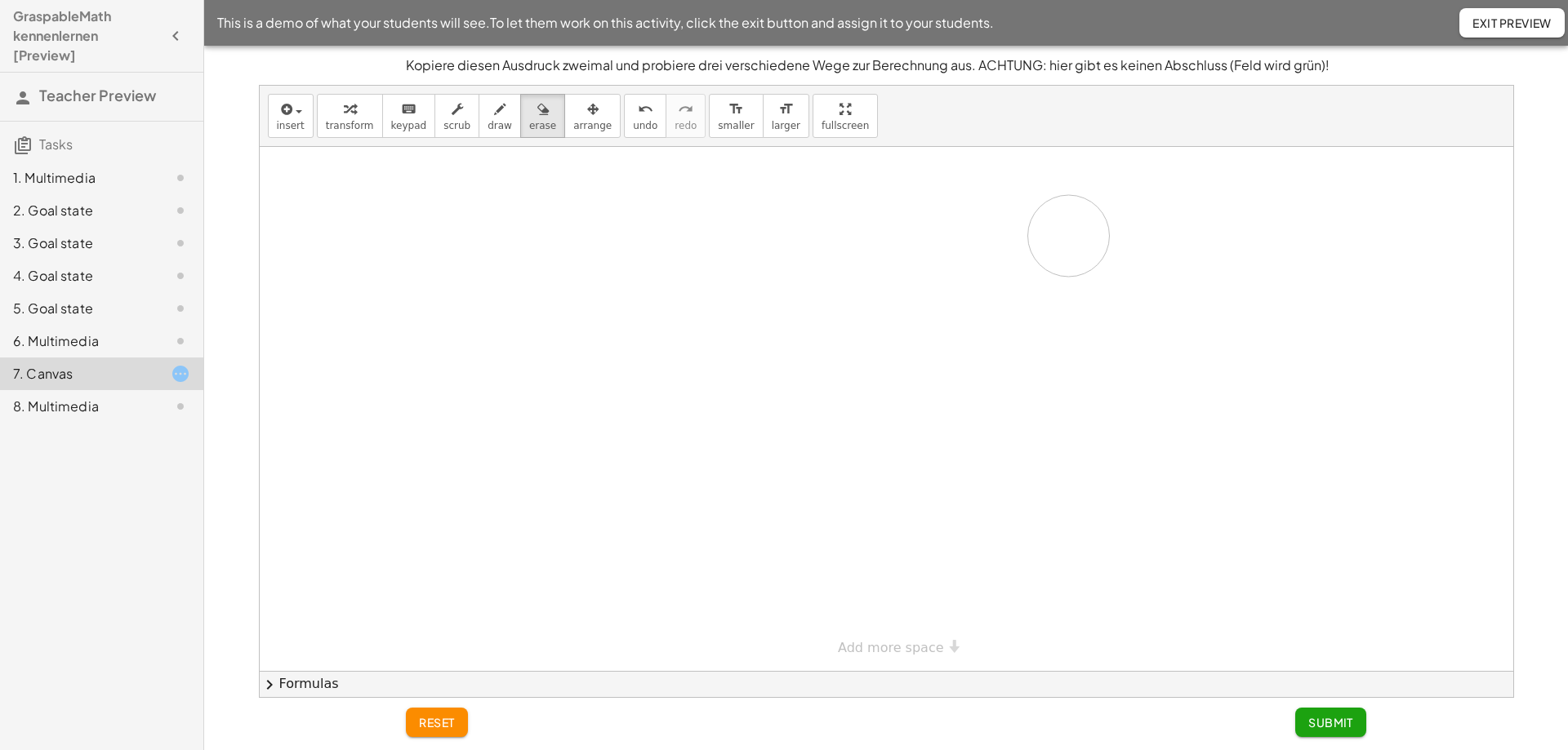
drag, startPoint x: 484, startPoint y: 200, endPoint x: 1107, endPoint y: 237, distance: 624.1
click at [1107, 237] on div at bounding box center [886, 409] width 1253 height 525
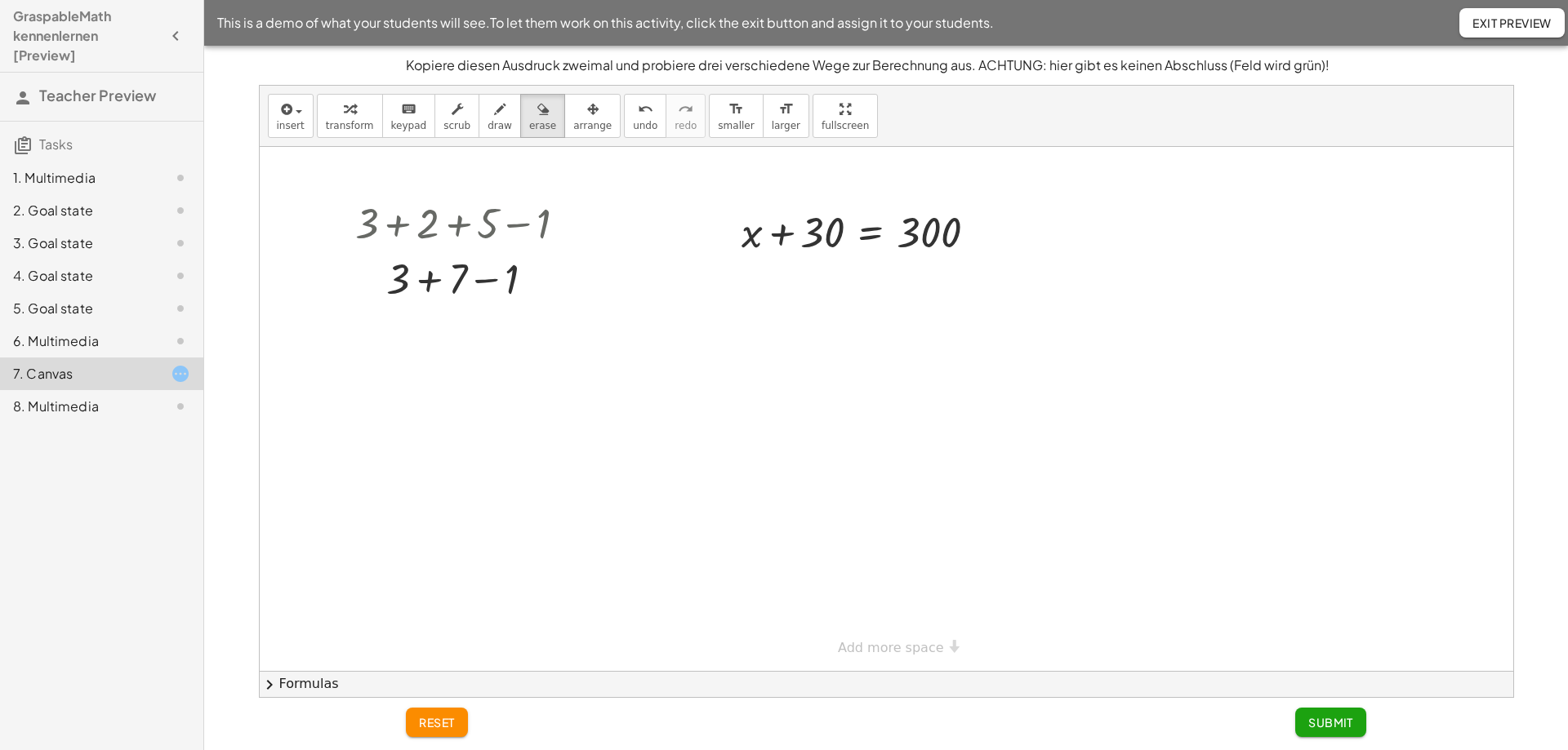
click at [449, 728] on span "reset" at bounding box center [437, 722] width 36 height 15
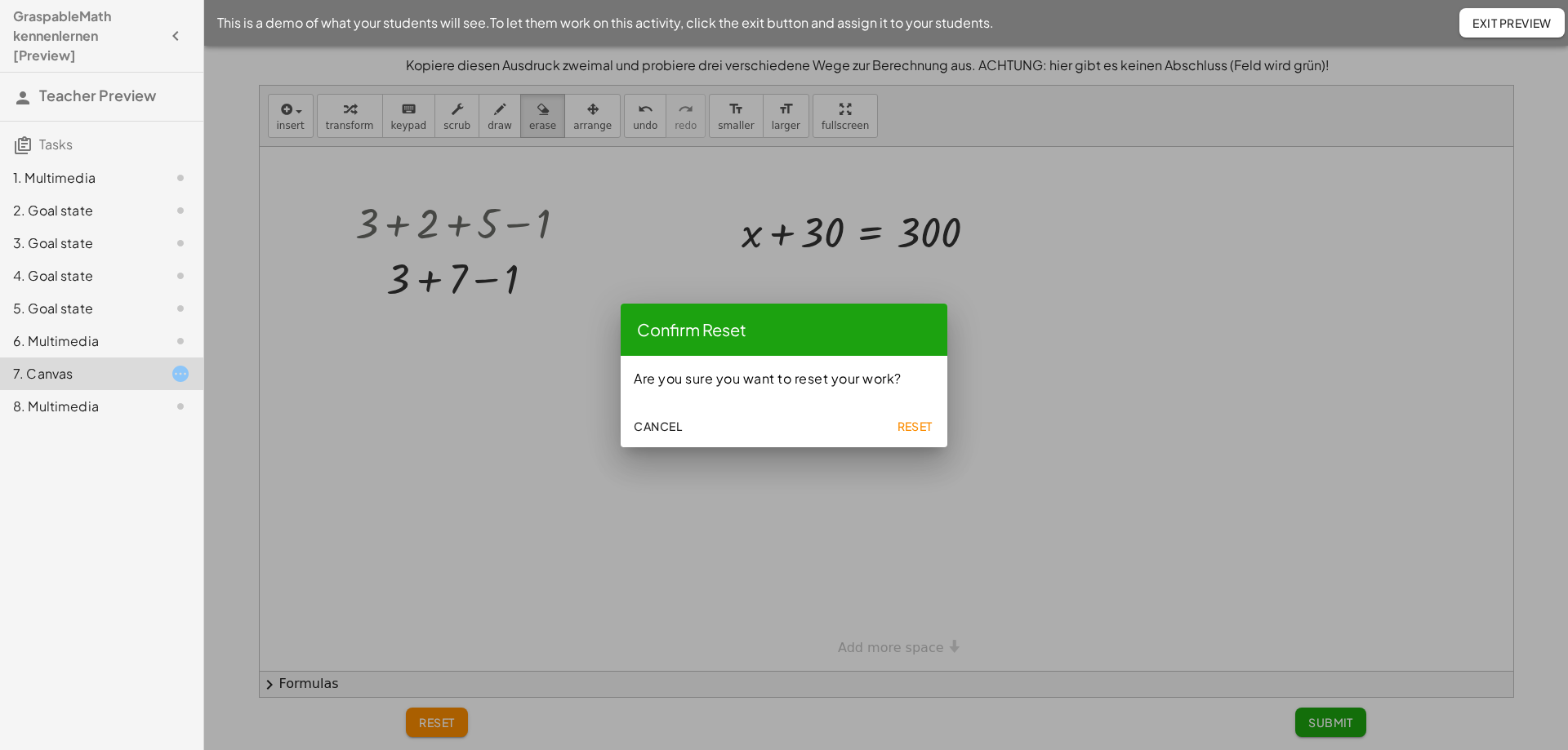
click at [920, 429] on span "Reset" at bounding box center [914, 426] width 36 height 15
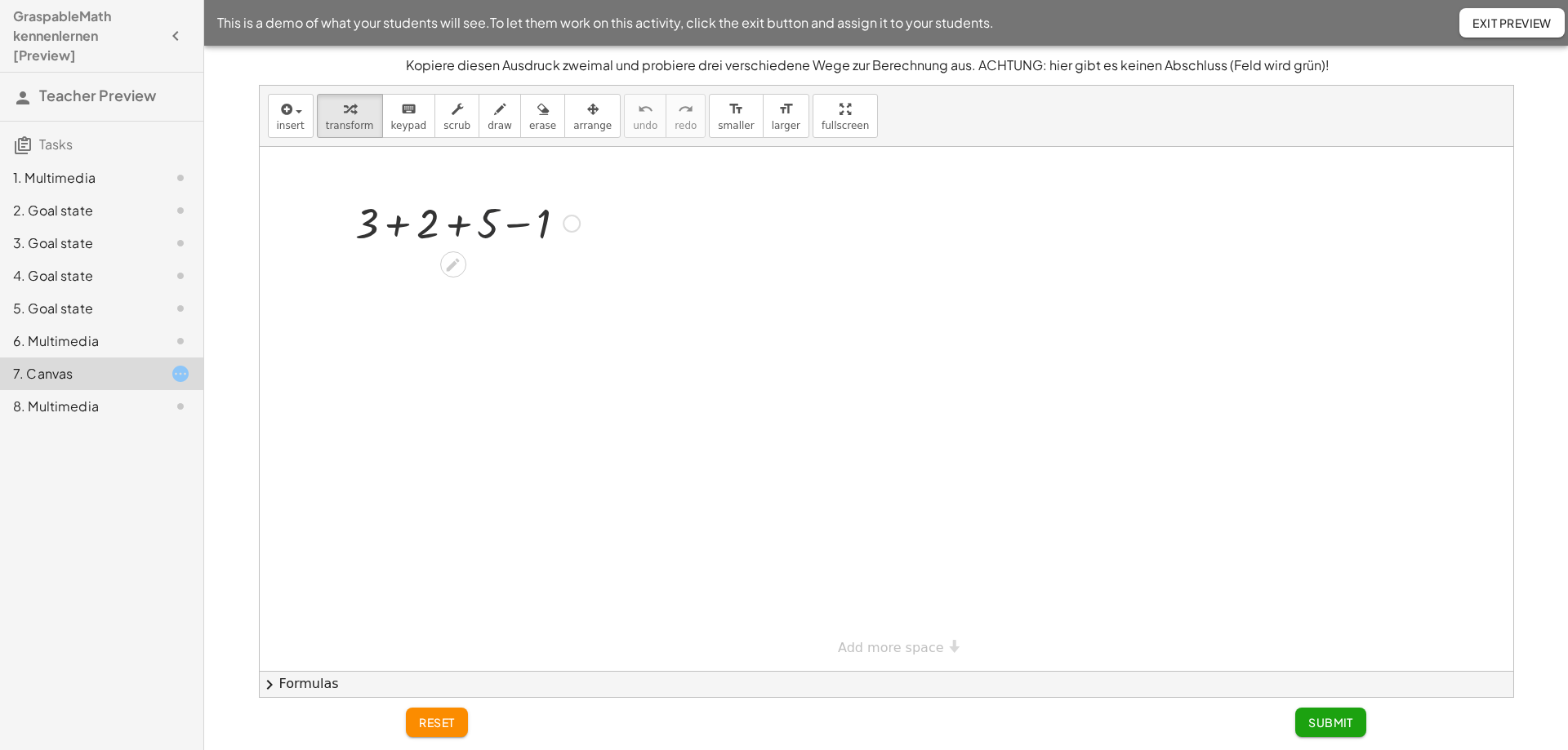
click at [478, 219] on div at bounding box center [467, 222] width 241 height 55
click at [507, 279] on div at bounding box center [467, 277] width 241 height 55
click at [507, 279] on div at bounding box center [515, 279] width 18 height 18
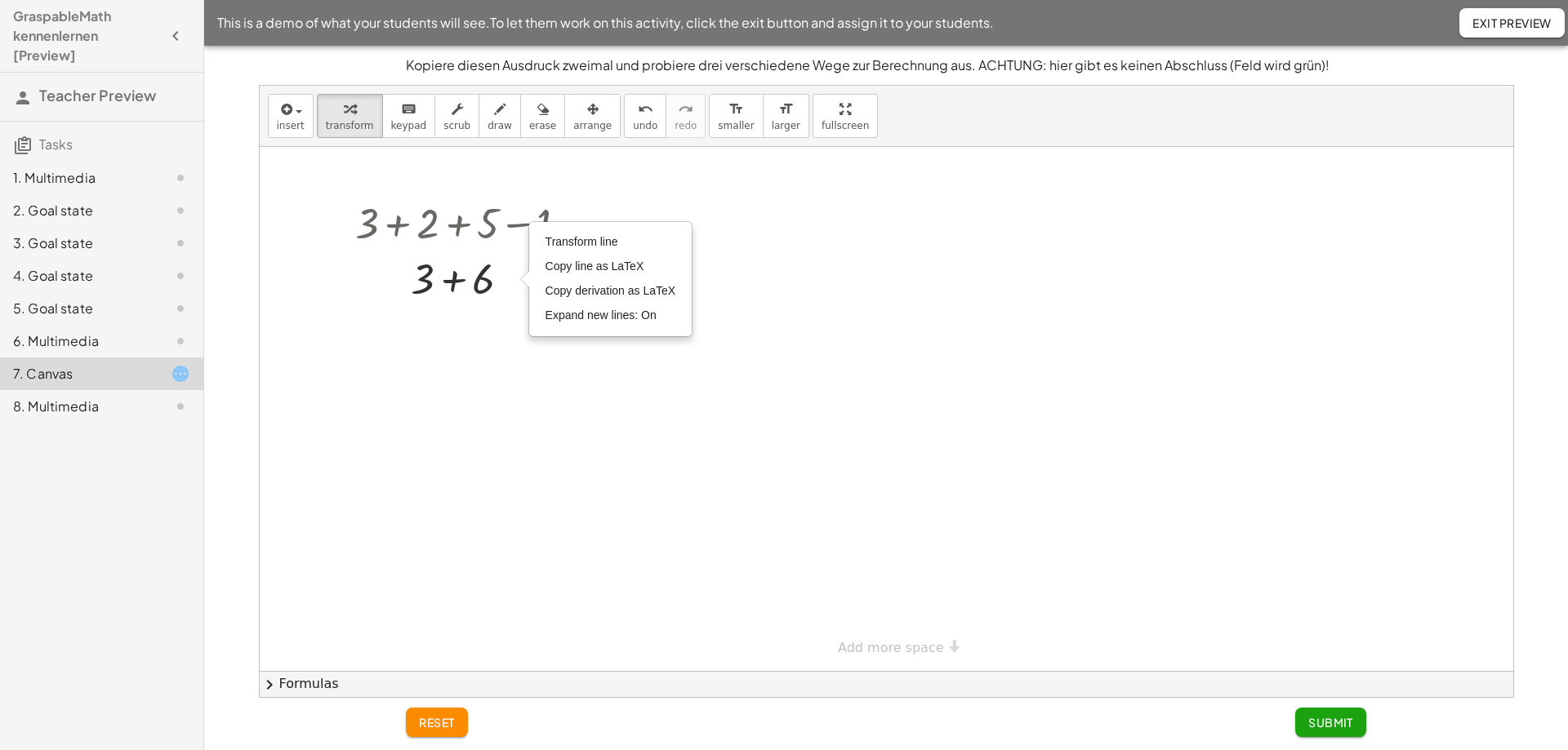
click at [536, 340] on div at bounding box center [886, 409] width 1253 height 525
click at [487, 229] on div at bounding box center [467, 222] width 241 height 55
click at [506, 233] on div at bounding box center [467, 222] width 241 height 55
click at [535, 218] on div at bounding box center [467, 222] width 241 height 55
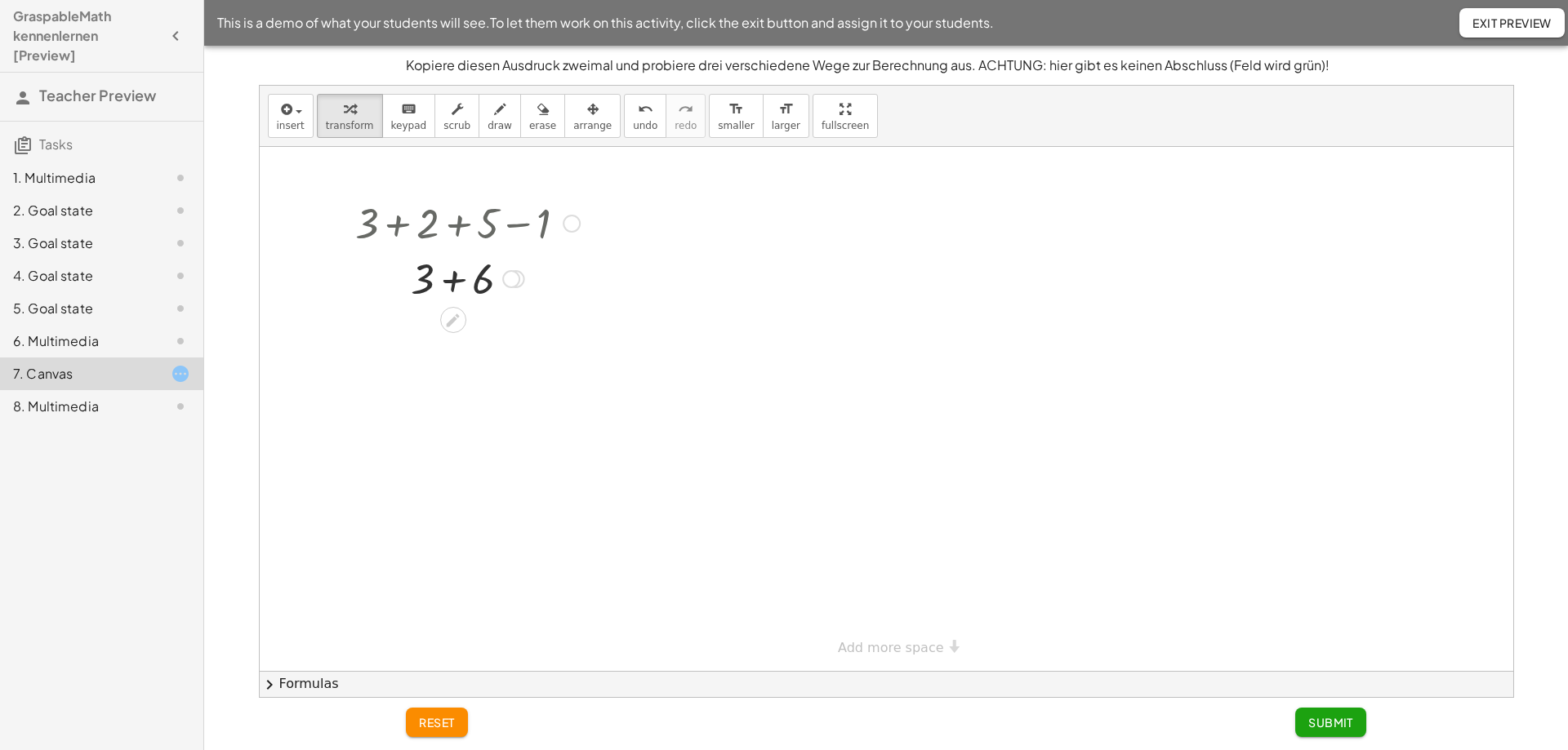
click at [564, 225] on div at bounding box center [571, 224] width 18 height 18
click at [569, 302] on div at bounding box center [467, 277] width 241 height 55
click at [460, 309] on div at bounding box center [453, 318] width 26 height 26
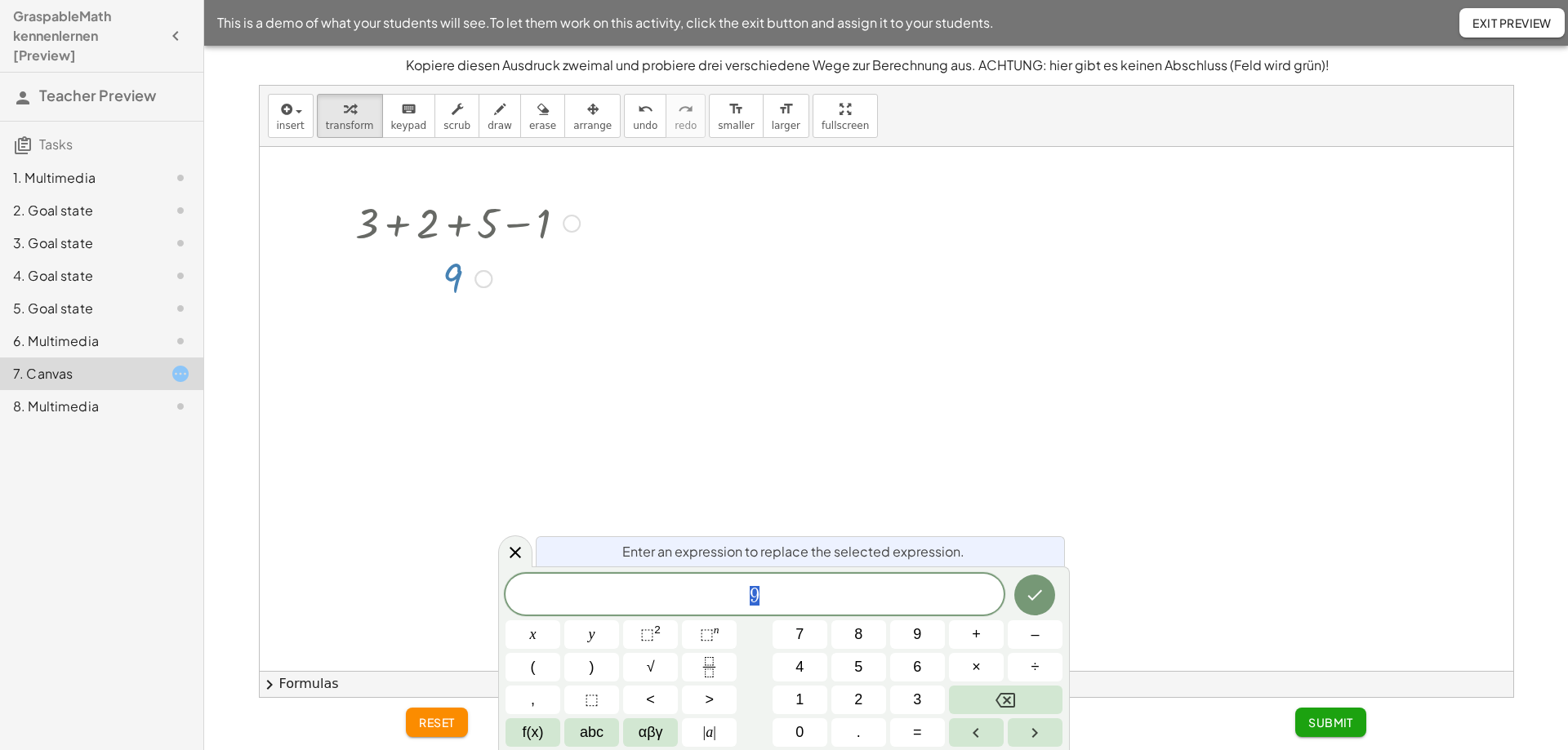
click at [1014, 716] on div "9 x y ⬚ 2 ⬚ n 7 8 9 + – ( ) √ 4 5 6 × ÷ , ⬚ < > 1 2 3 f(x) abc αβγ | a | 0 . =" at bounding box center [783, 660] width 557 height 173
click at [1010, 702] on icon "Backspace" at bounding box center [1005, 700] width 19 height 15
click at [816, 608] on div "9 ​" at bounding box center [754, 594] width 498 height 41
click at [1007, 703] on icon "Backspace" at bounding box center [1005, 701] width 19 height 19
click at [601, 246] on div at bounding box center [886, 409] width 1253 height 525
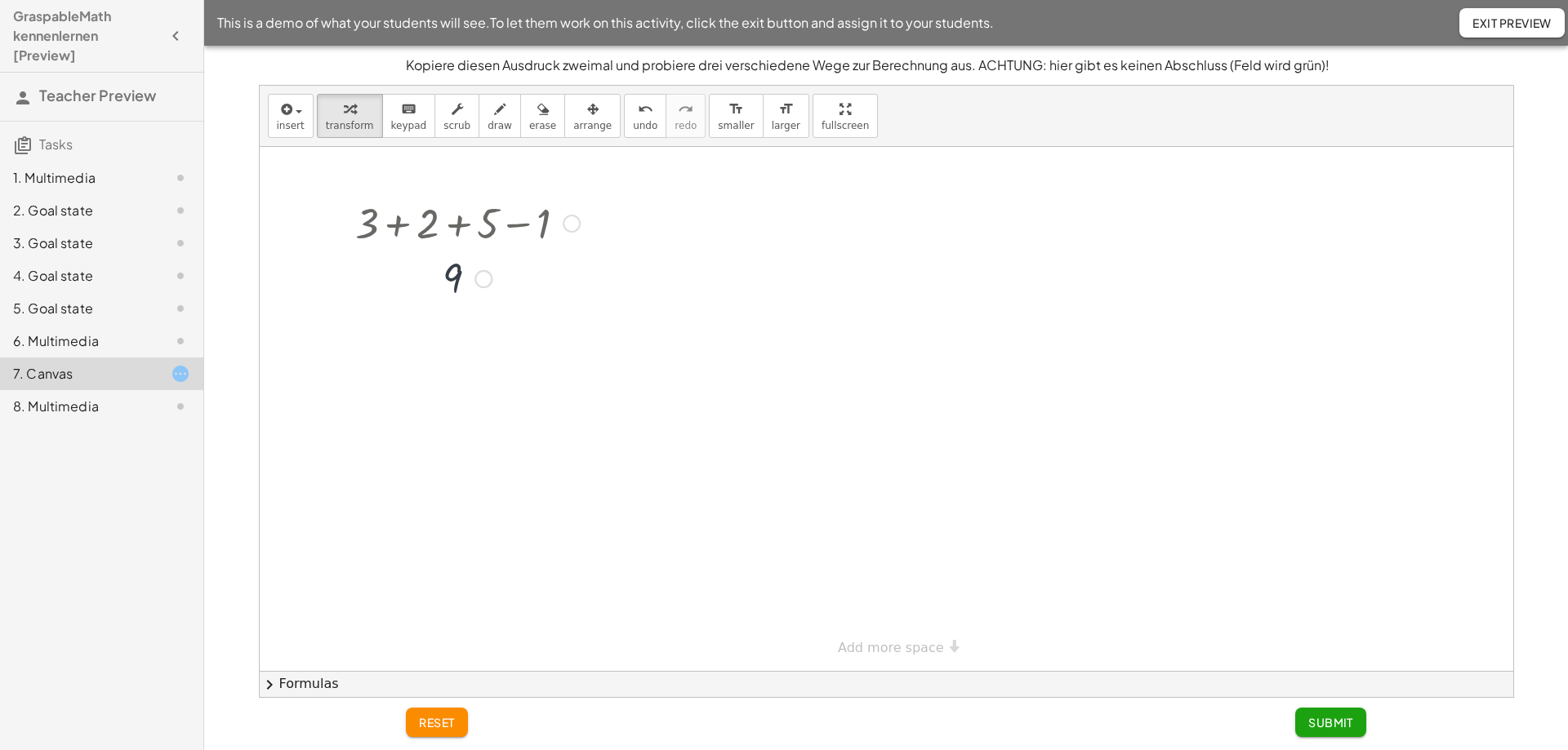
click at [510, 219] on div at bounding box center [467, 222] width 241 height 55
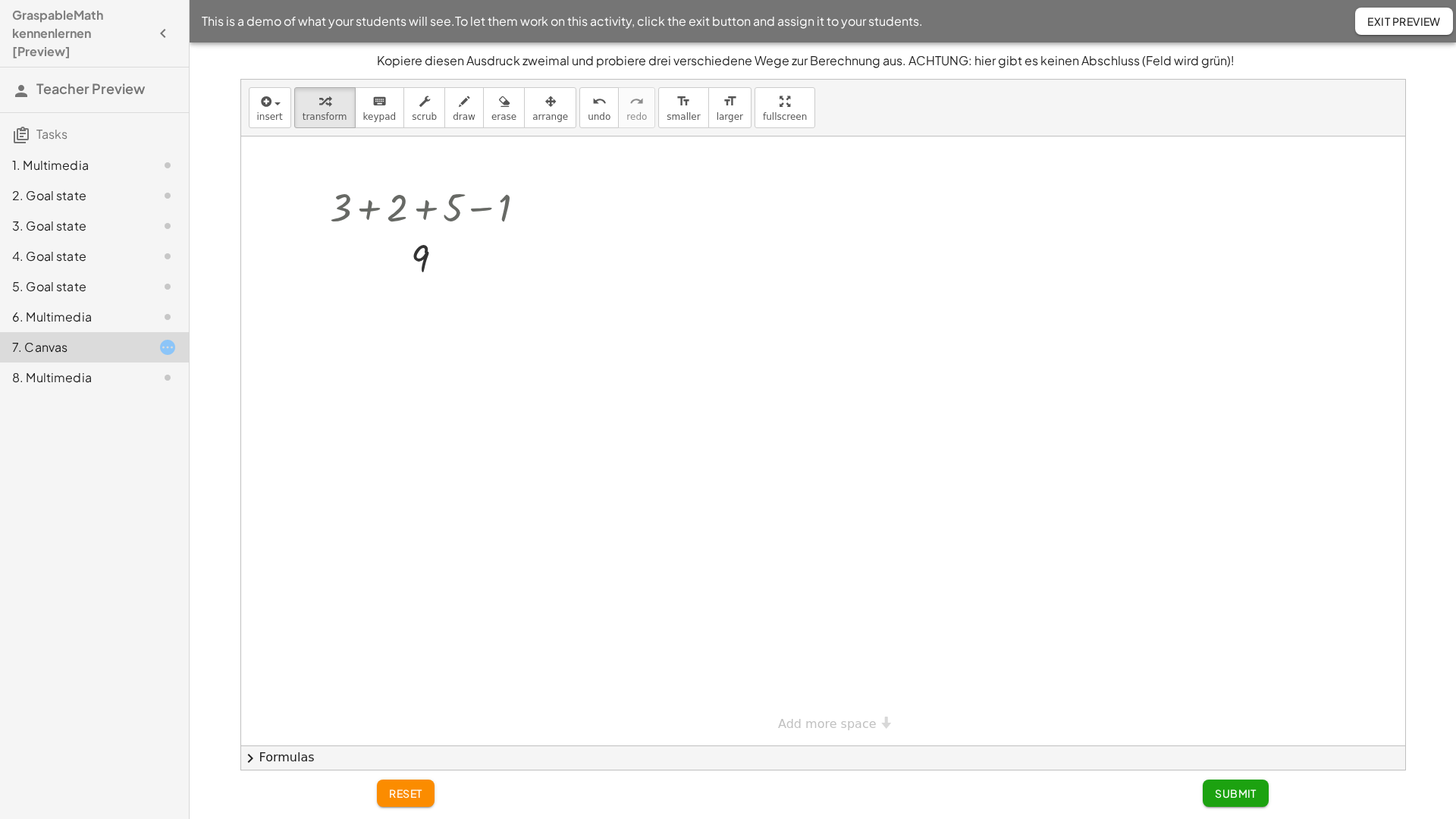
drag, startPoint x: 739, startPoint y: 109, endPoint x: 739, endPoint y: 200, distance: 91.0
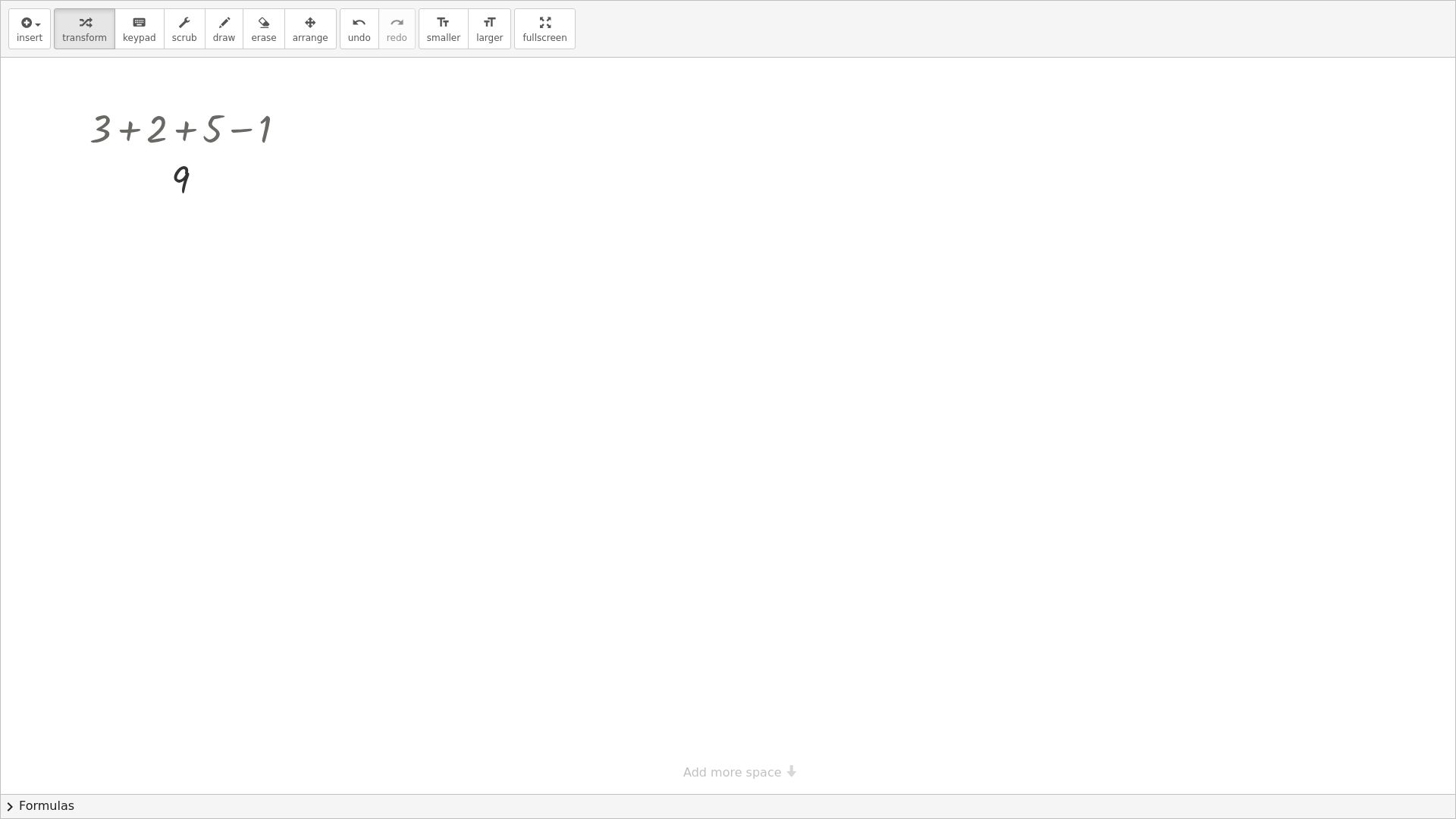
click at [739, 200] on div "insert select one: Math Expression Function Text Youtube Video Graphing Geometr…" at bounding box center [728, 409] width 1454 height 817
drag, startPoint x: 75, startPoint y: 97, endPoint x: 218, endPoint y: 193, distance: 172.2
click at [218, 193] on div "+ 3 + 2 + 5 − 1 Go back to this line Copy line as LaTeX Copy derivation as LaTe…" at bounding box center [728, 425] width 1454 height 736
click at [218, 193] on div at bounding box center [193, 179] width 224 height 50
click at [173, 149] on div at bounding box center [193, 127] width 224 height 51
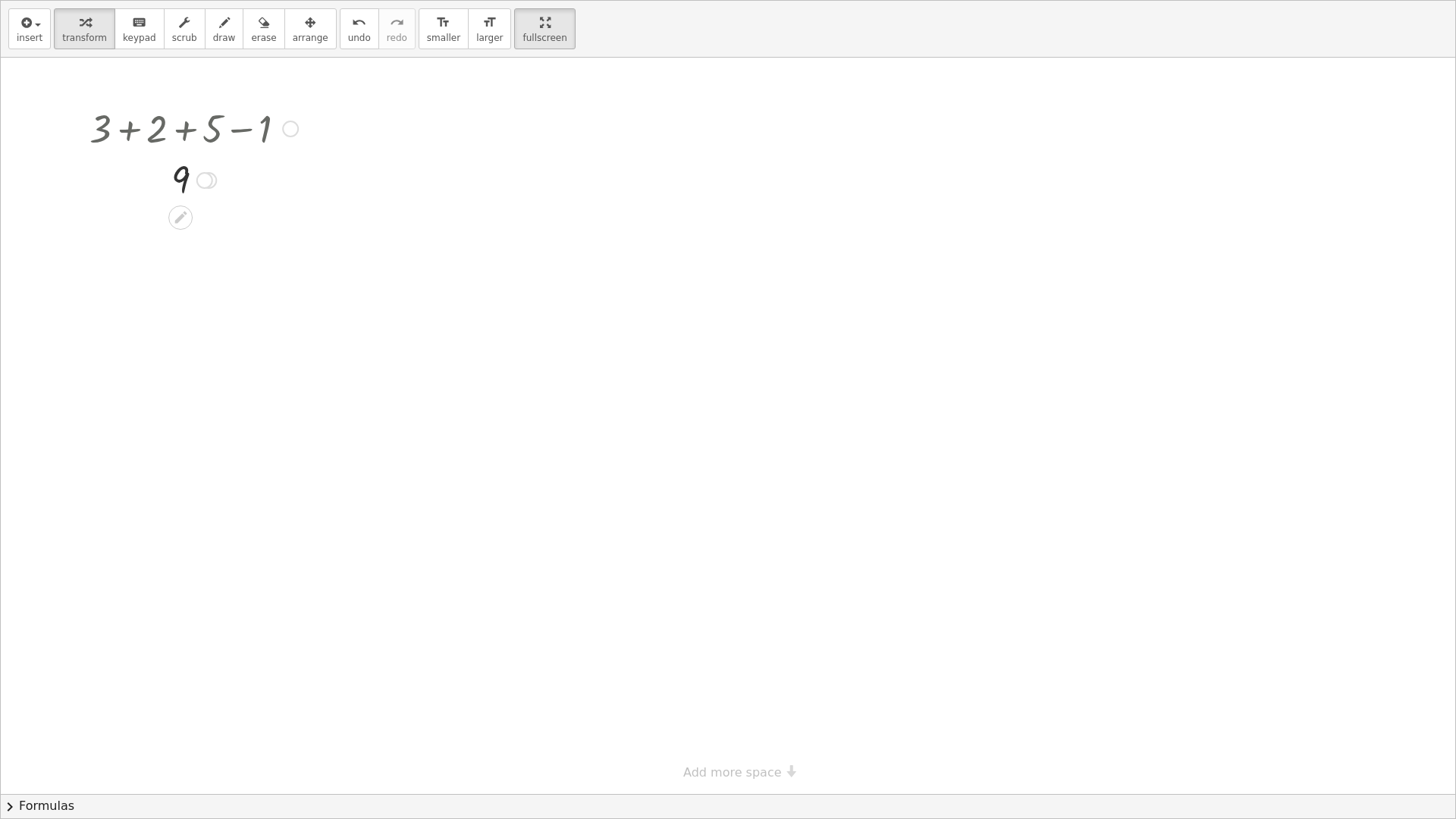
click at [185, 129] on div at bounding box center [193, 127] width 224 height 51
click at [267, 129] on div at bounding box center [193, 127] width 224 height 51
drag, startPoint x: 267, startPoint y: 129, endPoint x: 216, endPoint y: 283, distance: 162.2
click at [216, 283] on div at bounding box center [728, 425] width 1454 height 736
drag, startPoint x: 54, startPoint y: 101, endPoint x: 212, endPoint y: 195, distance: 183.8
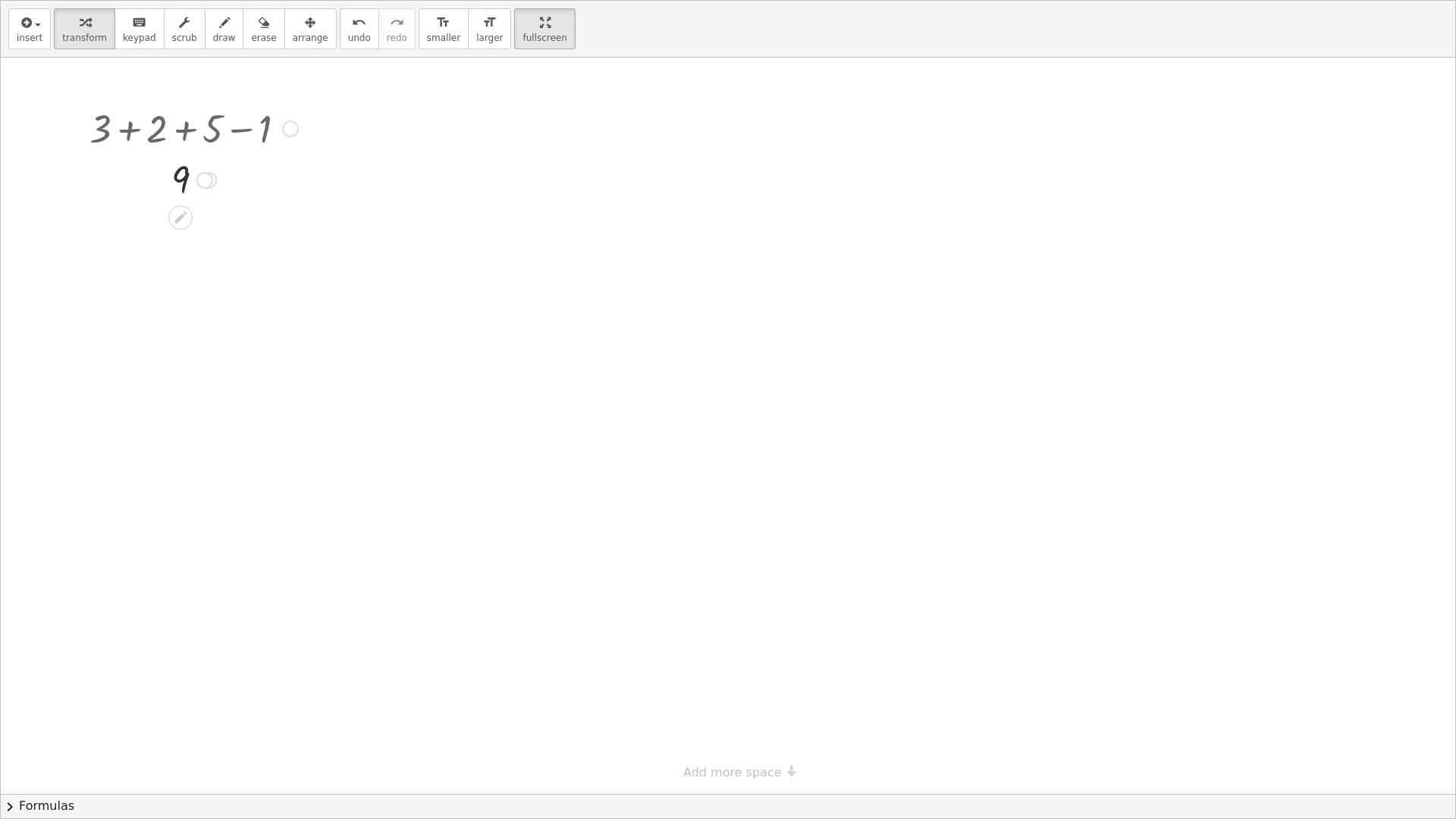
click at [212, 195] on div "+ 3 + 2 + 5 − 1 Go back to this line Copy line as LaTeX Copy derivation as LaTe…" at bounding box center [728, 425] width 1454 height 736
drag, startPoint x: 200, startPoint y: 186, endPoint x: 112, endPoint y: 183, distance: 88.1
click at [181, 181] on div "9 Transform line Copy line as LaTeX Copy derivation as LaTeX Expand new lines: …" at bounding box center [181, 181] width 0 height 0
click at [79, 33] on span "transform" at bounding box center [84, 38] width 45 height 11
click at [38, 22] on div "button" at bounding box center [30, 22] width 26 height 18
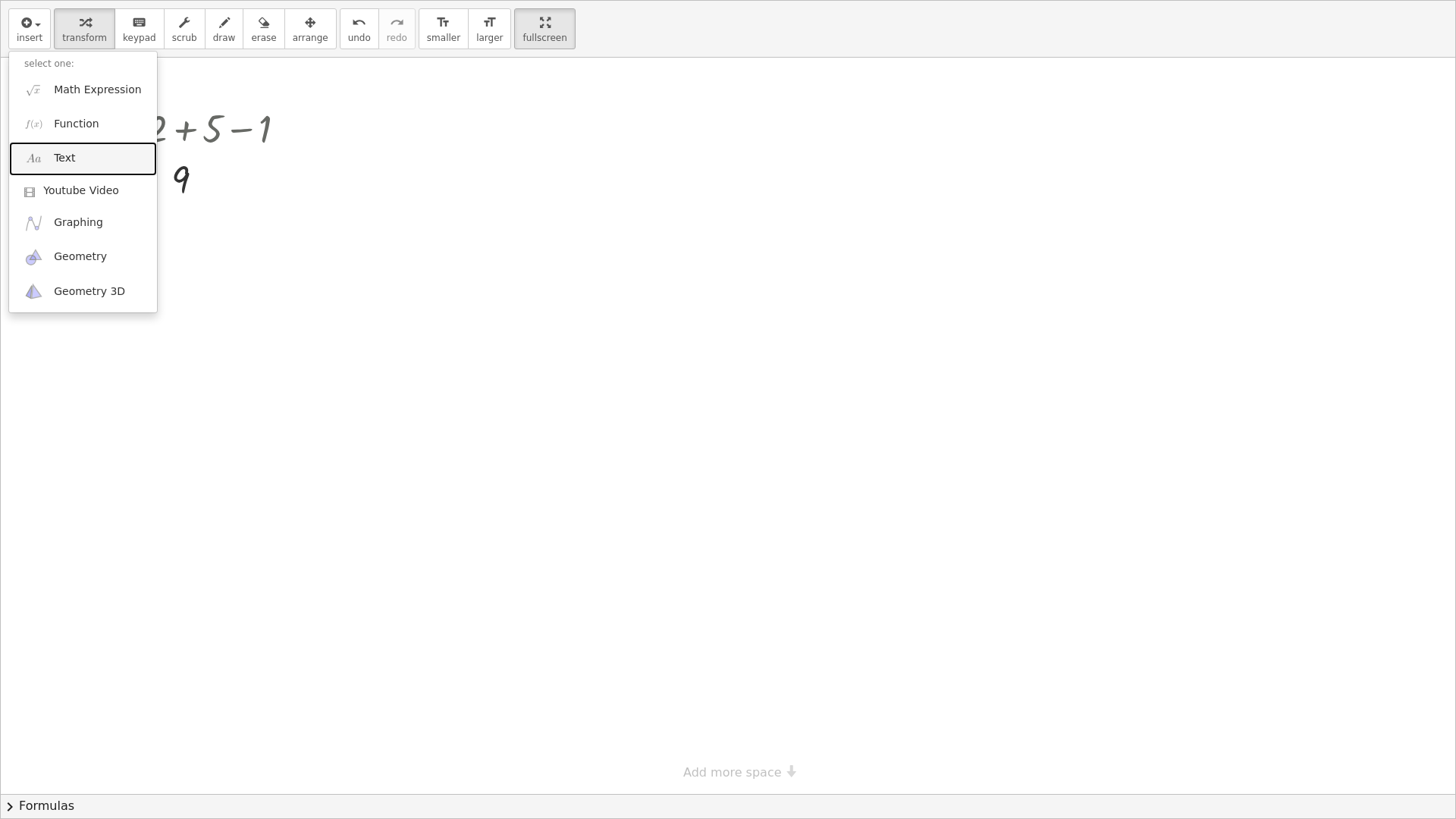
click at [86, 167] on link "Text" at bounding box center [83, 159] width 147 height 34
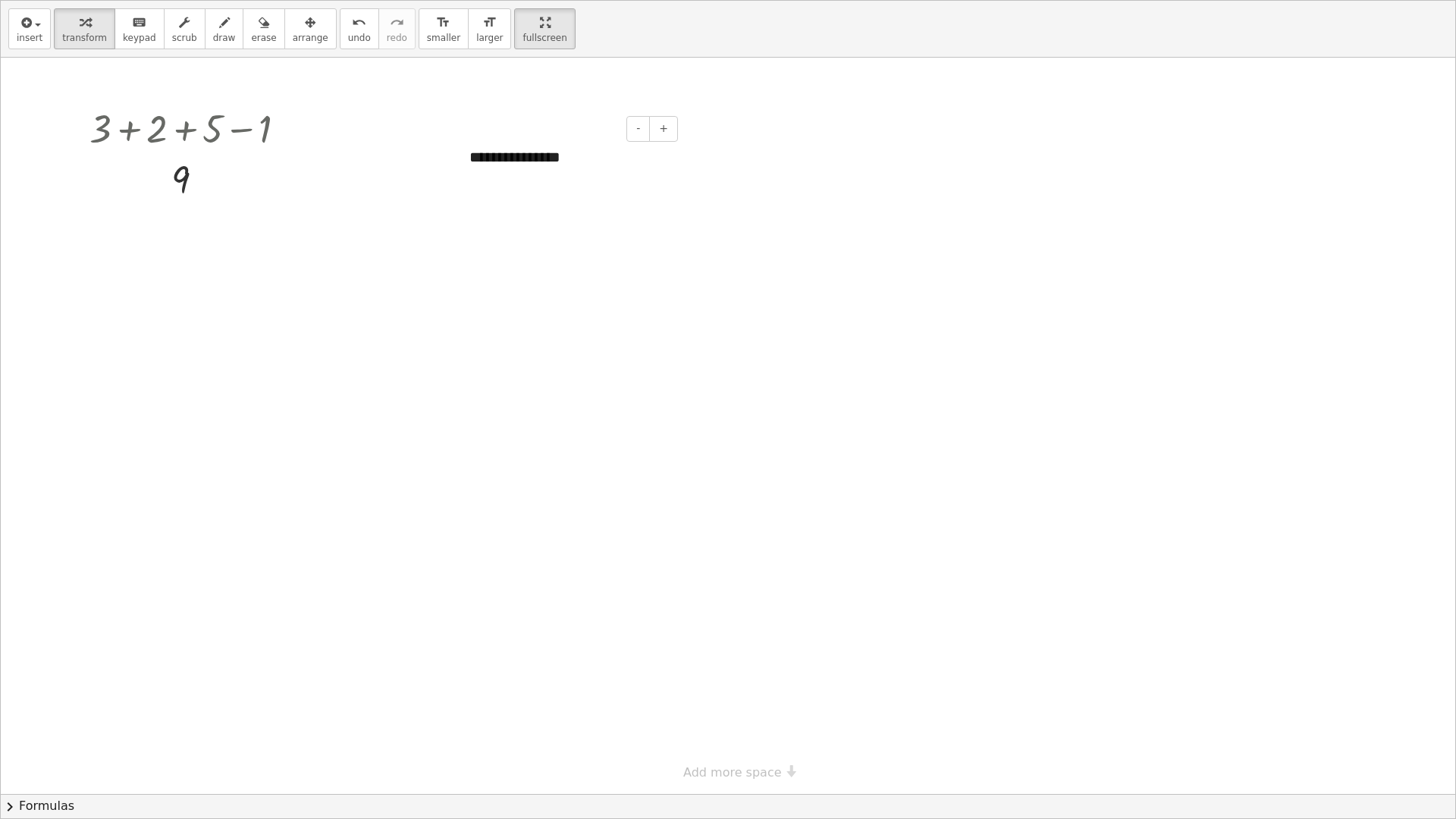
click at [584, 147] on div "**********" at bounding box center [567, 157] width 227 height 52
drag, startPoint x: 587, startPoint y: 153, endPoint x: 463, endPoint y: 155, distance: 124.0
click at [463, 155] on div "**********" at bounding box center [567, 157] width 227 height 52
click at [40, 22] on button "insert" at bounding box center [29, 29] width 42 height 41
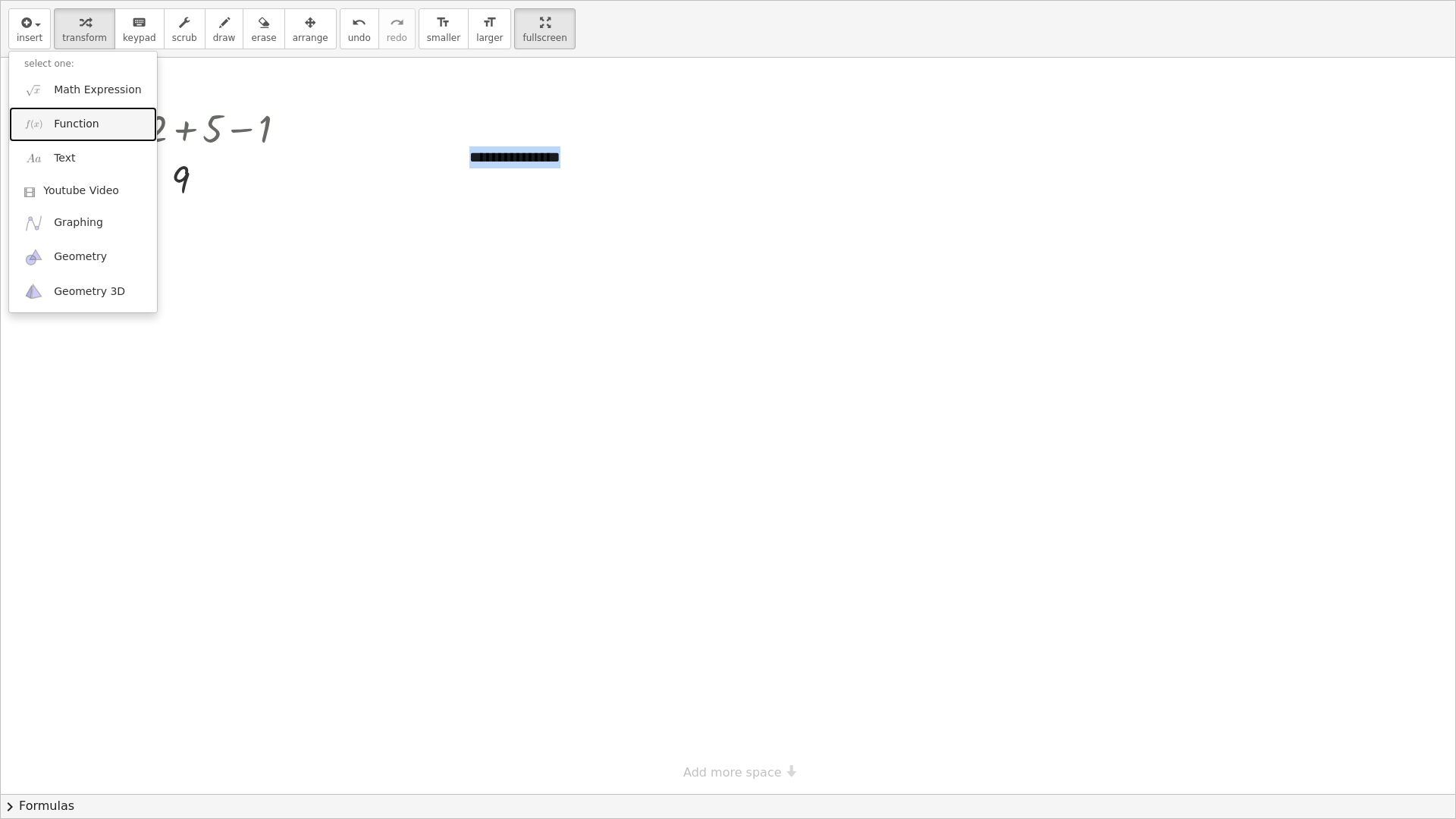
click at [96, 127] on link "Function" at bounding box center [83, 124] width 147 height 34
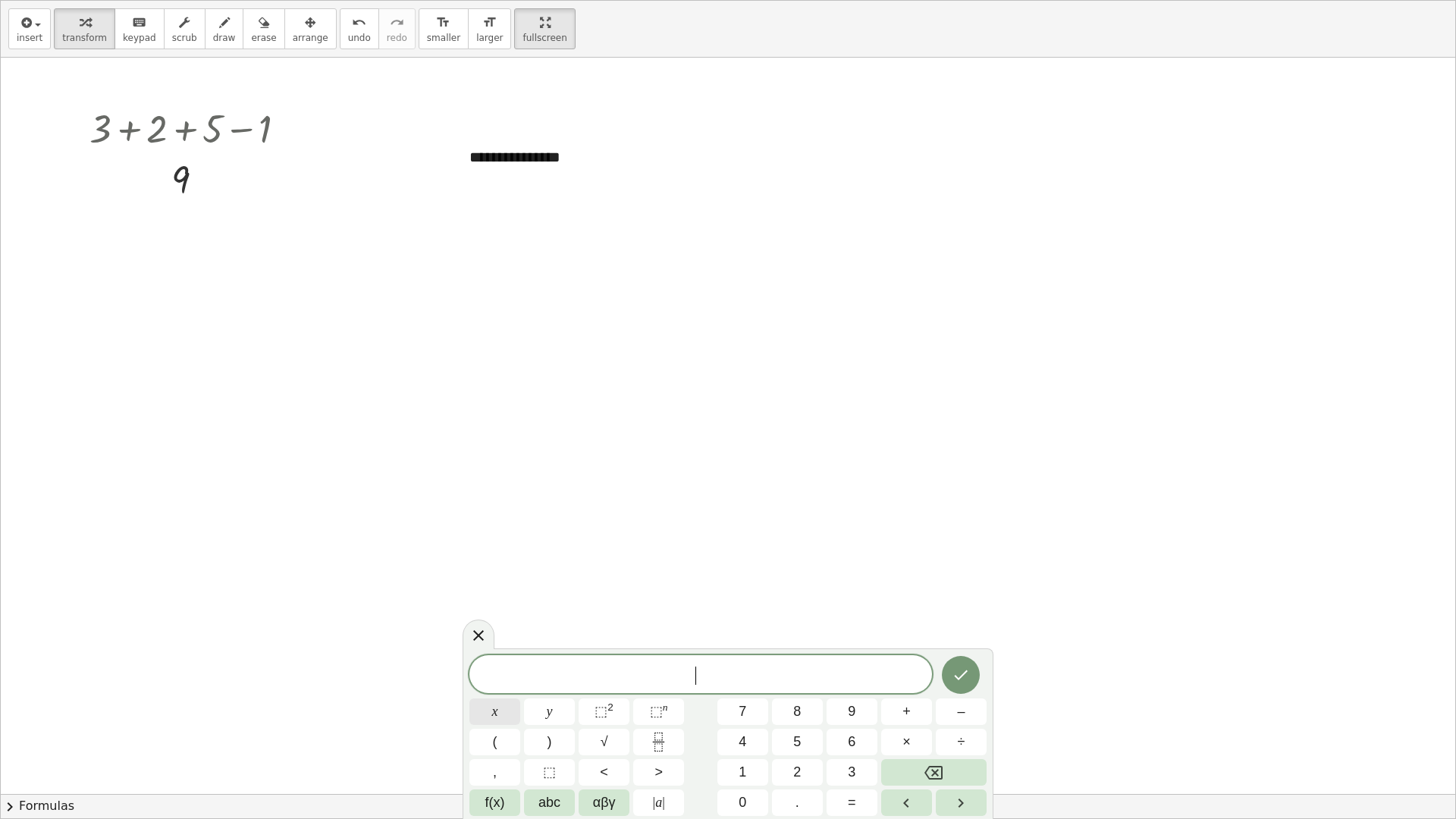
click at [496, 696] on span "x" at bounding box center [494, 711] width 6 height 21
click at [915, 696] on button "×" at bounding box center [906, 743] width 51 height 27
click at [790, 696] on button "5" at bounding box center [797, 743] width 51 height 27
click at [855, 696] on span "=" at bounding box center [851, 803] width 8 height 21
click at [853, 696] on span "3" at bounding box center [851, 772] width 7 height 21
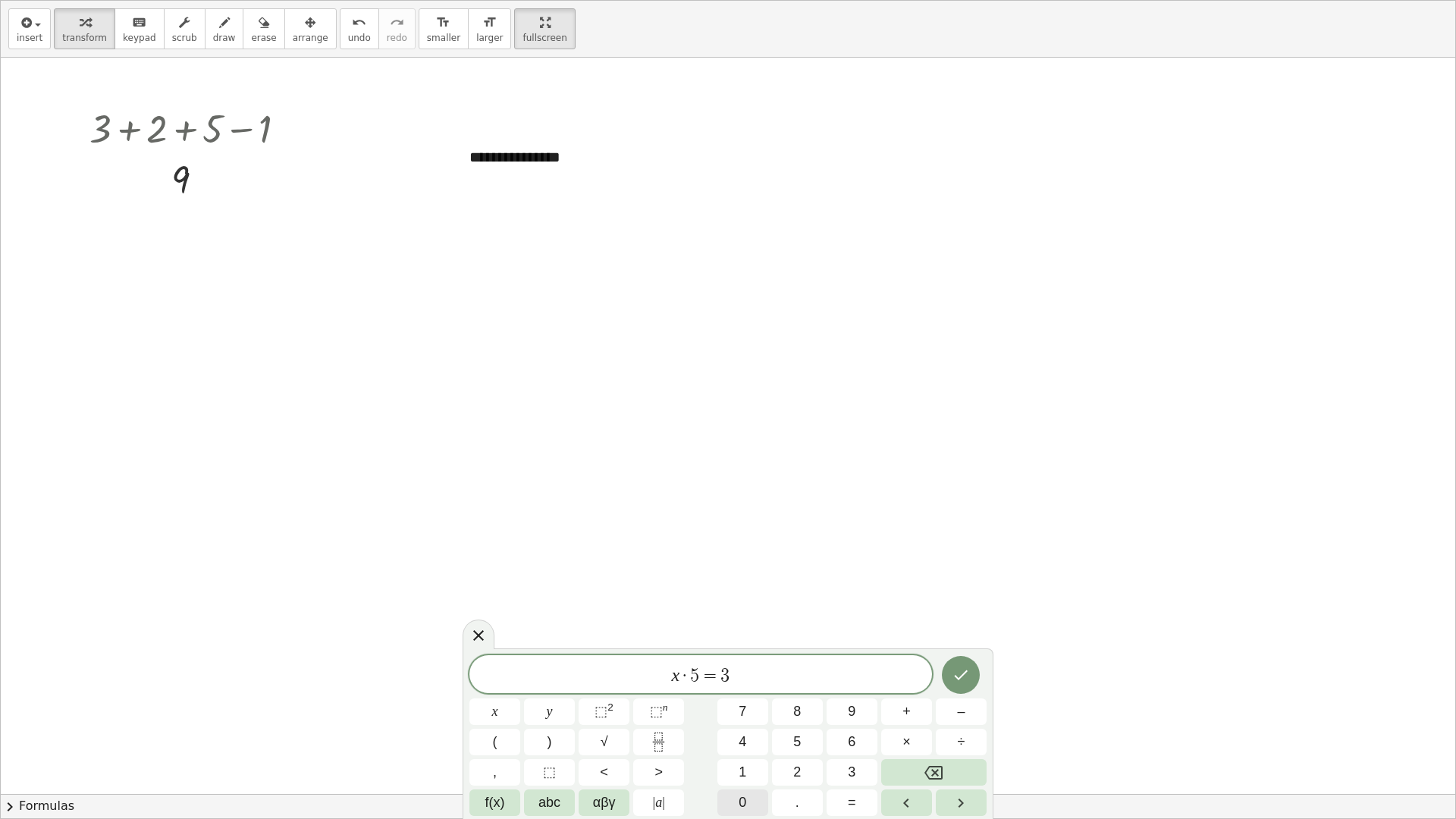
click at [757, 696] on button "0" at bounding box center [742, 803] width 51 height 27
click at [756, 696] on button "0" at bounding box center [742, 803] width 51 height 27
click at [968, 676] on icon "Done" at bounding box center [961, 675] width 18 height 18
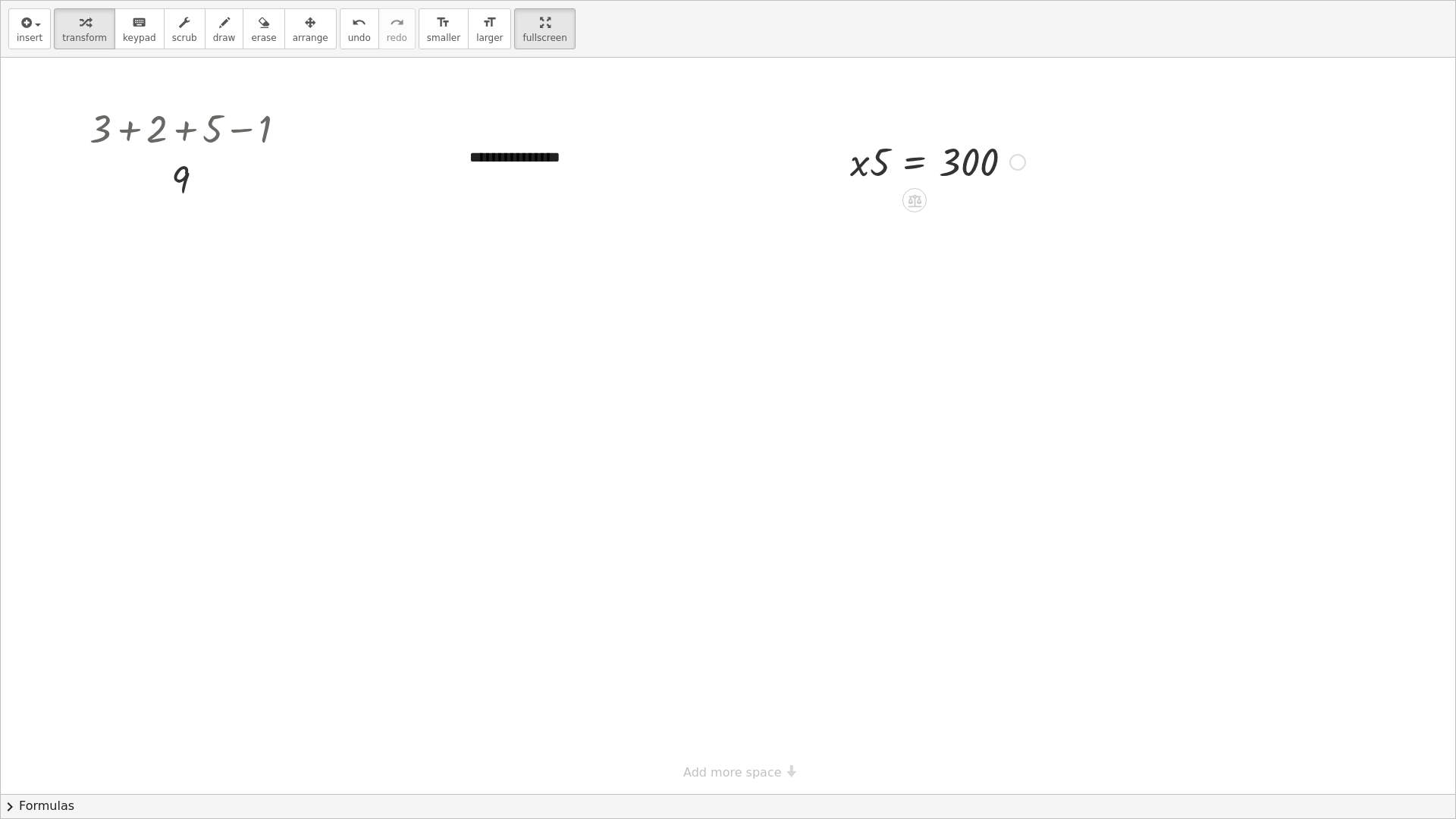
click at [967, 157] on div at bounding box center [937, 160] width 191 height 51
click at [965, 164] on div at bounding box center [937, 160] width 191 height 51
click at [912, 201] on icon at bounding box center [914, 200] width 13 height 13
click at [919, 203] on div "×" at bounding box center [914, 200] width 24 height 24
click at [877, 217] on div at bounding box center [937, 212] width 255 height 51
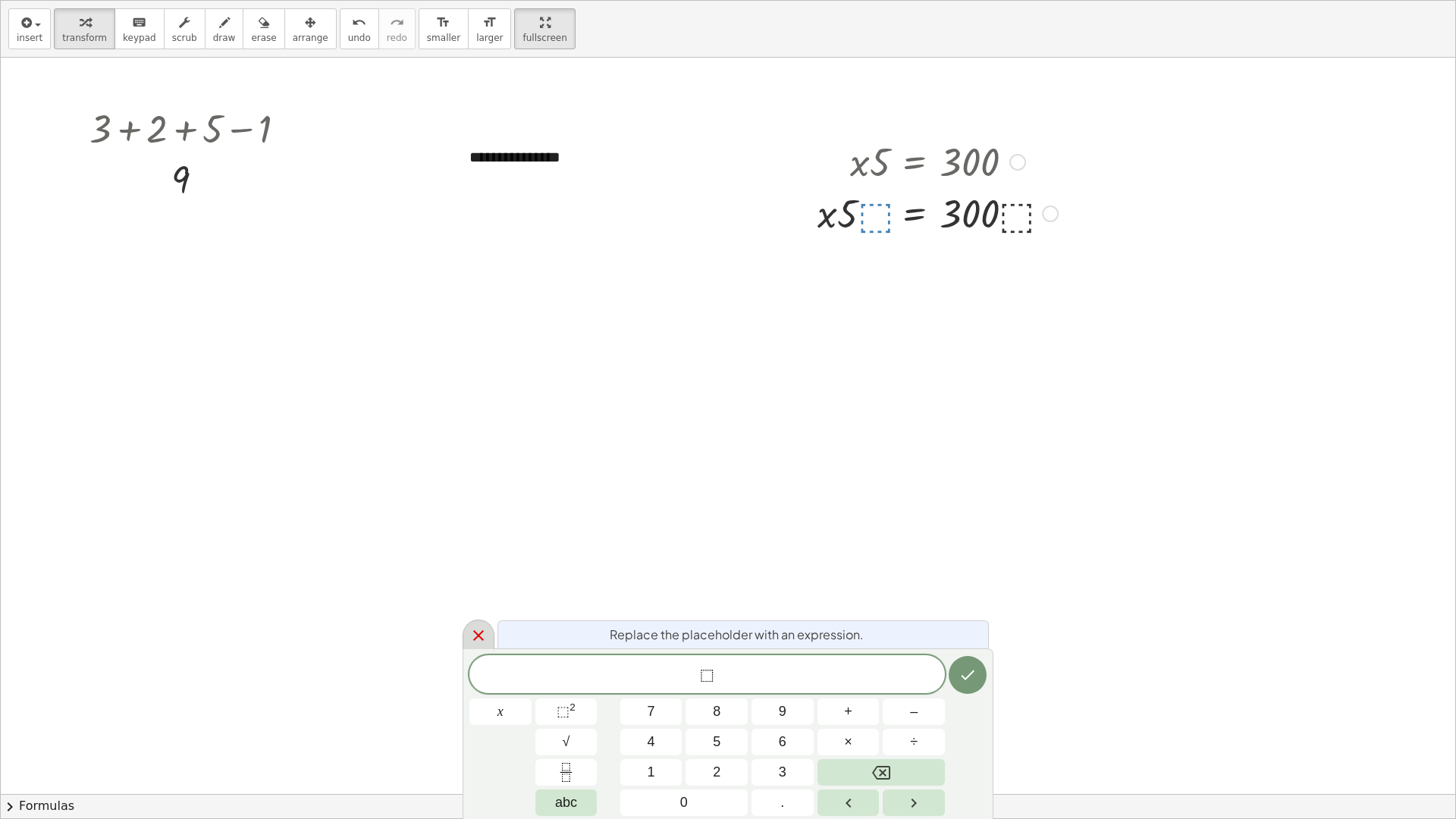
click at [480, 637] on icon at bounding box center [478, 636] width 11 height 11
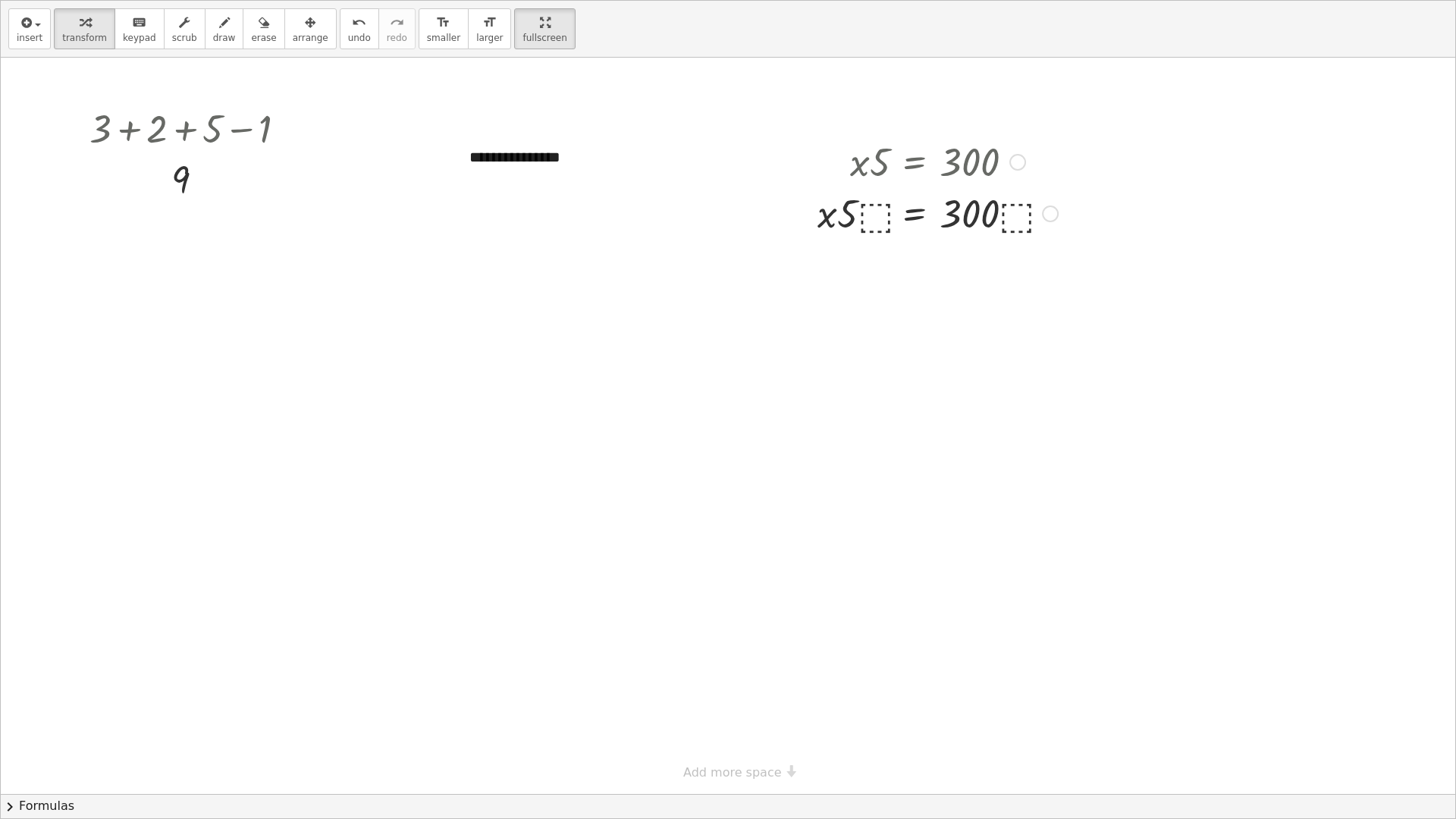
click at [849, 216] on div at bounding box center [937, 212] width 255 height 51
click at [626, 539] on div at bounding box center [728, 425] width 1454 height 736
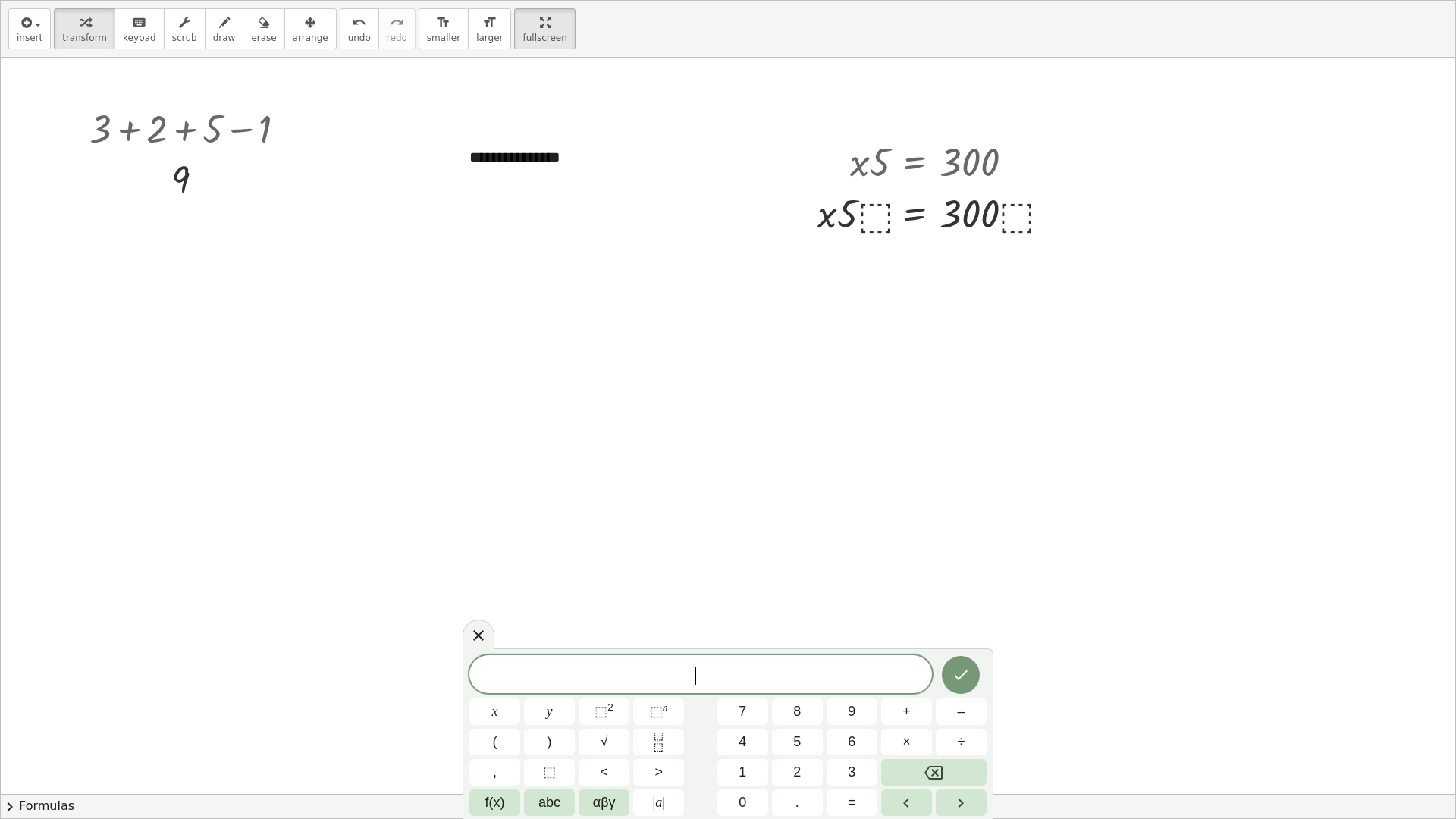
click at [626, 539] on div at bounding box center [728, 425] width 1454 height 736
click at [896, 210] on div at bounding box center [937, 212] width 255 height 51
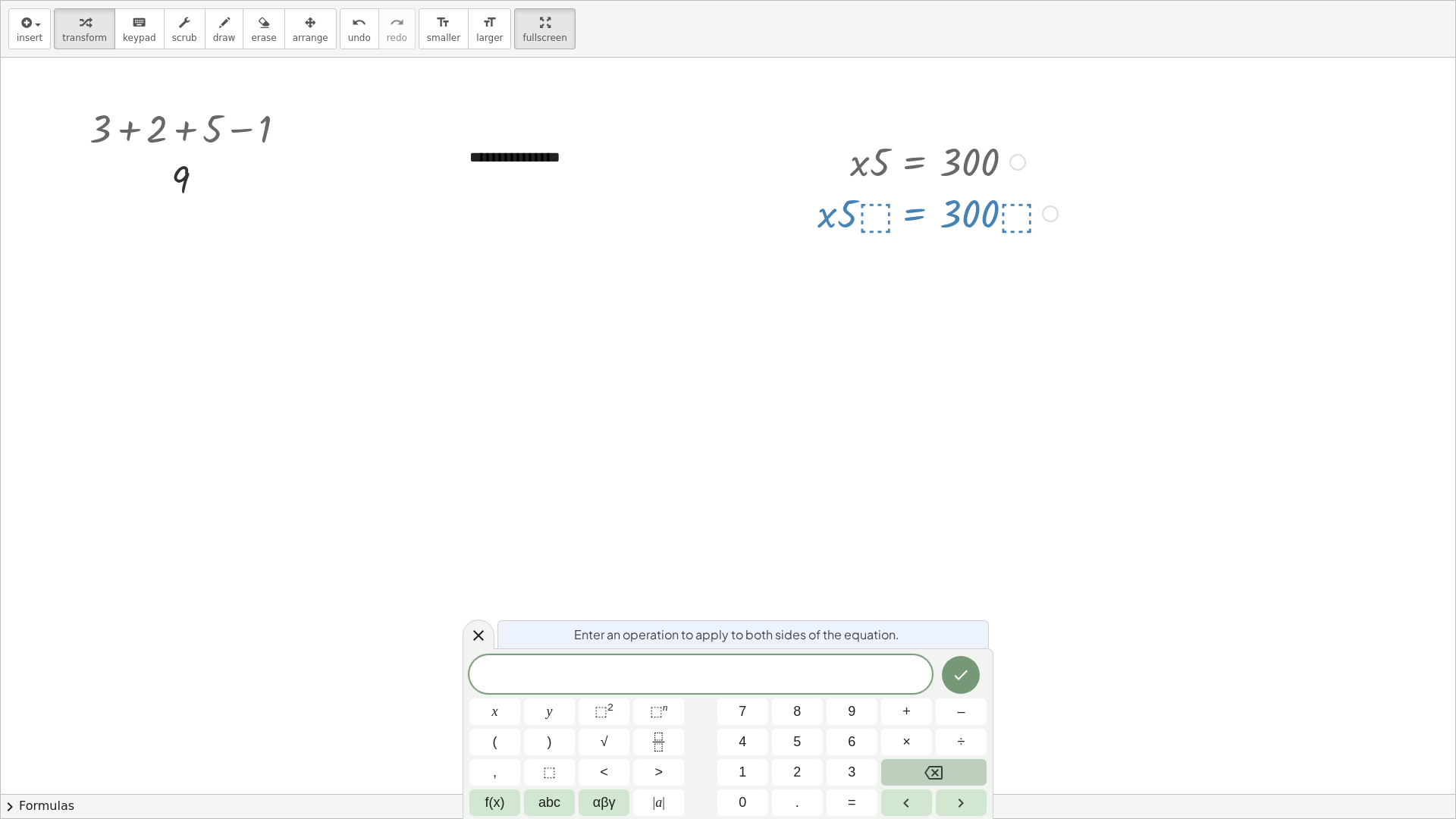
click at [960, 696] on button "Backspace" at bounding box center [933, 772] width 105 height 27
click at [877, 220] on div at bounding box center [937, 212] width 255 height 51
click at [1097, 228] on div at bounding box center [728, 425] width 1454 height 736
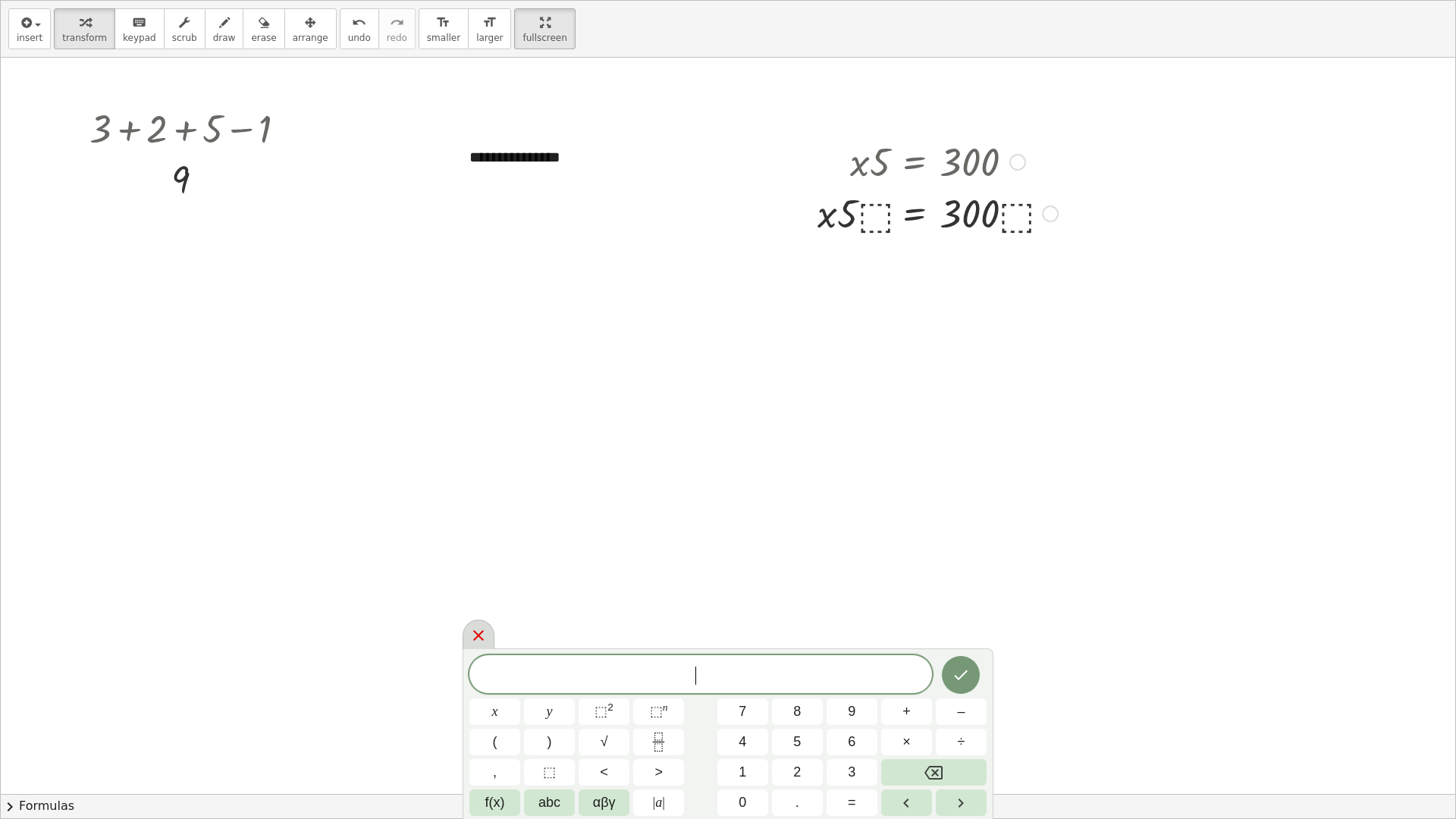
click at [478, 633] on icon at bounding box center [478, 636] width 18 height 18
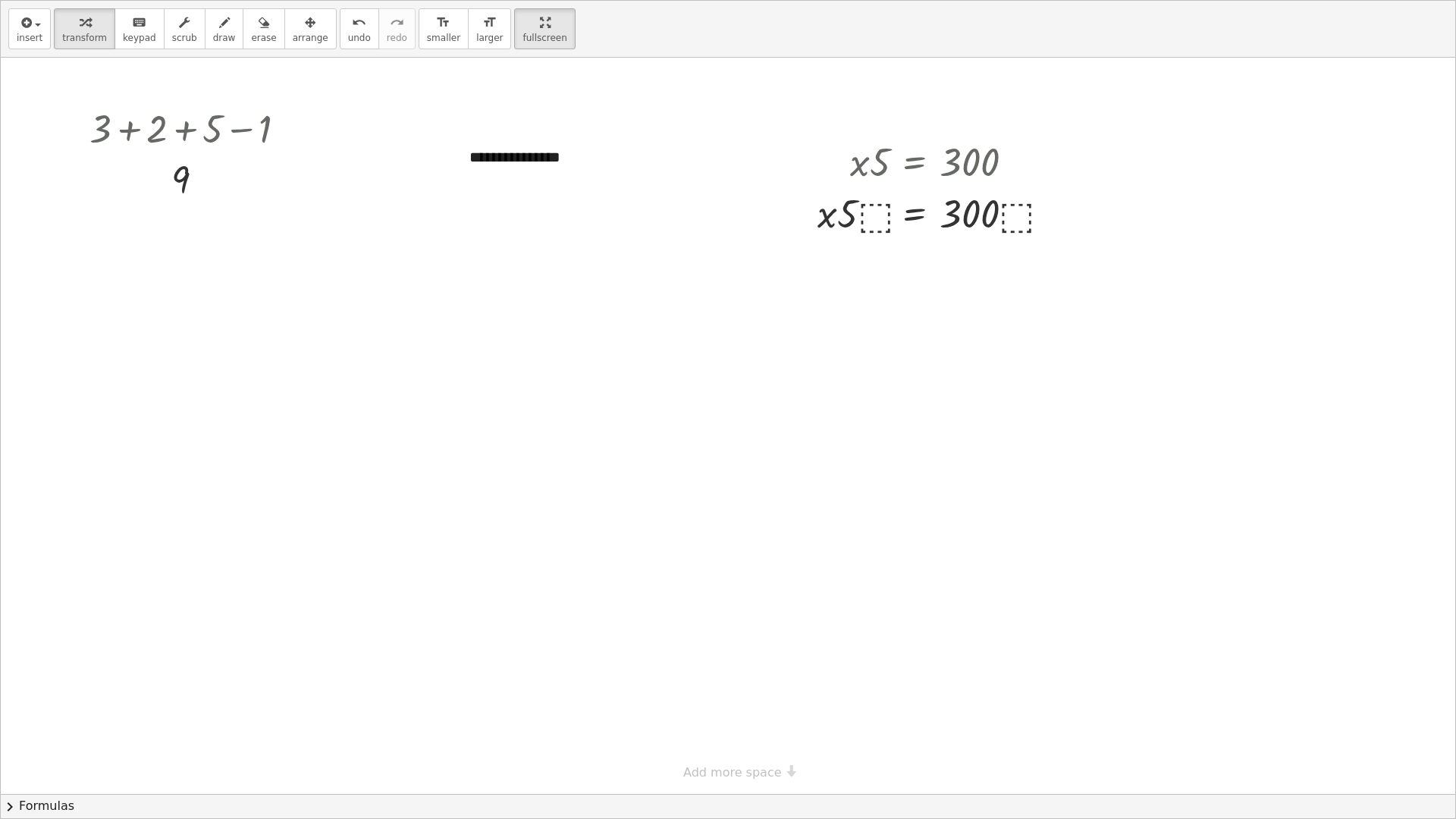
drag, startPoint x: 853, startPoint y: 79, endPoint x: 1063, endPoint y: 271, distance: 284.5
click at [1063, 271] on div at bounding box center [728, 425] width 1454 height 736
drag, startPoint x: 1027, startPoint y: 229, endPoint x: 884, endPoint y: 219, distance: 143.3
click at [884, 219] on div at bounding box center [937, 212] width 255 height 51
drag, startPoint x: 966, startPoint y: 223, endPoint x: 892, endPoint y: 211, distance: 75.0
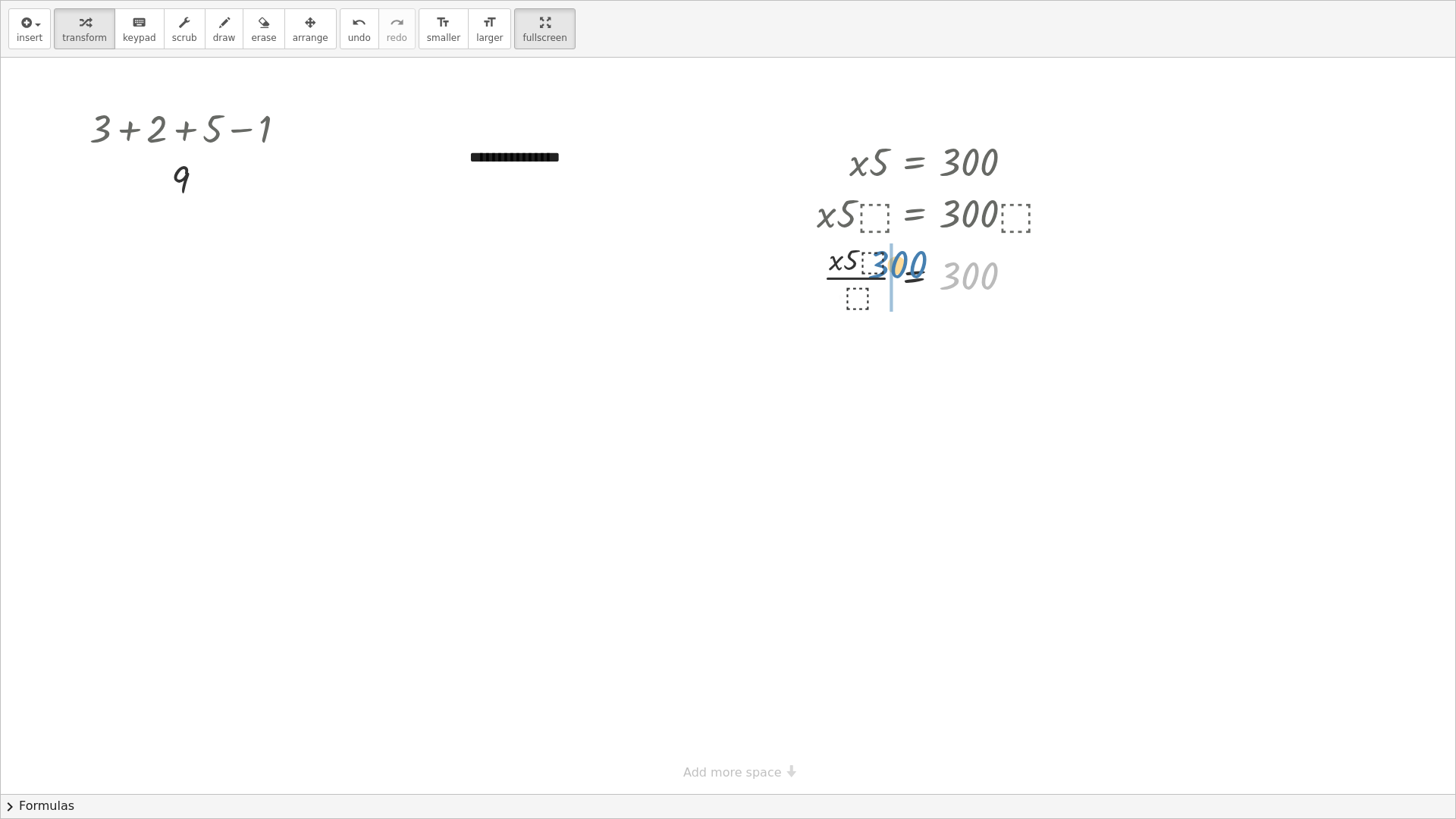
click at [913, 163] on div "· x · 5 = 300 · x · 5 · ⬚ = · 300 · ⬚ 300 · x · 5 = 300 · ⬚ · ⬚" at bounding box center [913, 163] width 0 height 0
drag, startPoint x: 864, startPoint y: 357, endPoint x: 1028, endPoint y: 349, distance: 164.2
click at [1028, 349] on div at bounding box center [892, 352] width 345 height 76
drag, startPoint x: 854, startPoint y: 342, endPoint x: 995, endPoint y: 371, distance: 144.0
click at [995, 371] on div at bounding box center [937, 352] width 255 height 76
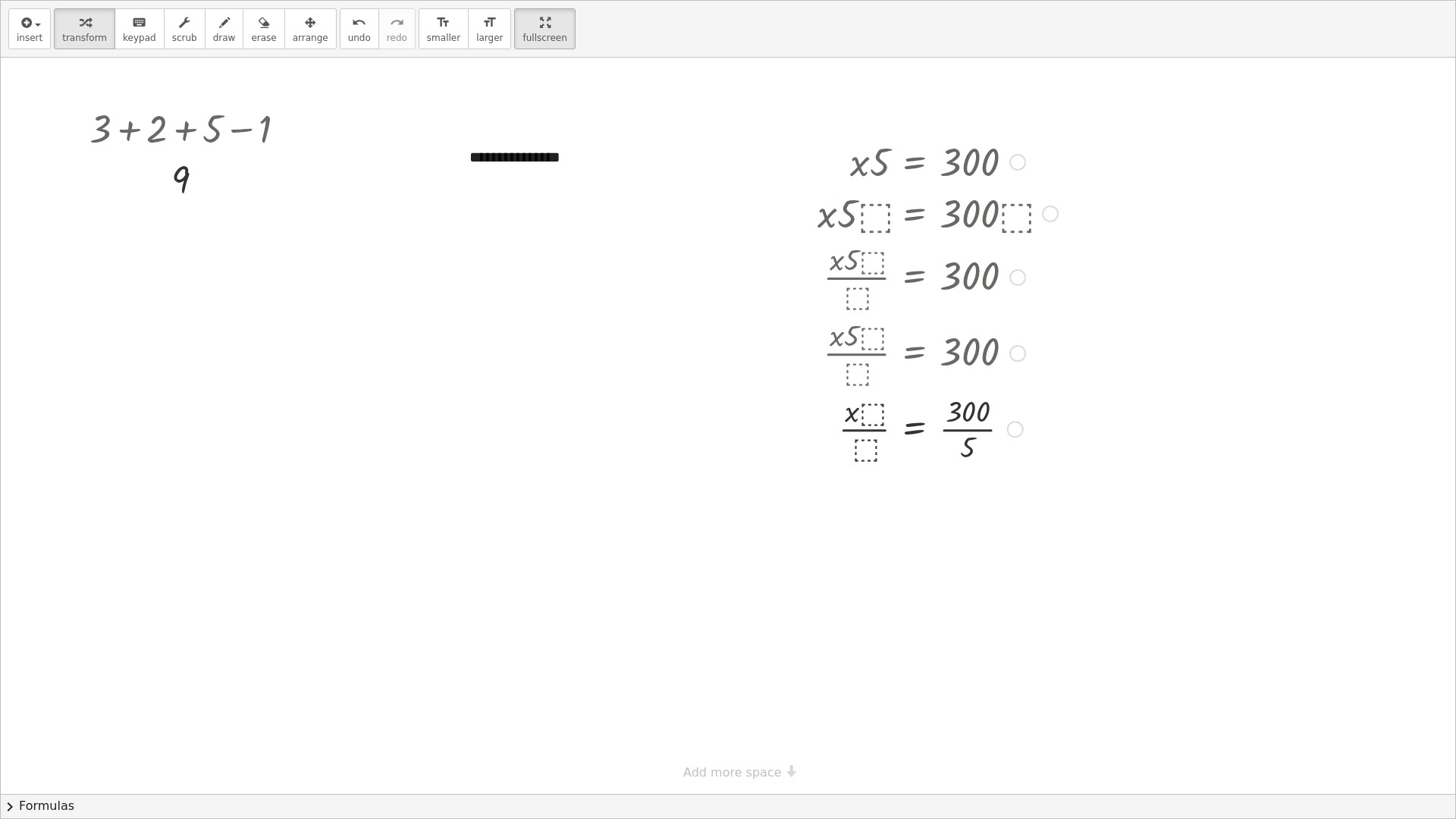
click at [960, 424] on div at bounding box center [937, 428] width 255 height 76
click at [348, 35] on span "undo" at bounding box center [359, 38] width 22 height 11
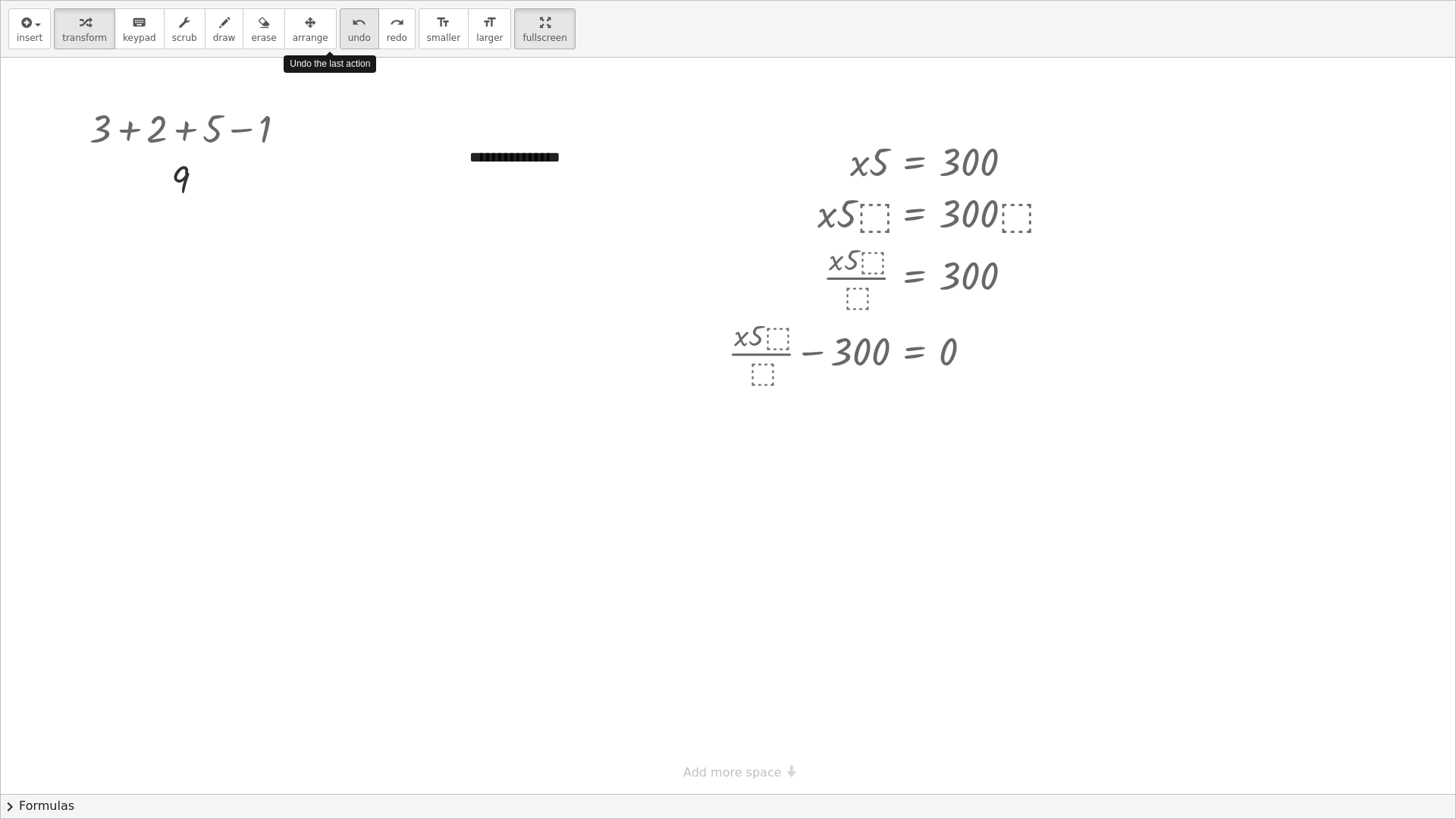
click at [348, 35] on span "undo" at bounding box center [359, 38] width 22 height 11
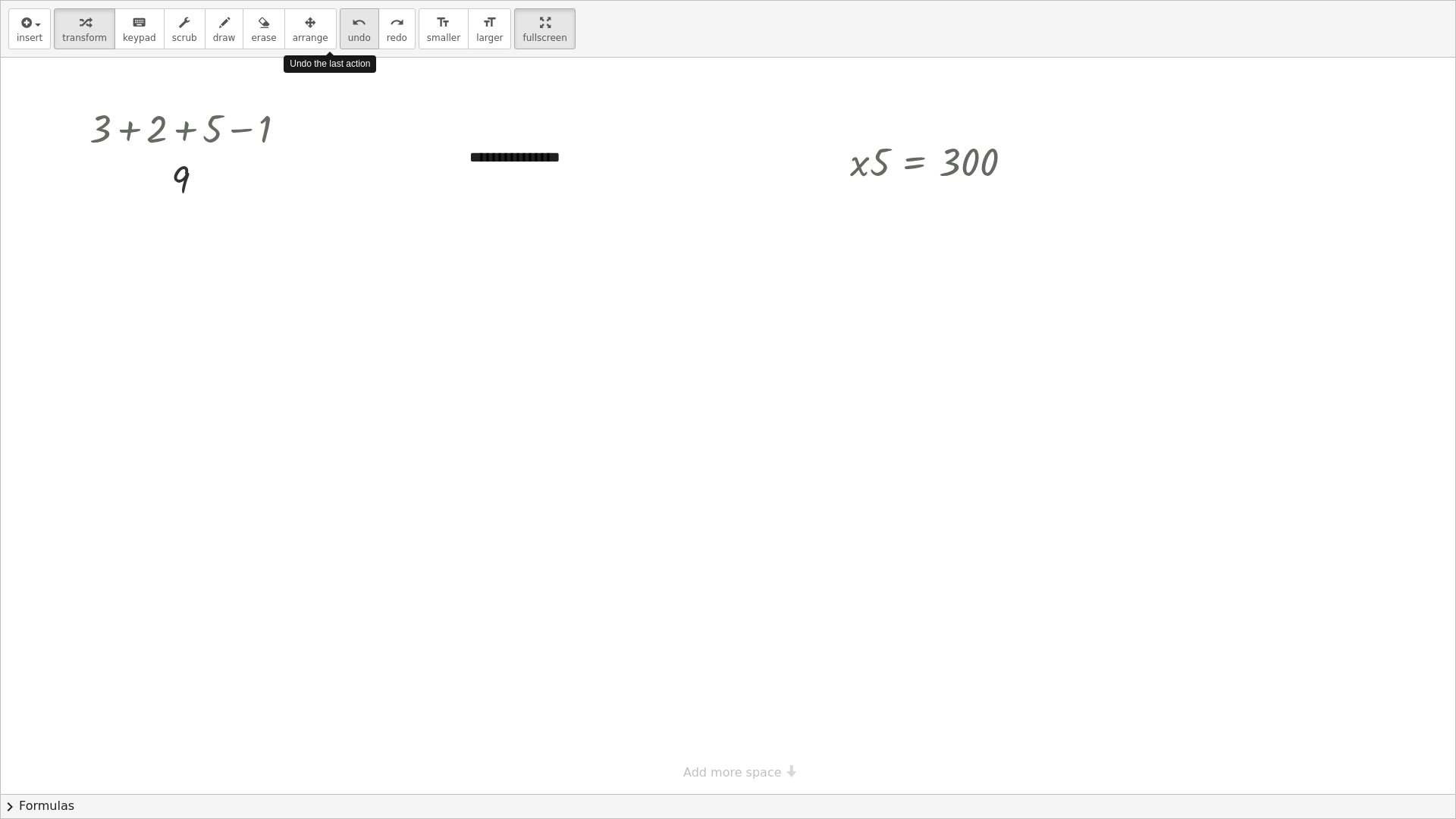
click at [348, 35] on span "undo" at bounding box center [359, 38] width 22 height 11
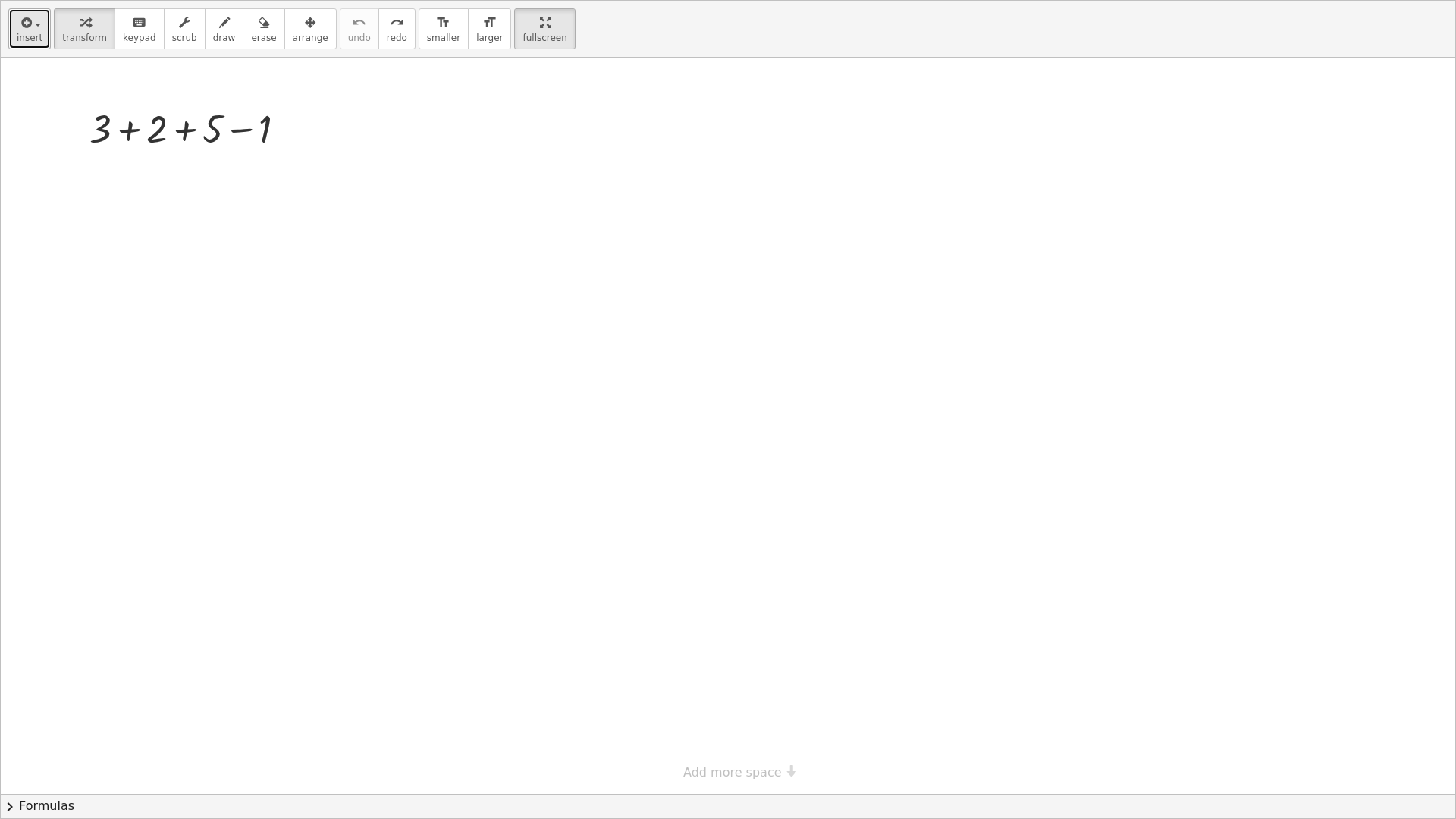
click at [25, 35] on span "insert" at bounding box center [30, 38] width 26 height 11
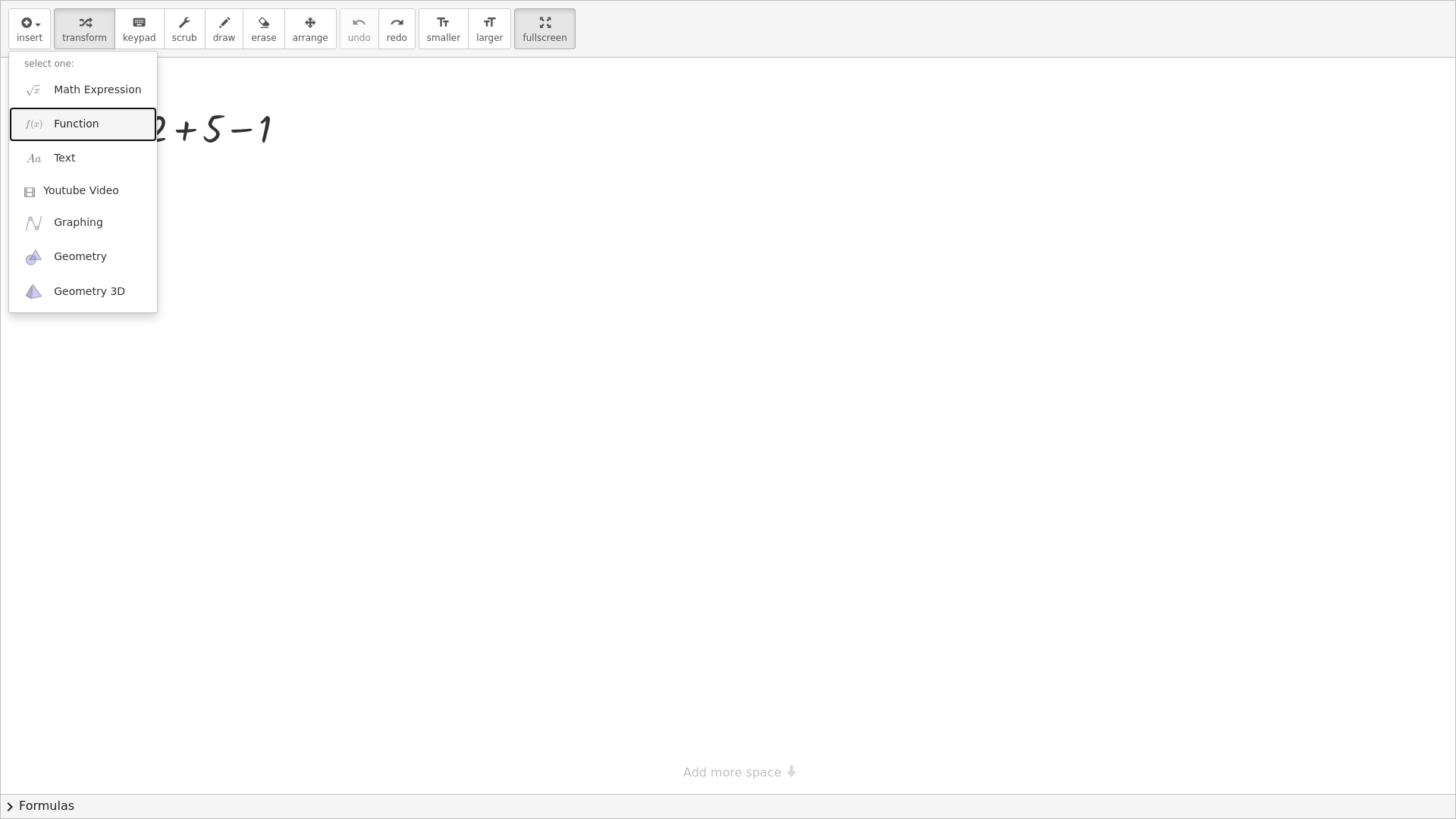
click at [80, 123] on span "Function" at bounding box center [76, 124] width 46 height 15
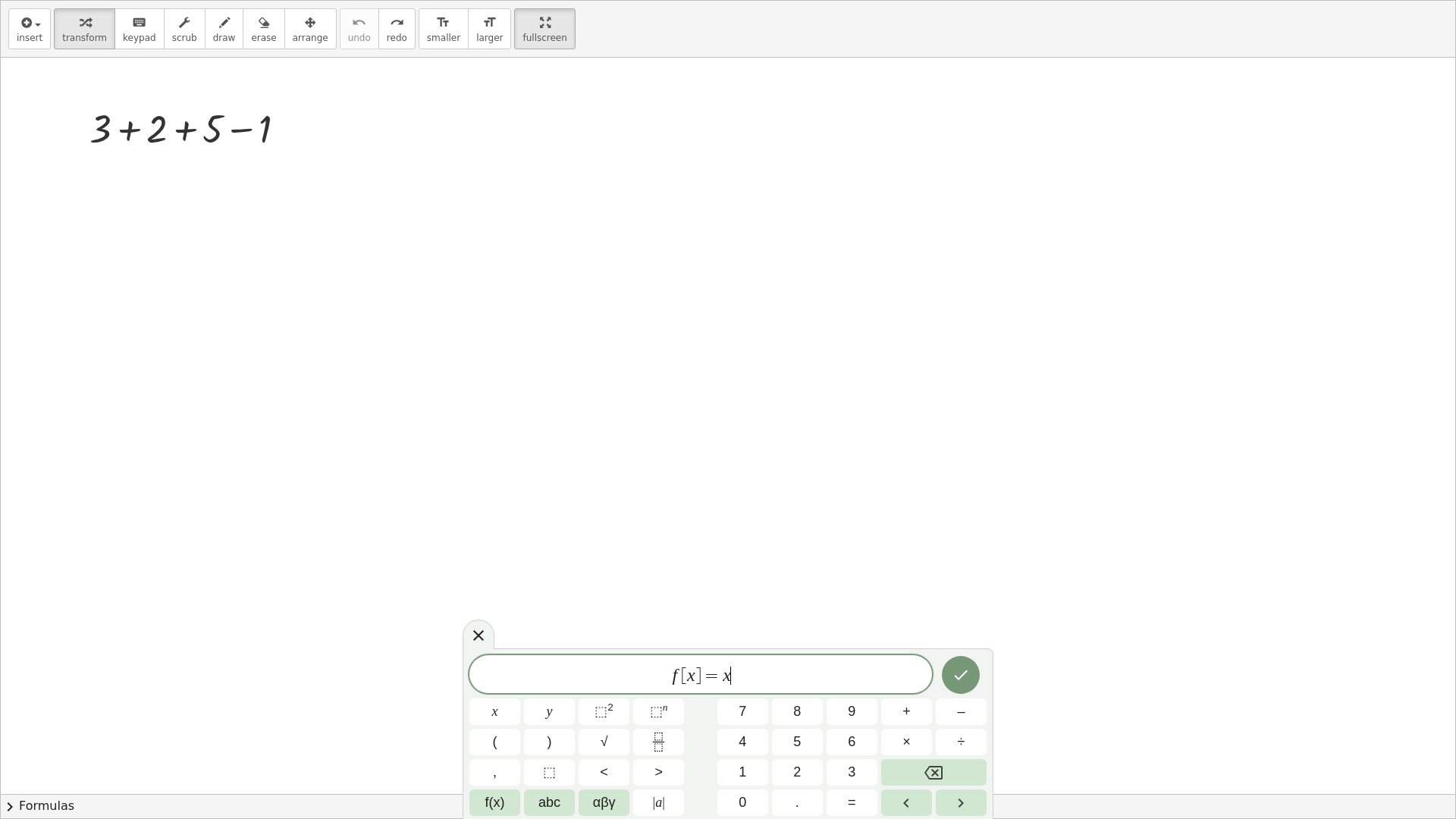
click at [746, 682] on span "f [ x ] = x ​" at bounding box center [700, 676] width 463 height 22
drag, startPoint x: 746, startPoint y: 682, endPoint x: 660, endPoint y: 678, distance: 86.1
click at [660, 678] on span "f [ x ] = x" at bounding box center [700, 676] width 463 height 22
click at [947, 676] on button "Done" at bounding box center [961, 675] width 38 height 38
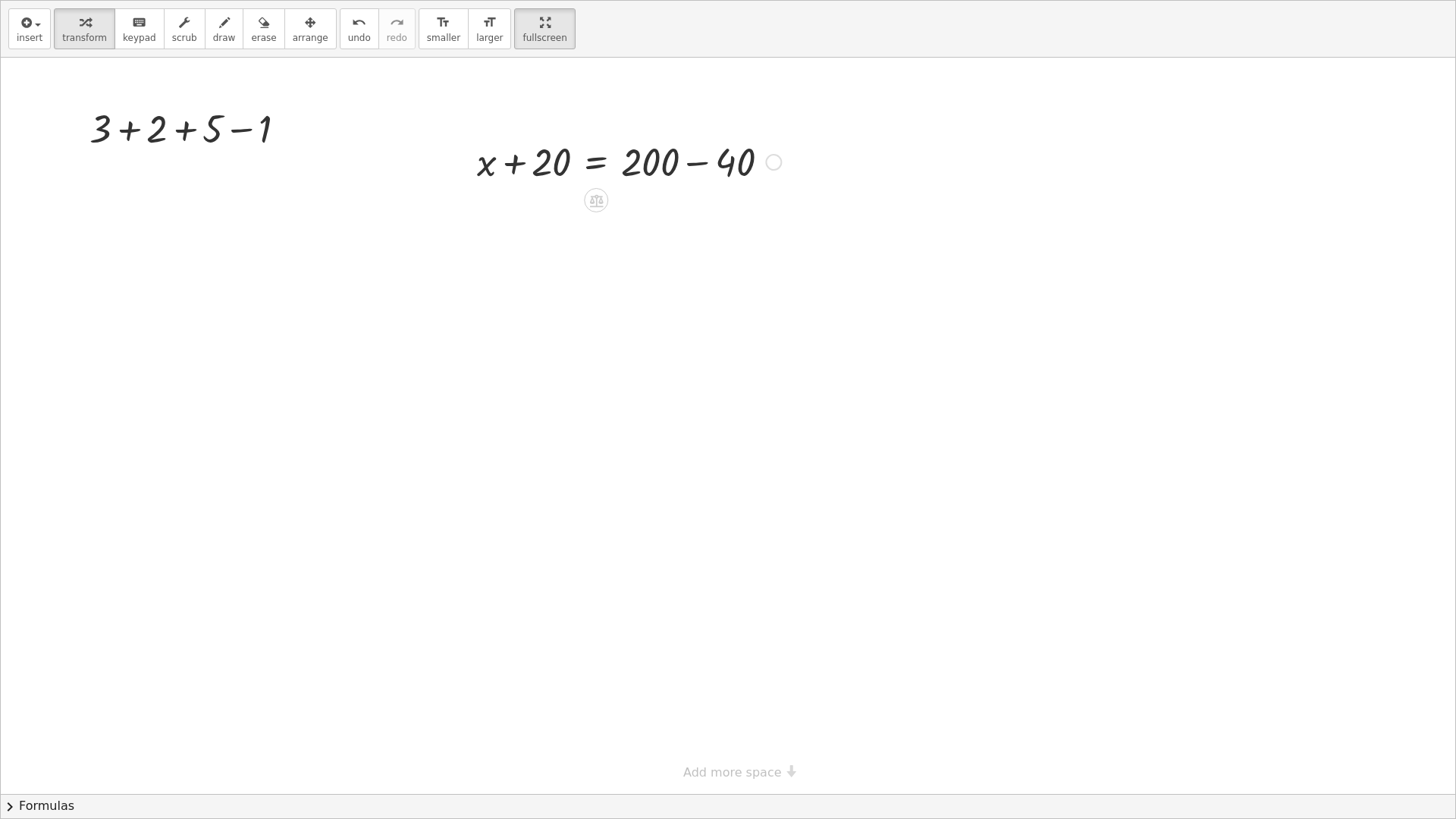
click at [696, 162] on div at bounding box center [628, 160] width 319 height 51
drag, startPoint x: 542, startPoint y: 216, endPoint x: 720, endPoint y: 211, distance: 178.1
click at [720, 211] on div at bounding box center [628, 212] width 319 height 51
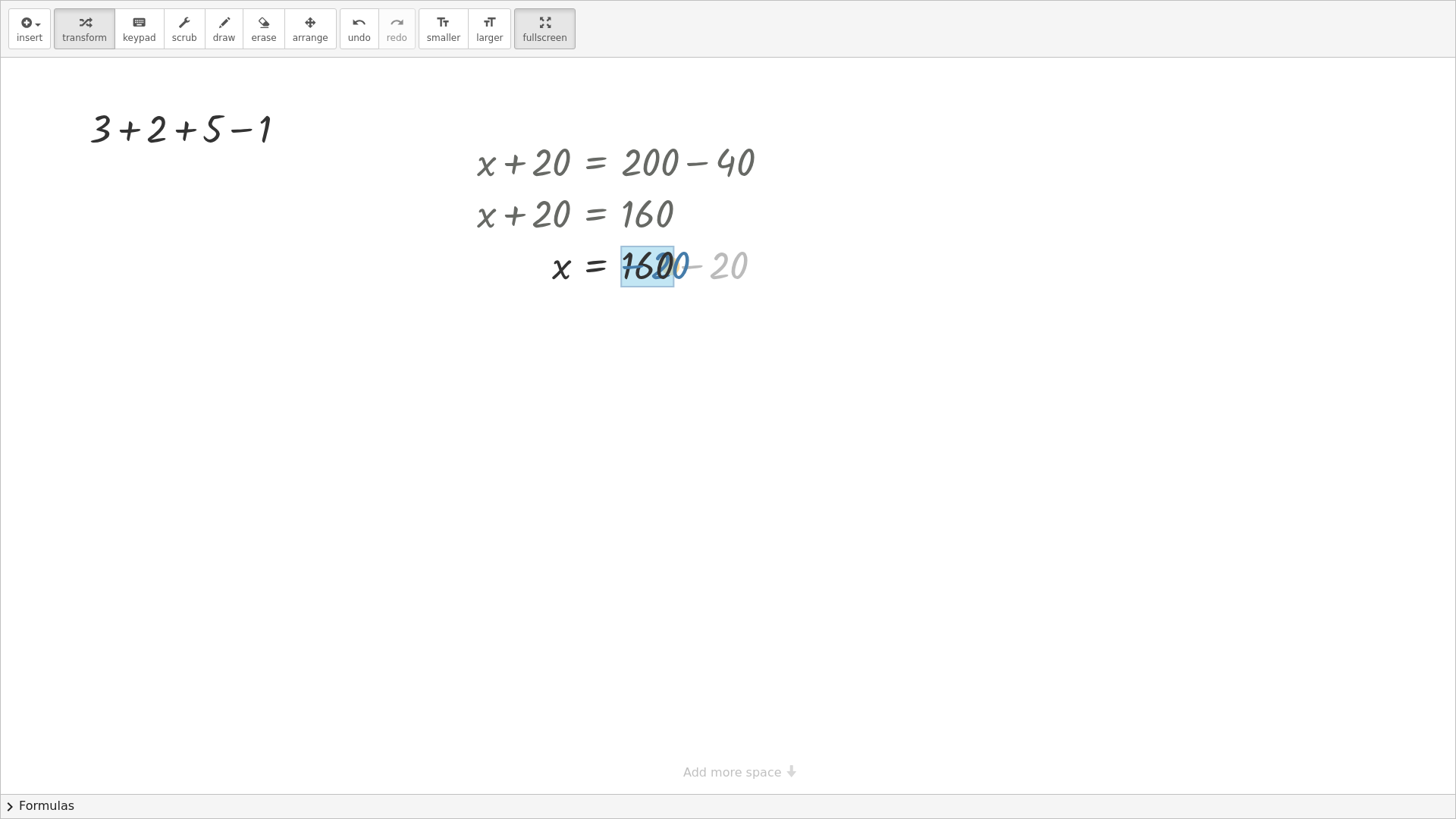
drag, startPoint x: 724, startPoint y: 270, endPoint x: 670, endPoint y: 270, distance: 54.0
drag, startPoint x: 654, startPoint y: 307, endPoint x: 579, endPoint y: 311, distance: 75.1
click at [579, 311] on div at bounding box center [628, 315] width 319 height 50
drag, startPoint x: 493, startPoint y: 373, endPoint x: 627, endPoint y: 370, distance: 134.0
click at [627, 370] on div at bounding box center [623, 365] width 333 height 51
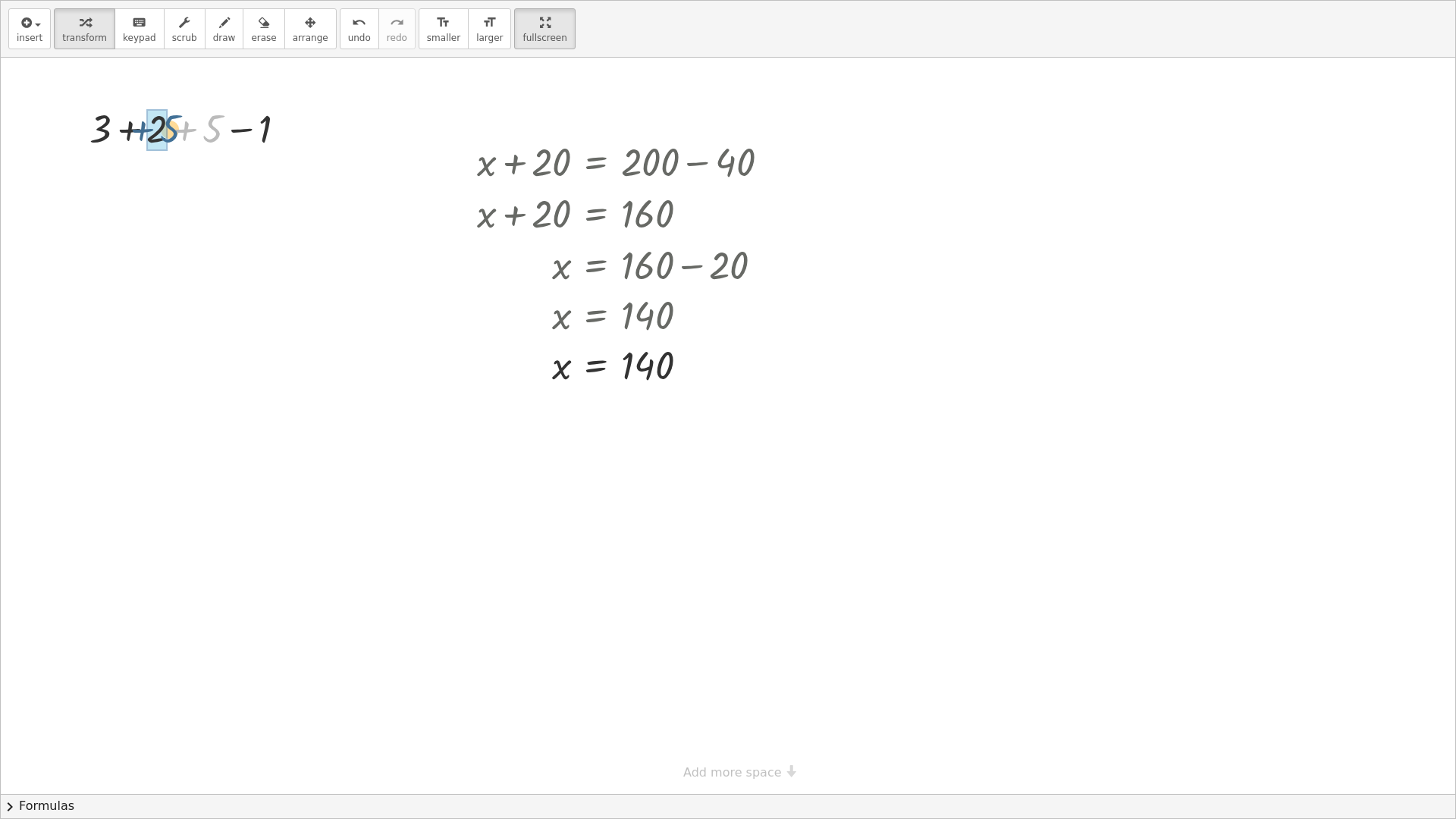
drag, startPoint x: 207, startPoint y: 139, endPoint x: 163, endPoint y: 139, distance: 44.0
click at [41, 34] on button "insert" at bounding box center [29, 29] width 42 height 41
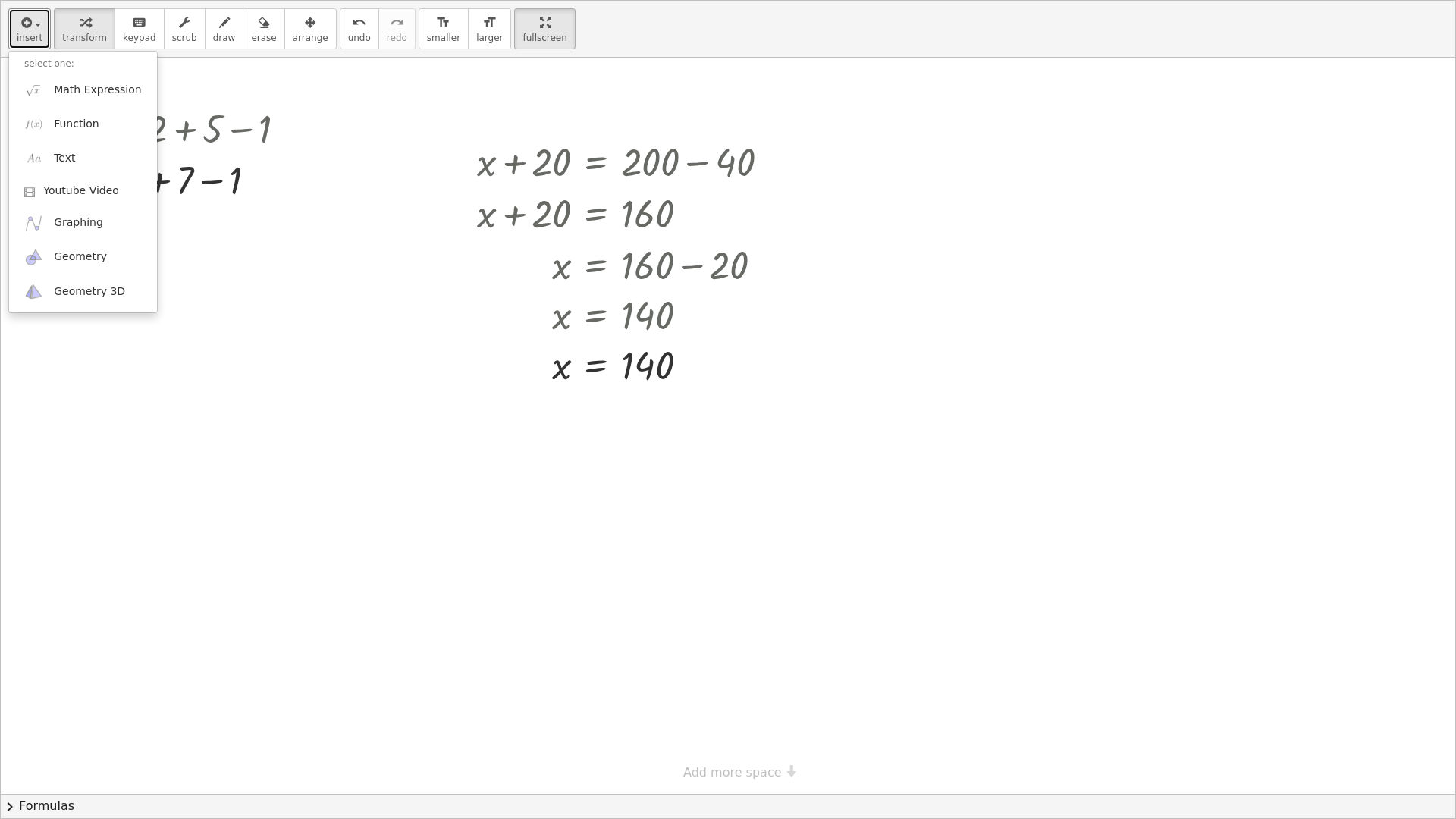
click at [324, 157] on div at bounding box center [728, 425] width 1454 height 736
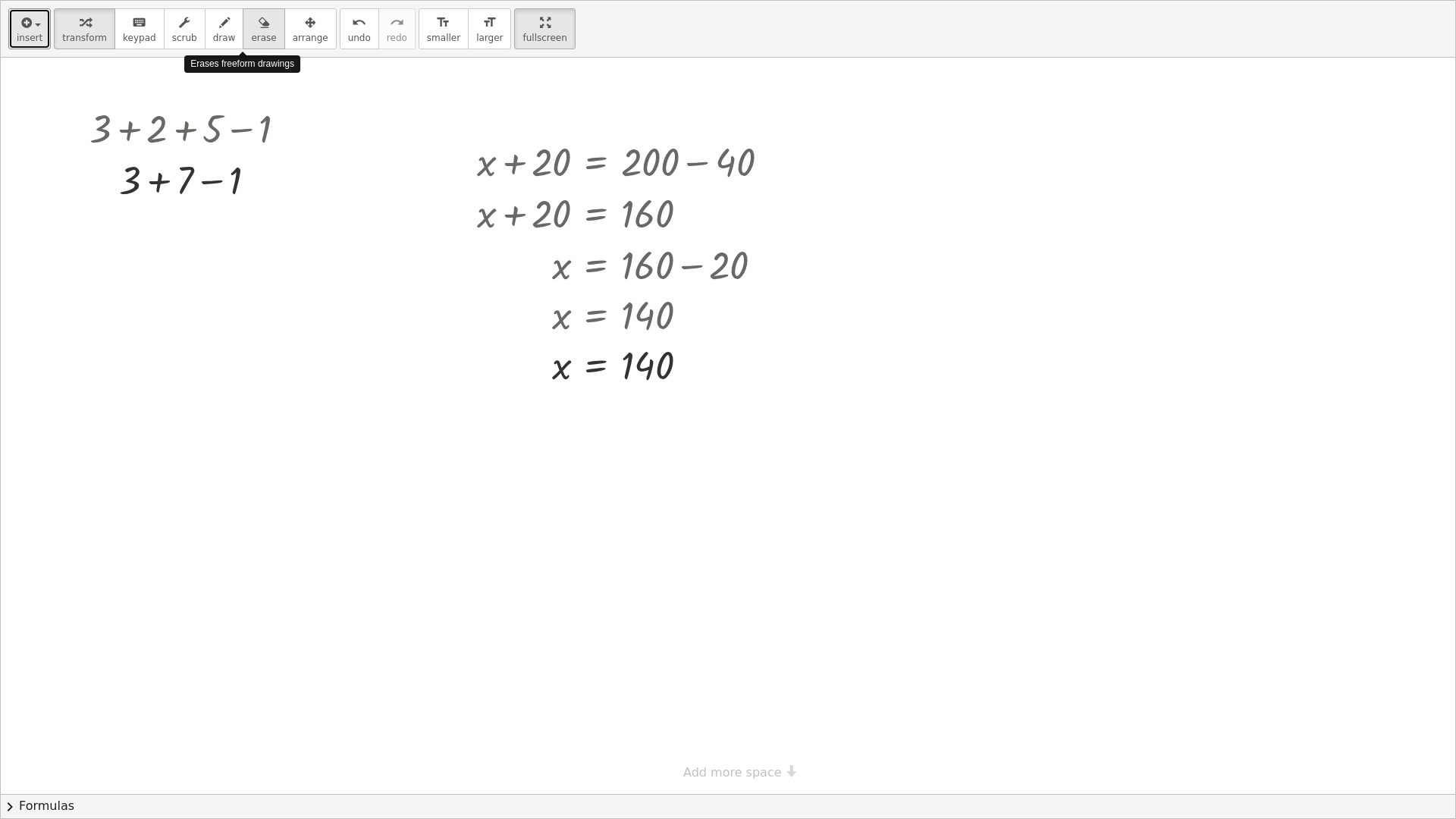
click at [259, 27] on icon "button" at bounding box center [264, 22] width 11 height 18
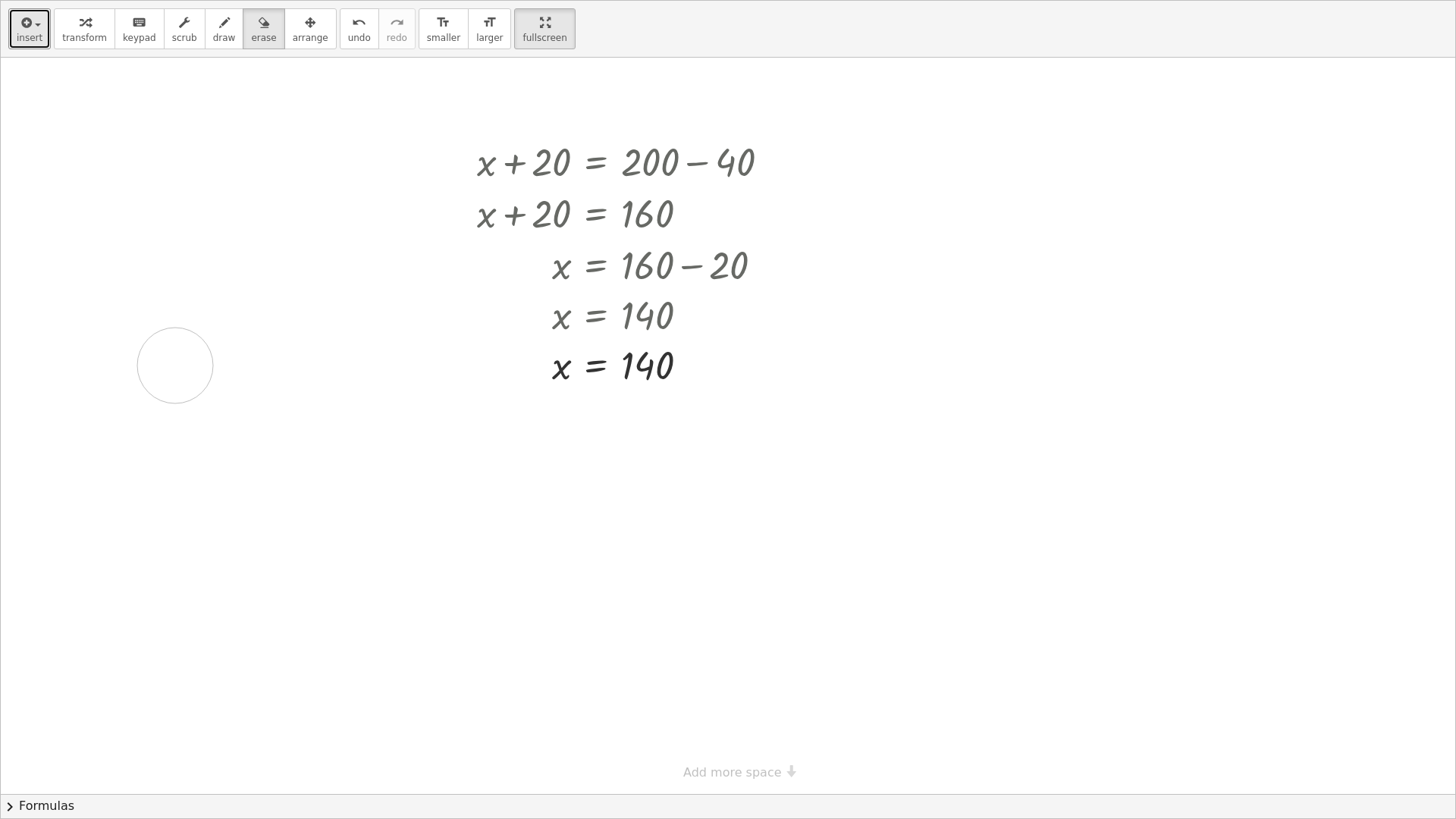
drag, startPoint x: 275, startPoint y: 206, endPoint x: 317, endPoint y: 391, distance: 189.7
click at [335, 405] on div at bounding box center [728, 425] width 1454 height 736
click at [226, 129] on div at bounding box center [728, 425] width 1454 height 736
click at [340, 31] on button "undo undo" at bounding box center [360, 29] width 40 height 41
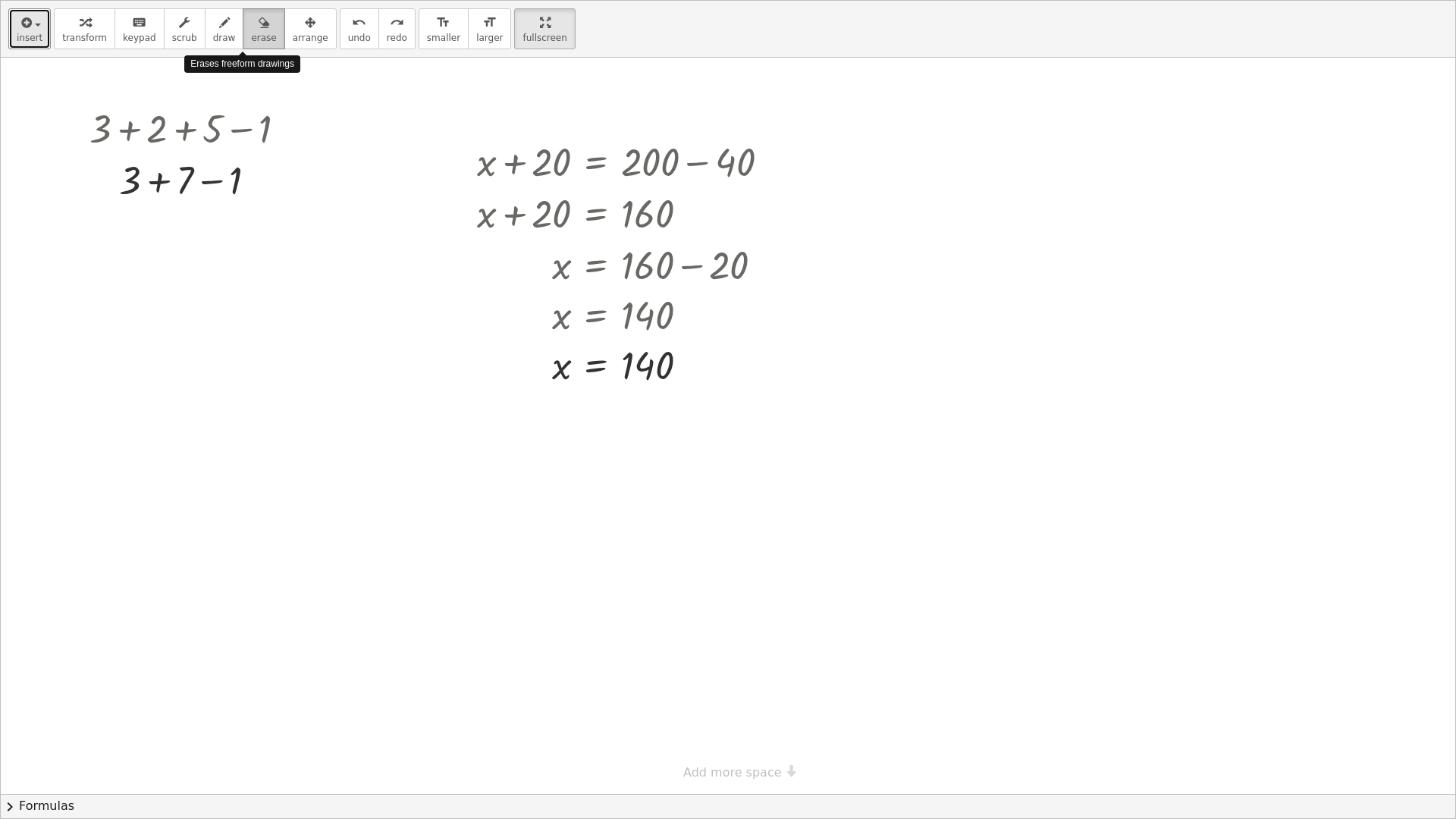
click at [259, 28] on icon "button" at bounding box center [264, 22] width 11 height 18
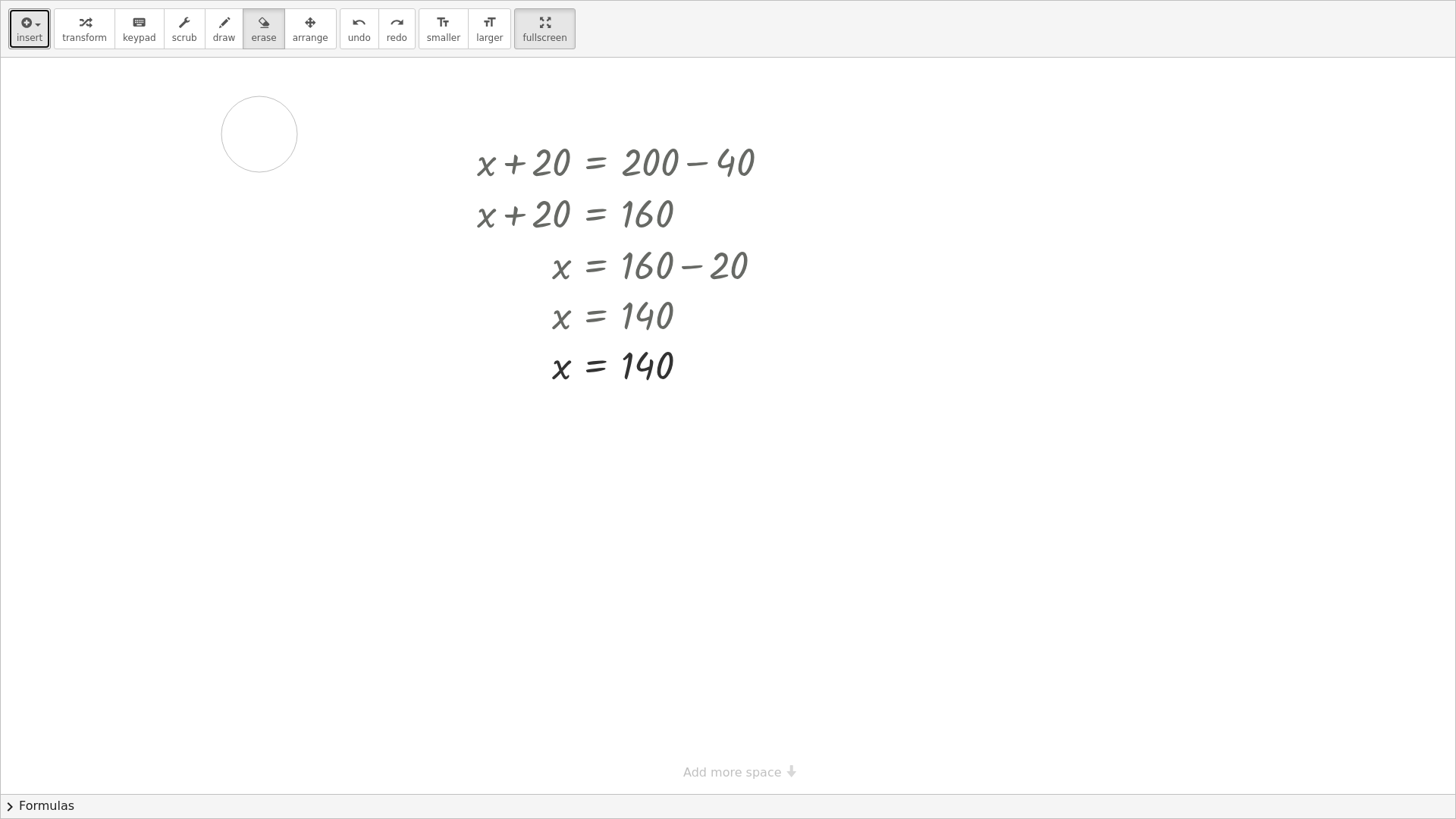
drag, startPoint x: 237, startPoint y: 174, endPoint x: 262, endPoint y: 134, distance: 47.2
click at [262, 134] on div at bounding box center [728, 425] width 1454 height 736
drag, startPoint x: 281, startPoint y: 181, endPoint x: 125, endPoint y: 172, distance: 156.3
click at [125, 172] on div at bounding box center [728, 425] width 1454 height 736
click at [230, 182] on div at bounding box center [728, 425] width 1454 height 736
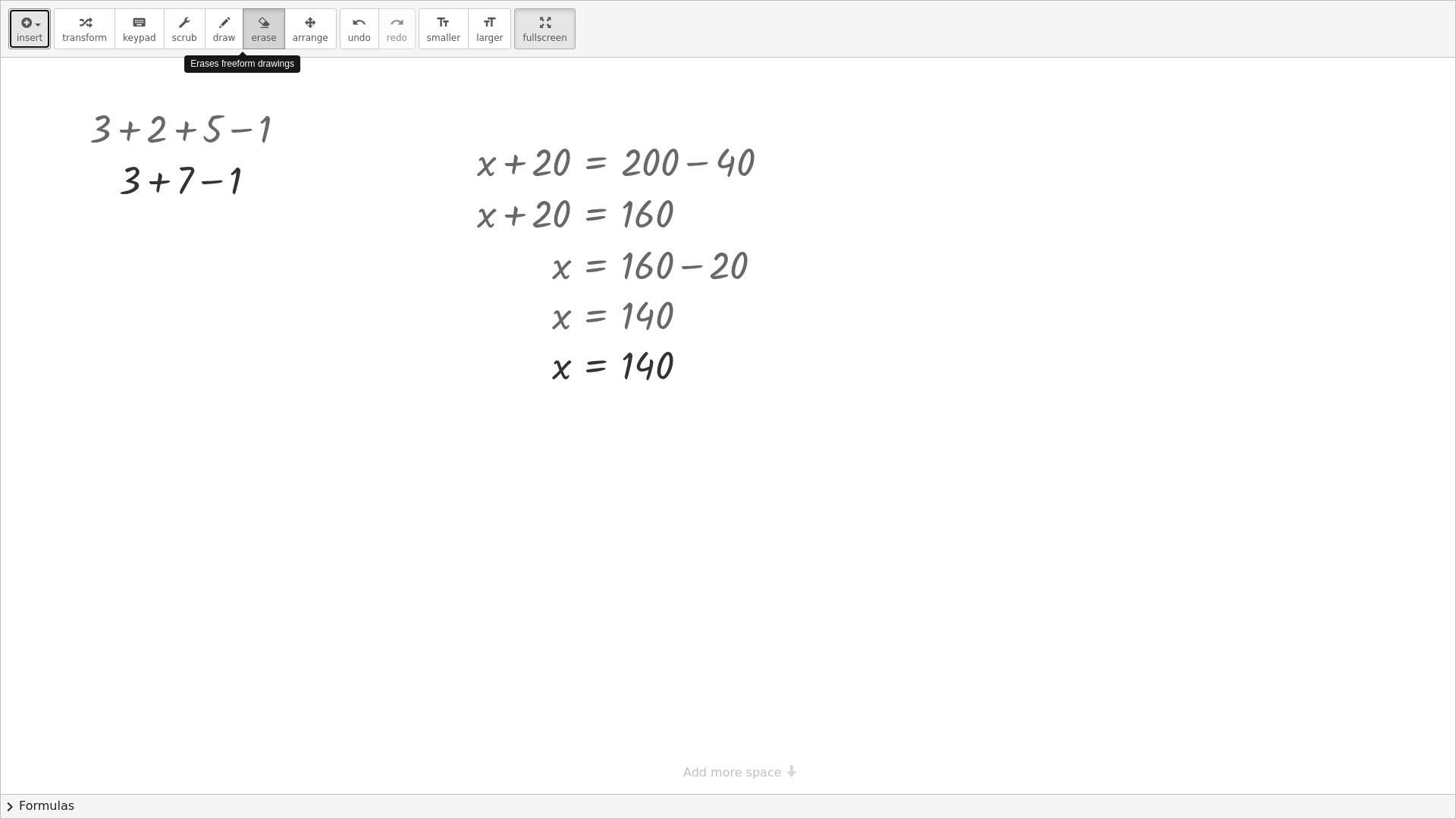
click at [251, 41] on span "erase" at bounding box center [263, 38] width 25 height 11
drag, startPoint x: 119, startPoint y: 187, endPoint x: 223, endPoint y: 195, distance: 104.3
click at [223, 195] on div at bounding box center [728, 425] width 1454 height 736
click at [293, 34] on span "arrange" at bounding box center [311, 38] width 36 height 11
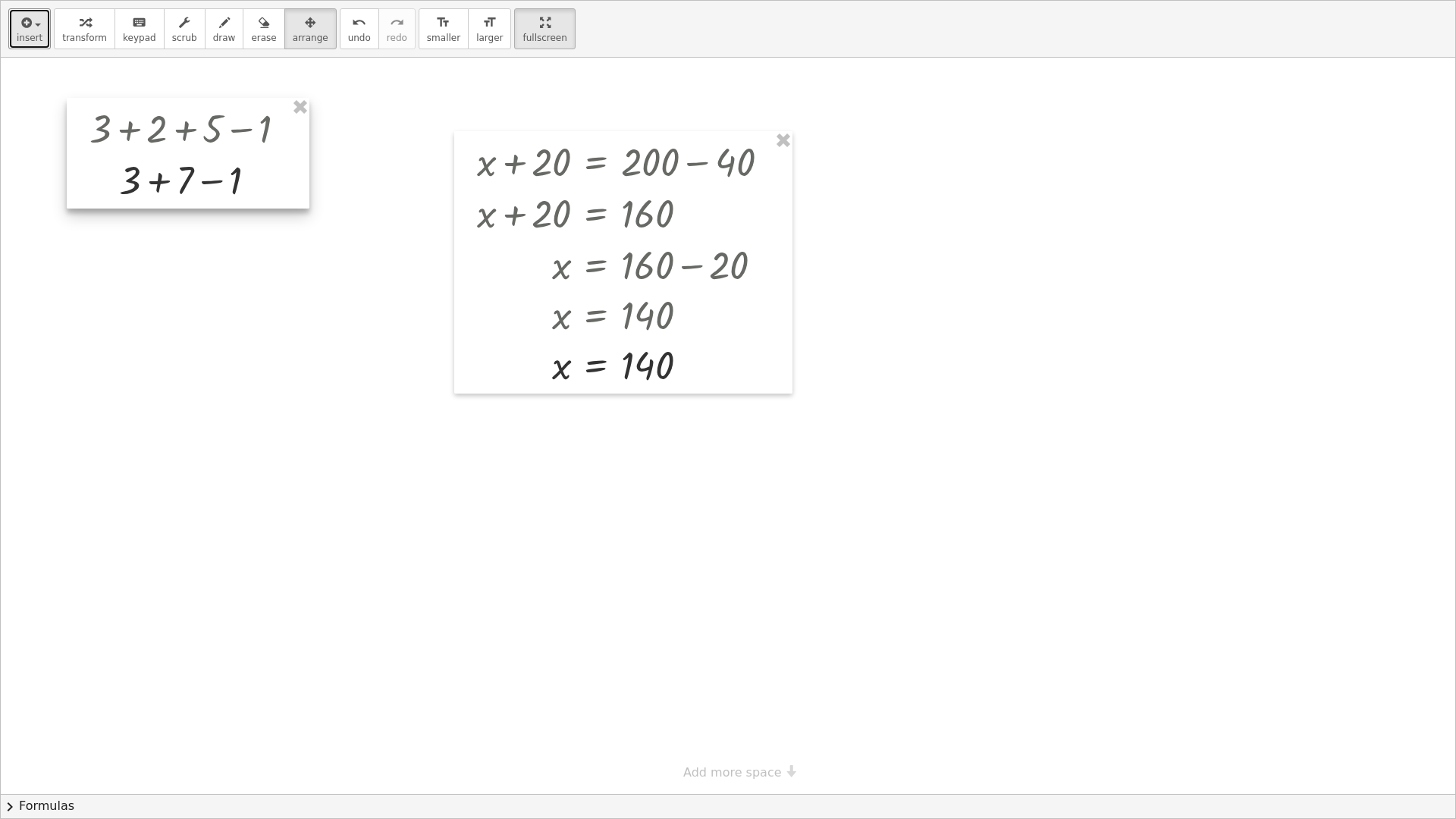
click at [198, 161] on div at bounding box center [188, 153] width 243 height 111
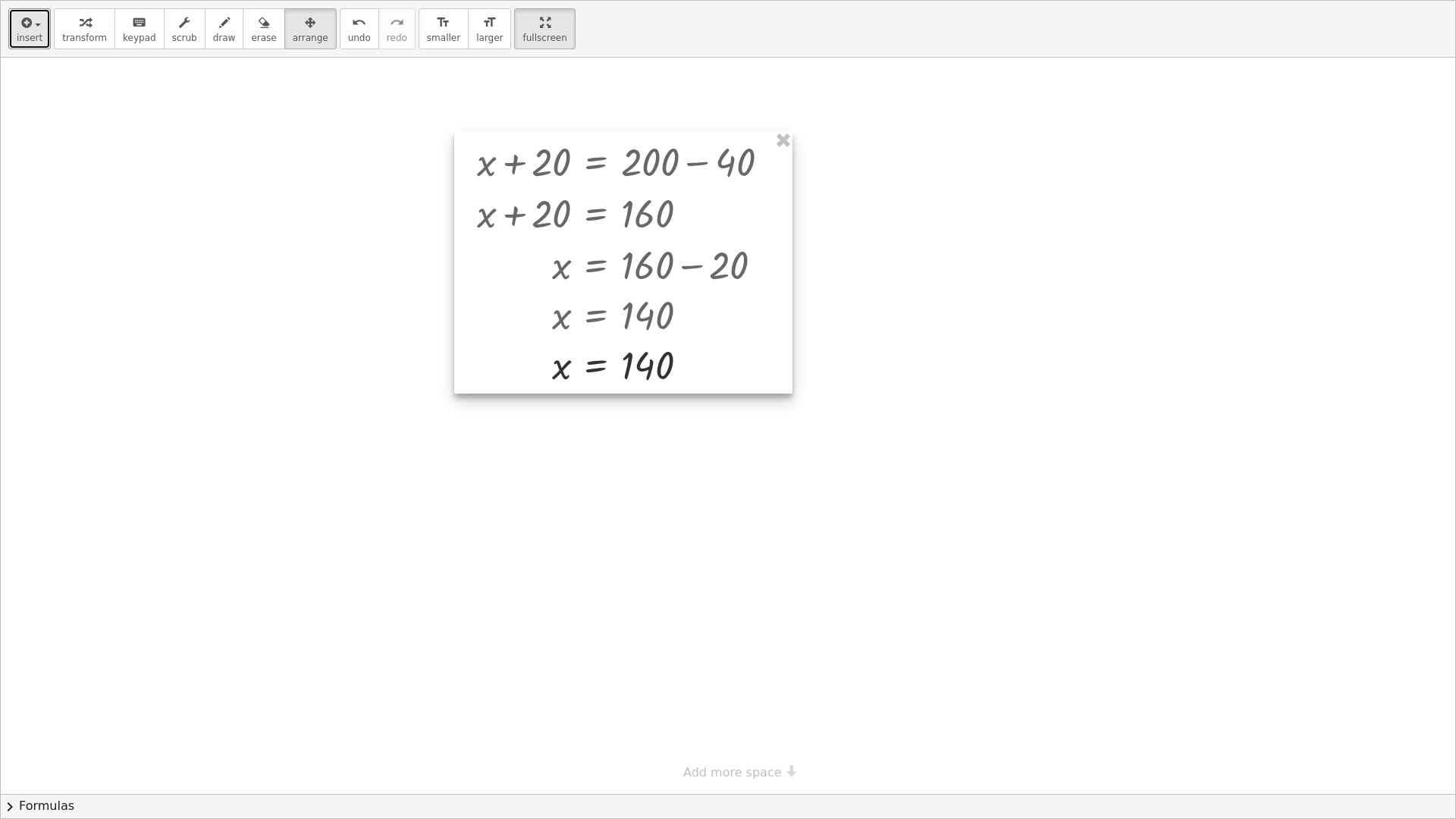
click at [788, 282] on div at bounding box center [623, 263] width 338 height 263
click at [387, 161] on div at bounding box center [728, 425] width 1454 height 736
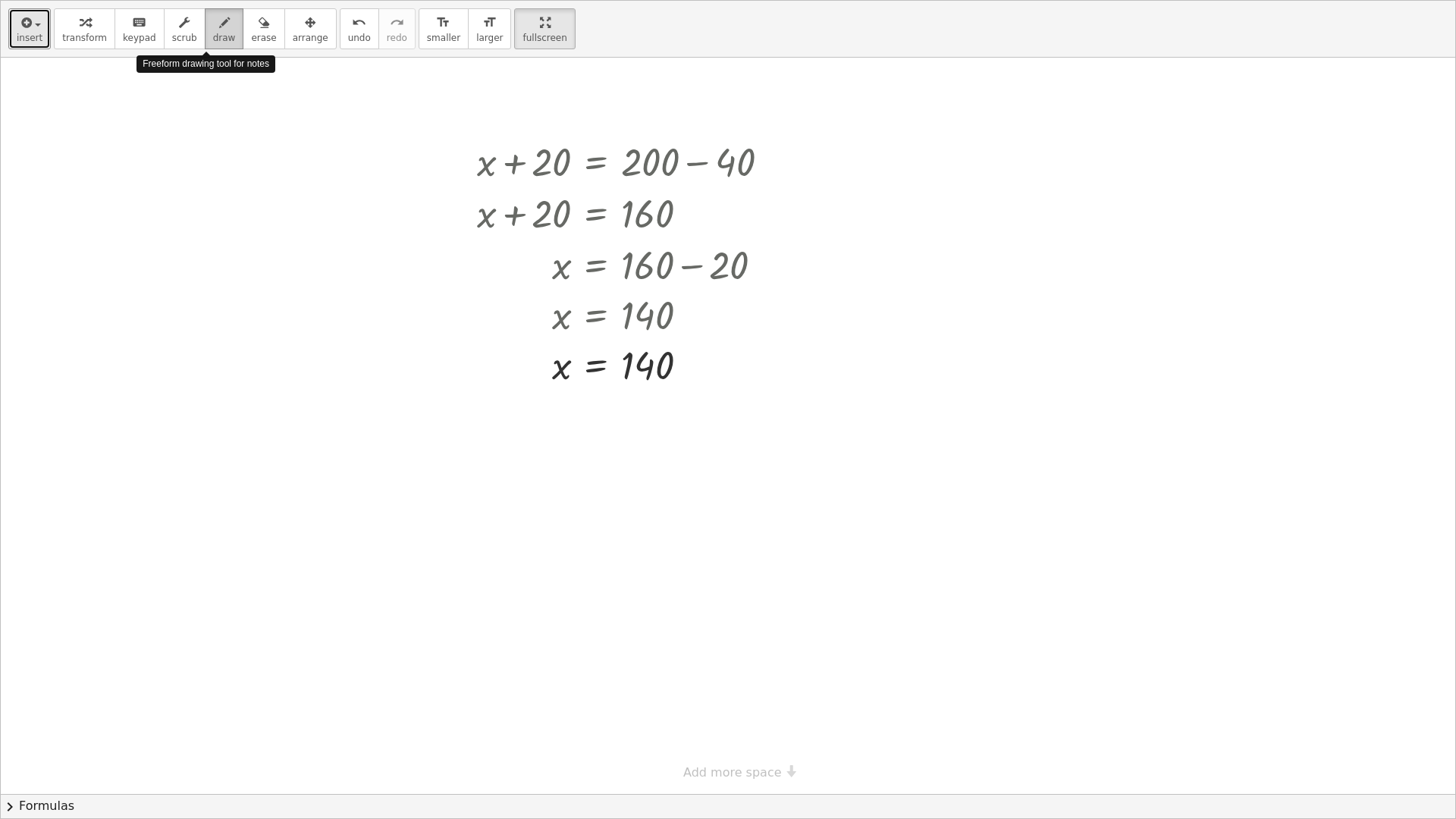
click at [213, 40] on span "draw" at bounding box center [224, 38] width 22 height 11
click at [33, 31] on button "insert" at bounding box center [29, 29] width 42 height 41
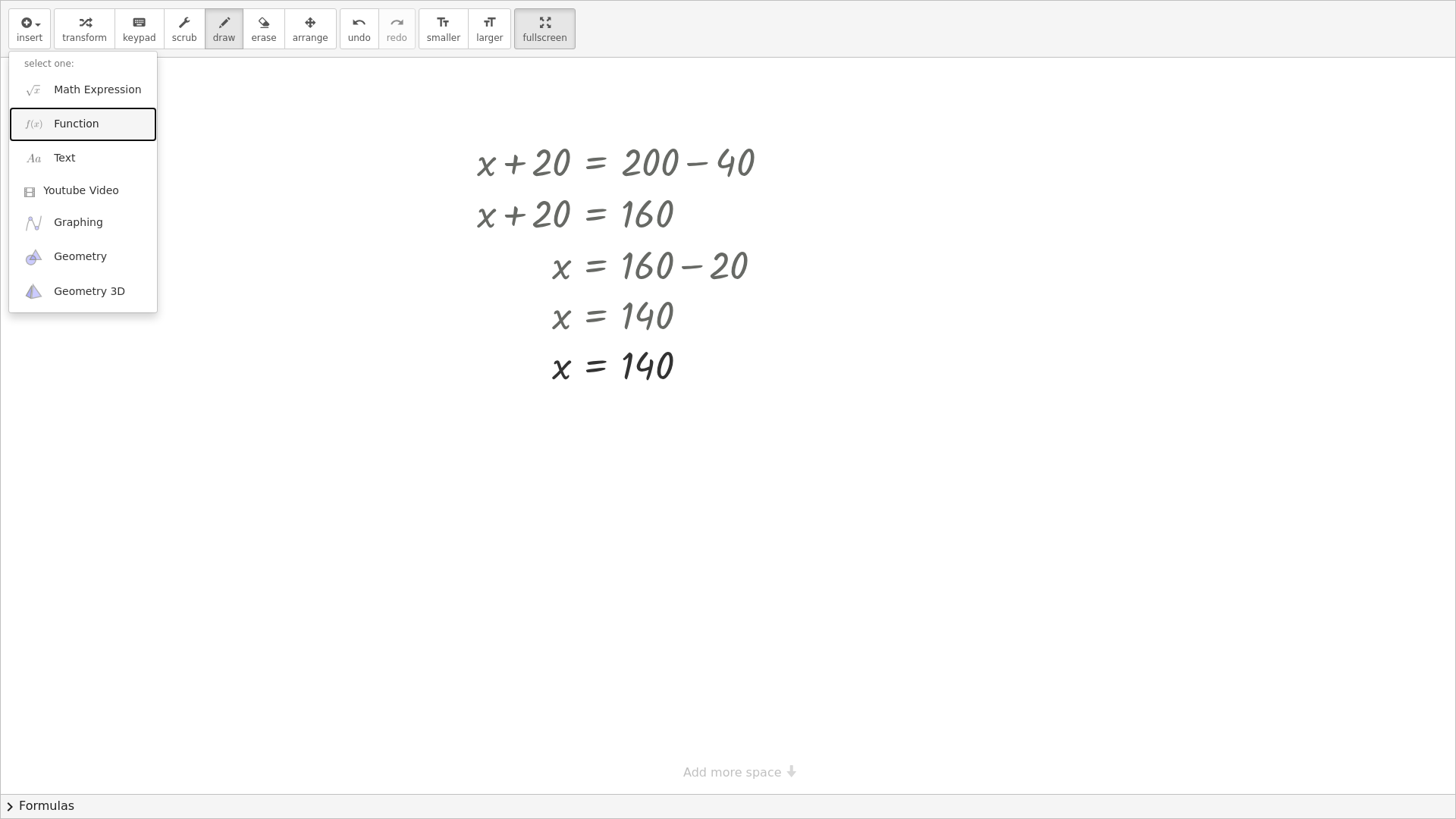
click at [67, 127] on span "Function" at bounding box center [76, 124] width 46 height 15
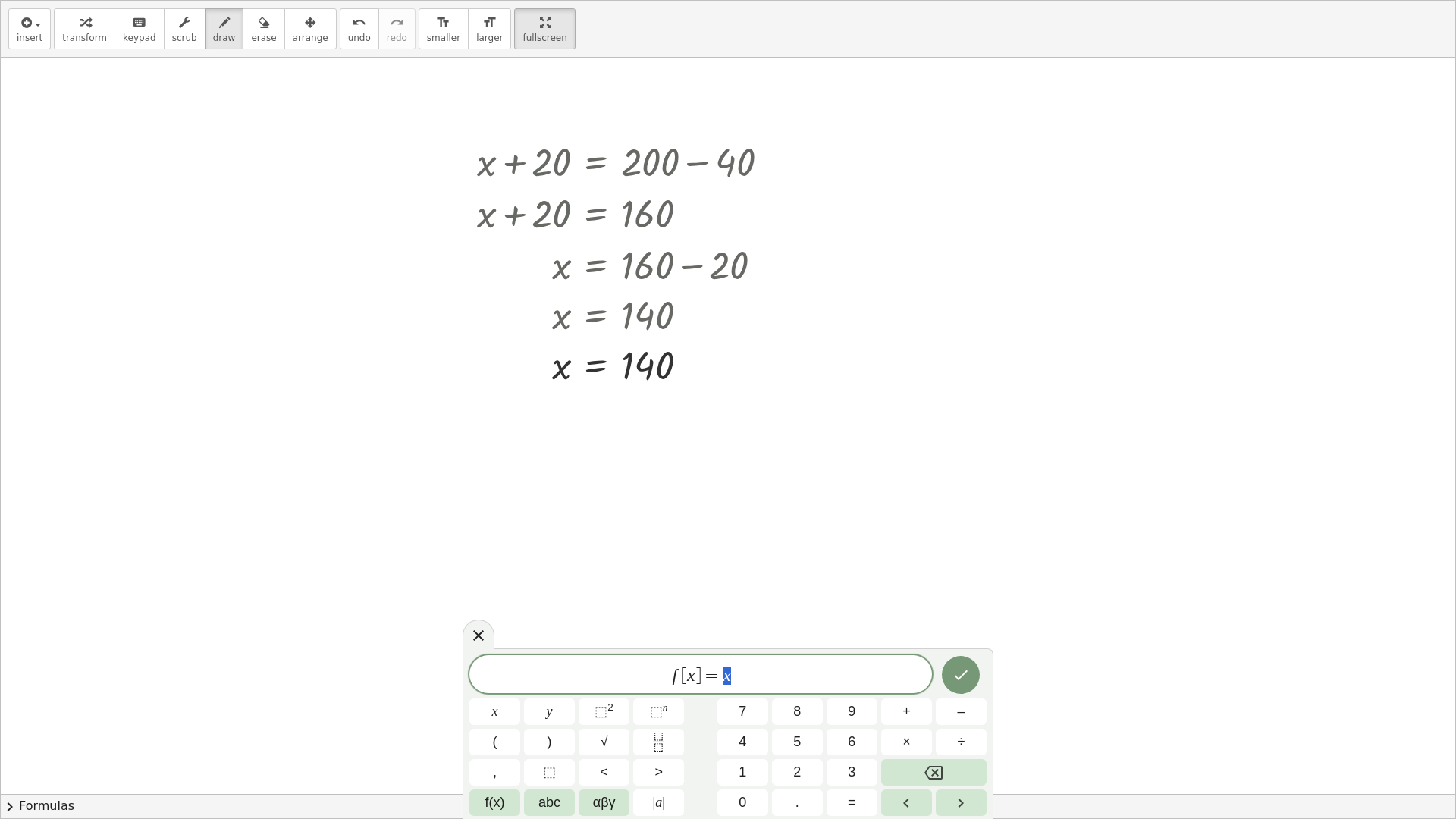
drag, startPoint x: 502, startPoint y: 39, endPoint x: 502, endPoint y: -53, distance: 92.0
click at [502, 0] on html "GraspableMath kennenlernen [Preview] Teacher Preview Tasks 1. Multimedia 2. Goa…" at bounding box center [728, 409] width 1456 height 819
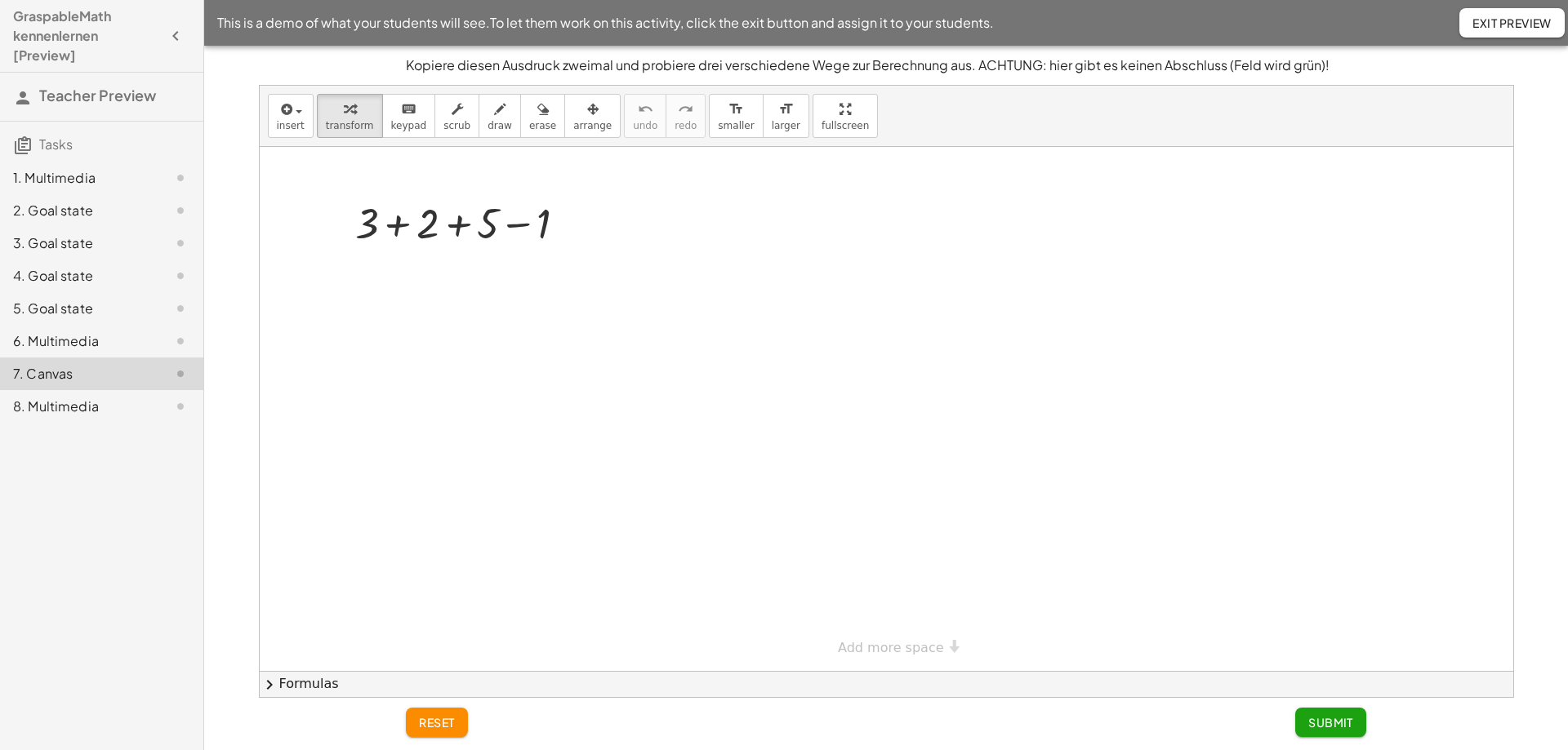
drag, startPoint x: 781, startPoint y: 122, endPoint x: 781, endPoint y: 221, distance: 99.0
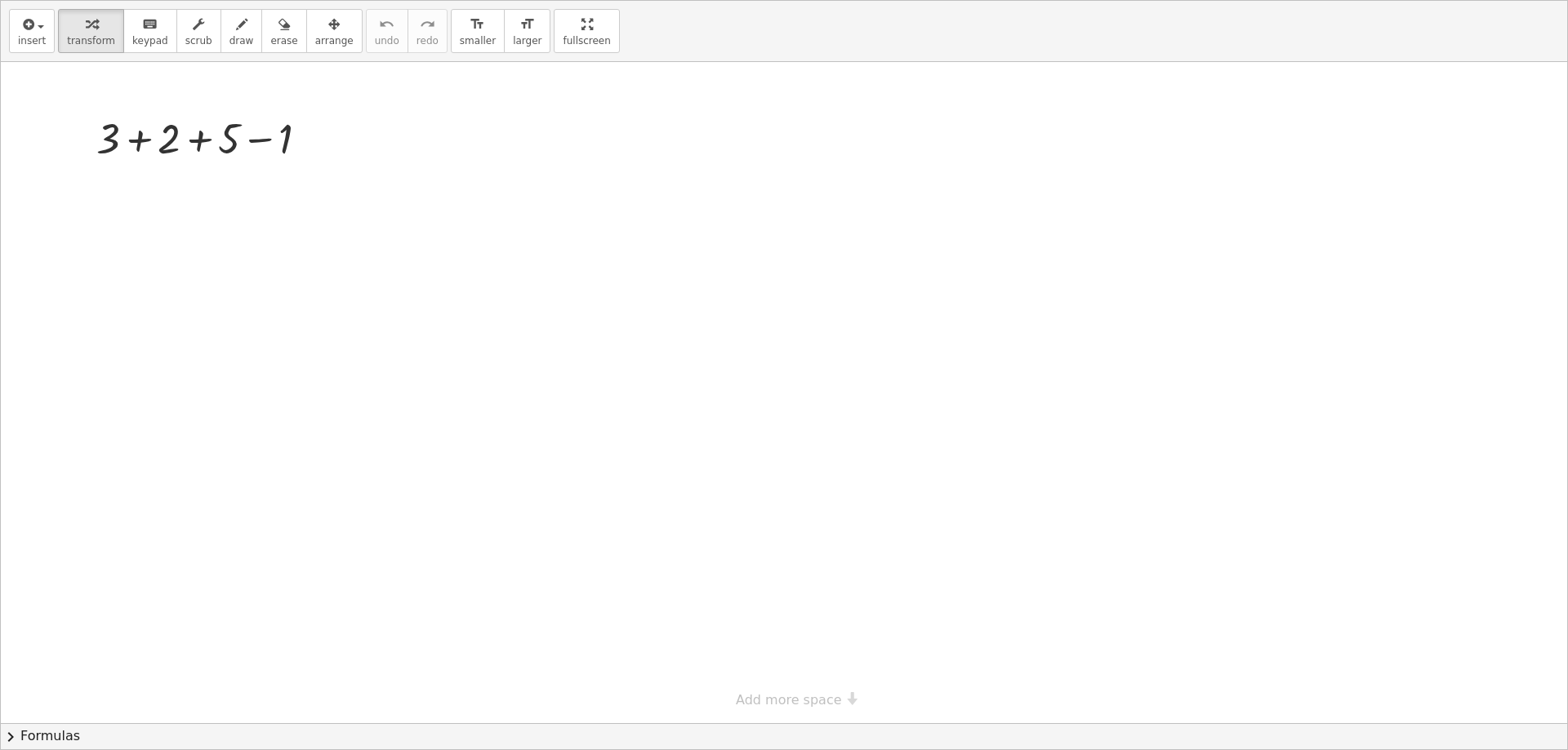
click at [781, 221] on div "insert select one: Math Expression Function Text Youtube Video Graphing Geometr…" at bounding box center [784, 375] width 1566 height 749
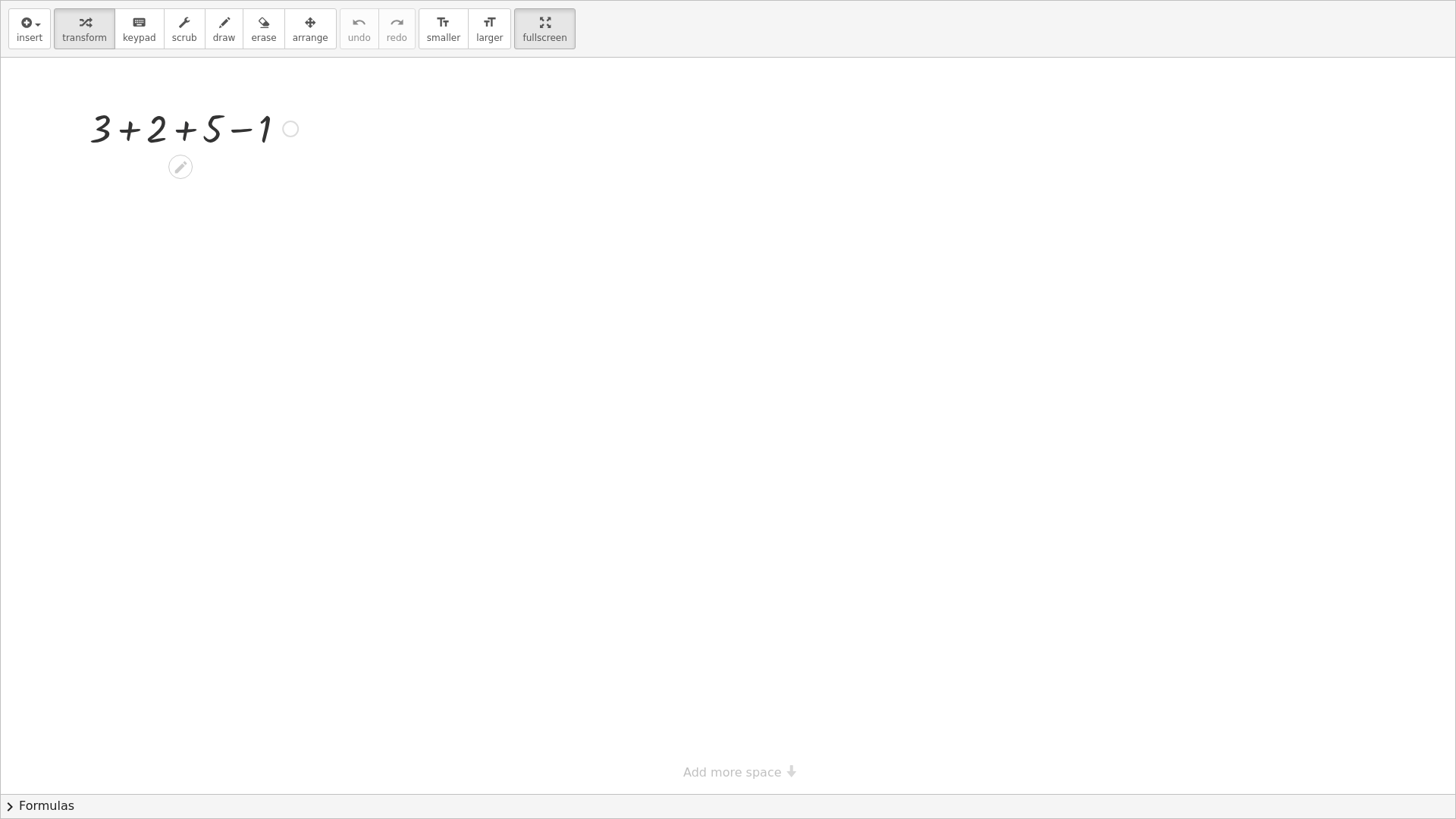
click at [179, 138] on div at bounding box center [193, 127] width 224 height 51
click at [293, 32] on span "arrange" at bounding box center [311, 38] width 36 height 11
click at [26, 31] on icon "button" at bounding box center [24, 22] width 13 height 18
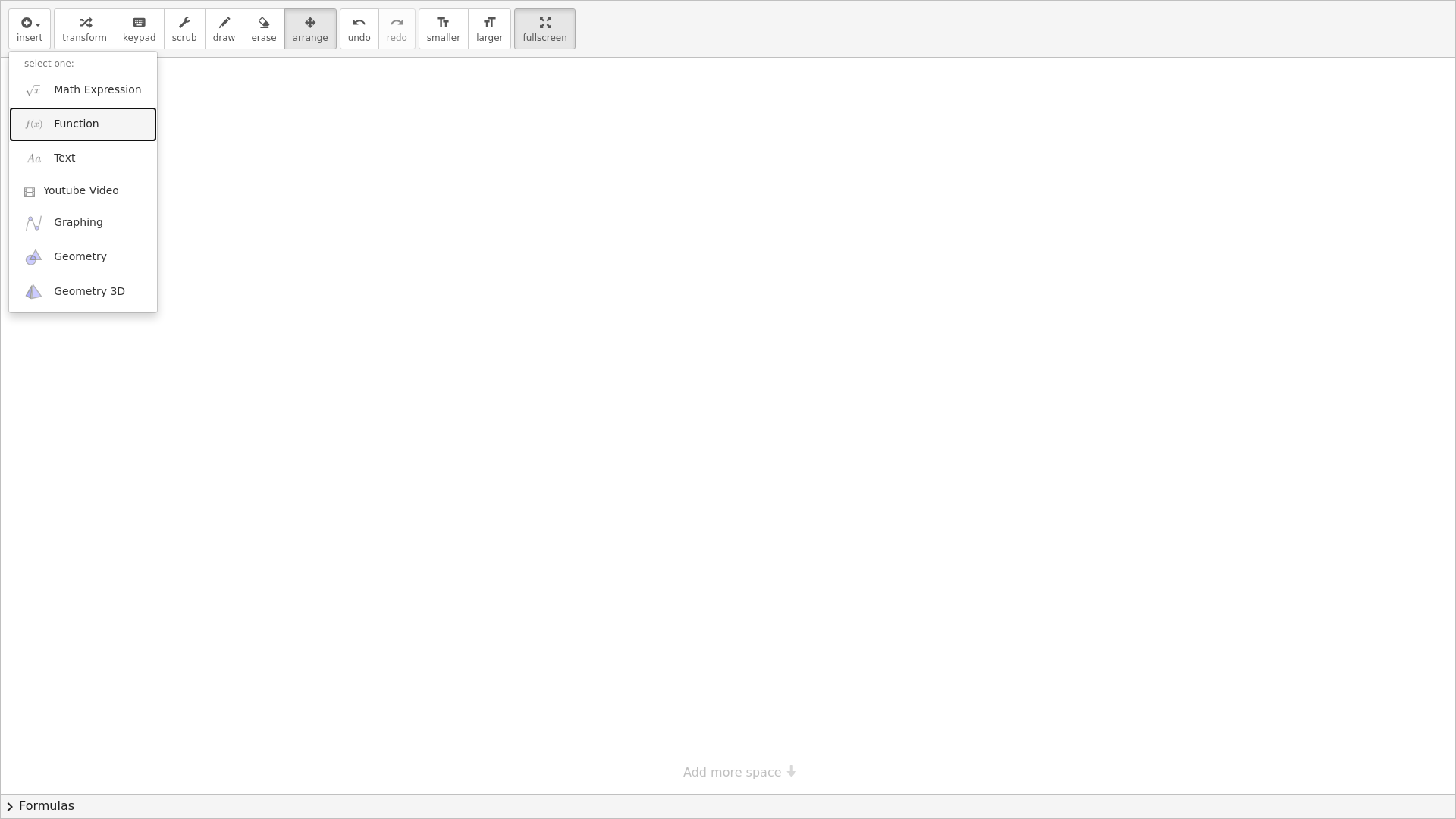
click at [93, 129] on span "Function" at bounding box center [76, 124] width 46 height 15
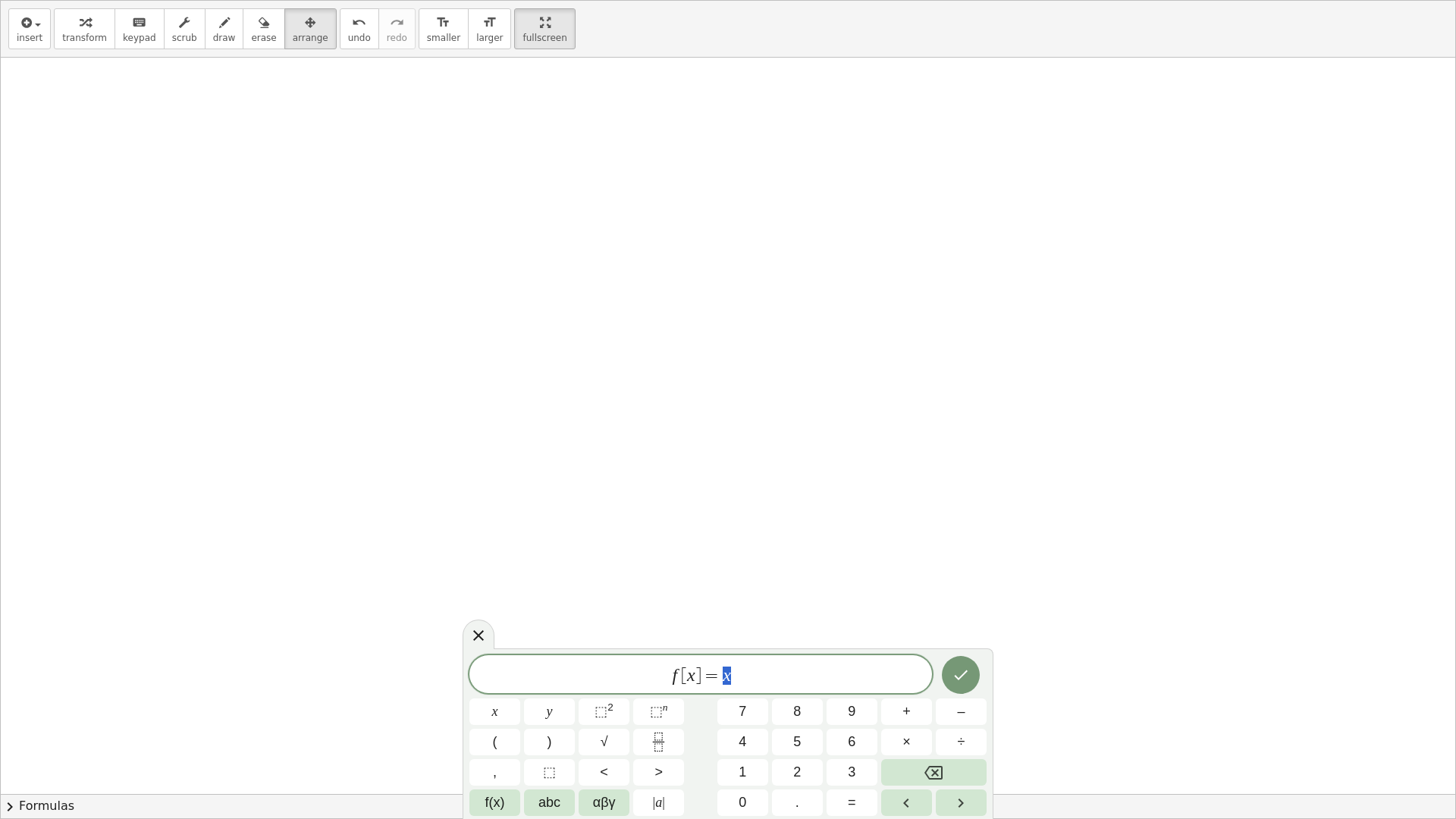
click at [749, 683] on span "f [ x ] = x" at bounding box center [700, 676] width 463 height 22
click at [963, 684] on button "Done" at bounding box center [961, 675] width 38 height 38
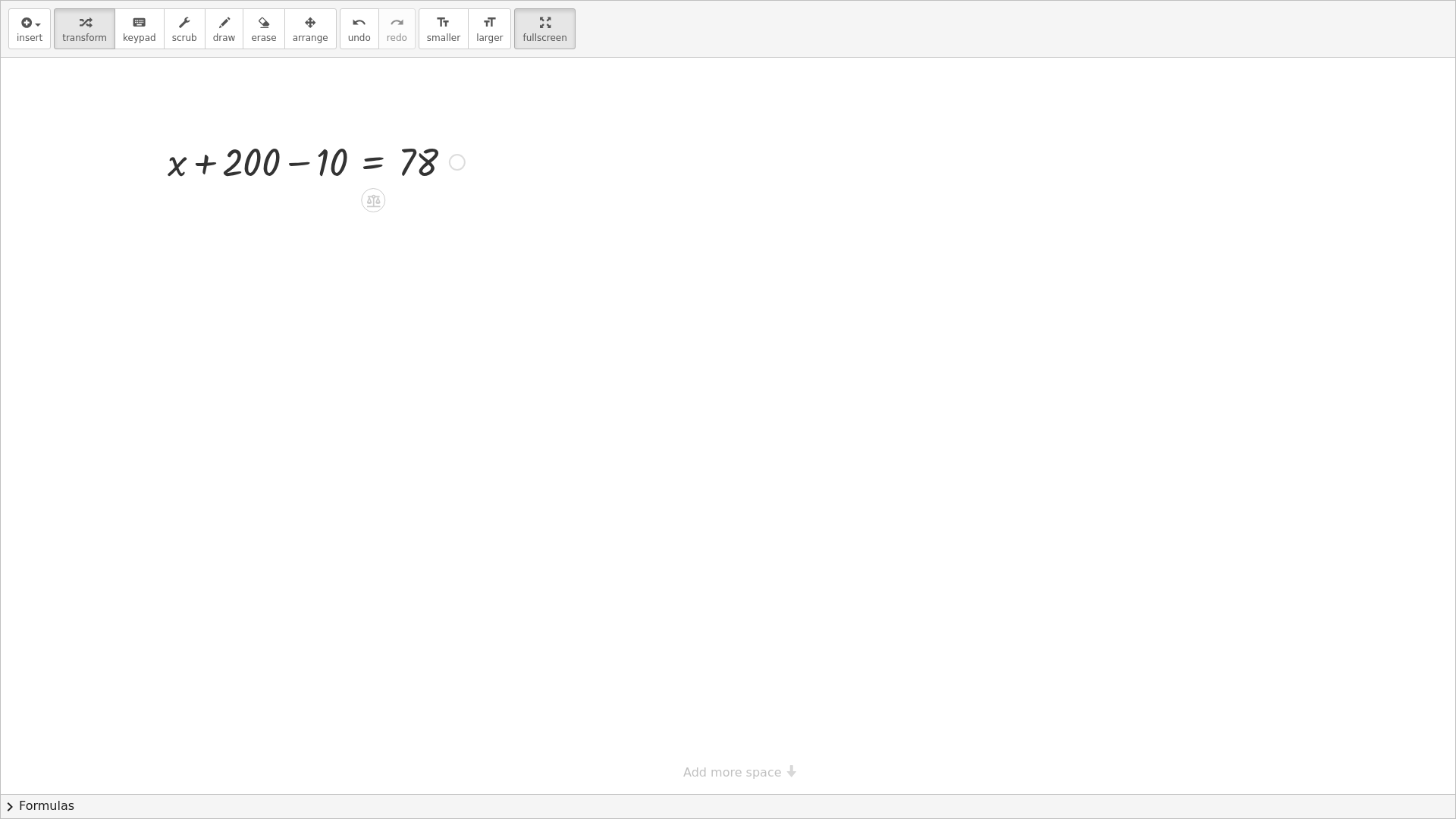
click at [326, 160] on div at bounding box center [316, 160] width 313 height 51
drag, startPoint x: 322, startPoint y: 216, endPoint x: 497, endPoint y: 216, distance: 175.0
drag, startPoint x: 499, startPoint y: 267, endPoint x: 445, endPoint y: 264, distance: 54.1
click at [445, 264] on div at bounding box center [359, 263] width 398 height 51
drag, startPoint x: 492, startPoint y: 264, endPoint x: 419, endPoint y: 264, distance: 73.0
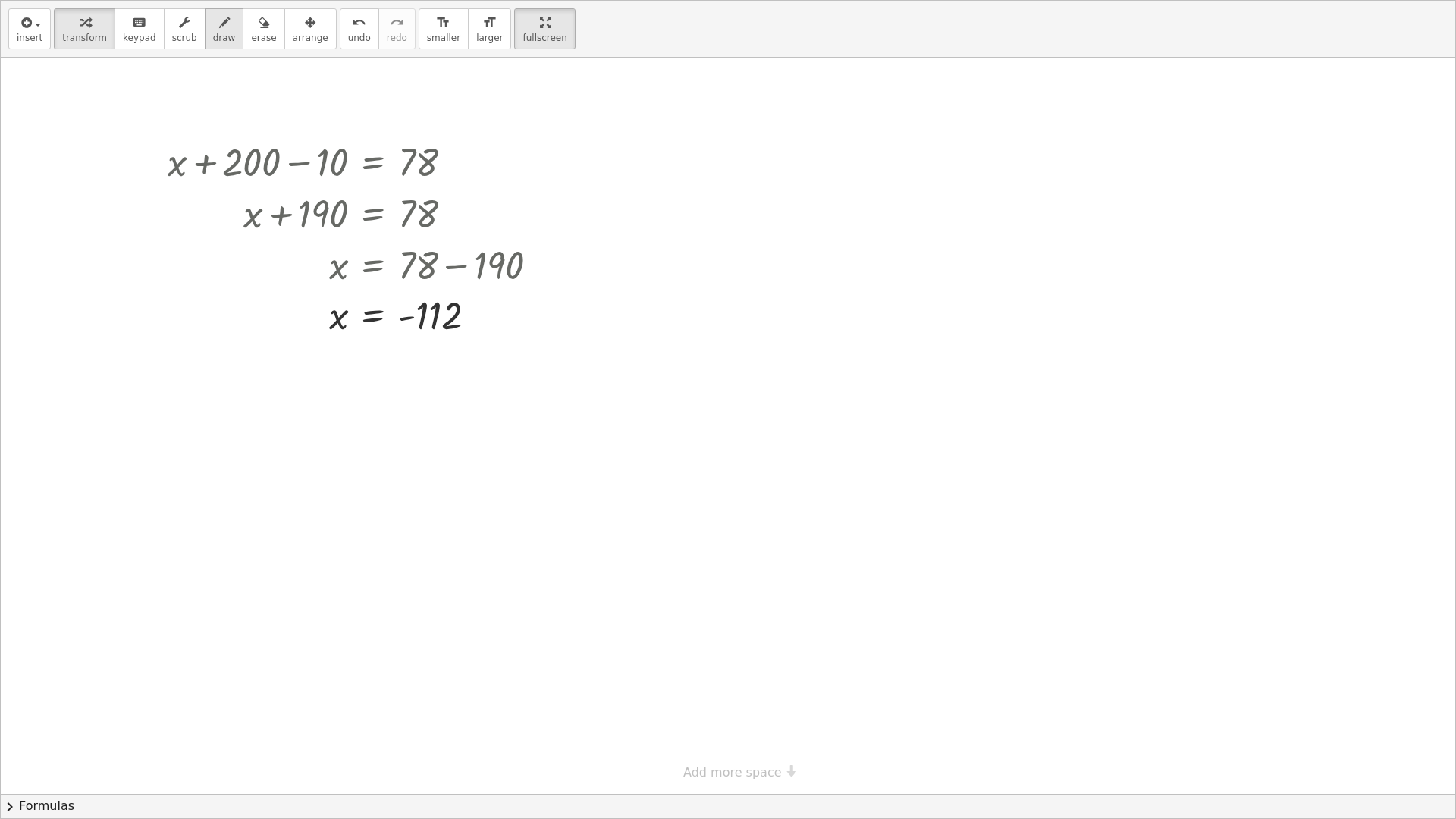
click at [213, 40] on span "draw" at bounding box center [224, 38] width 22 height 11
drag, startPoint x: 168, startPoint y: 184, endPoint x: 200, endPoint y: 140, distance: 54.4
click at [200, 140] on div at bounding box center [728, 425] width 1454 height 736
drag, startPoint x: 230, startPoint y: 182, endPoint x: 304, endPoint y: 132, distance: 89.3
click at [304, 132] on div at bounding box center [728, 425] width 1454 height 736
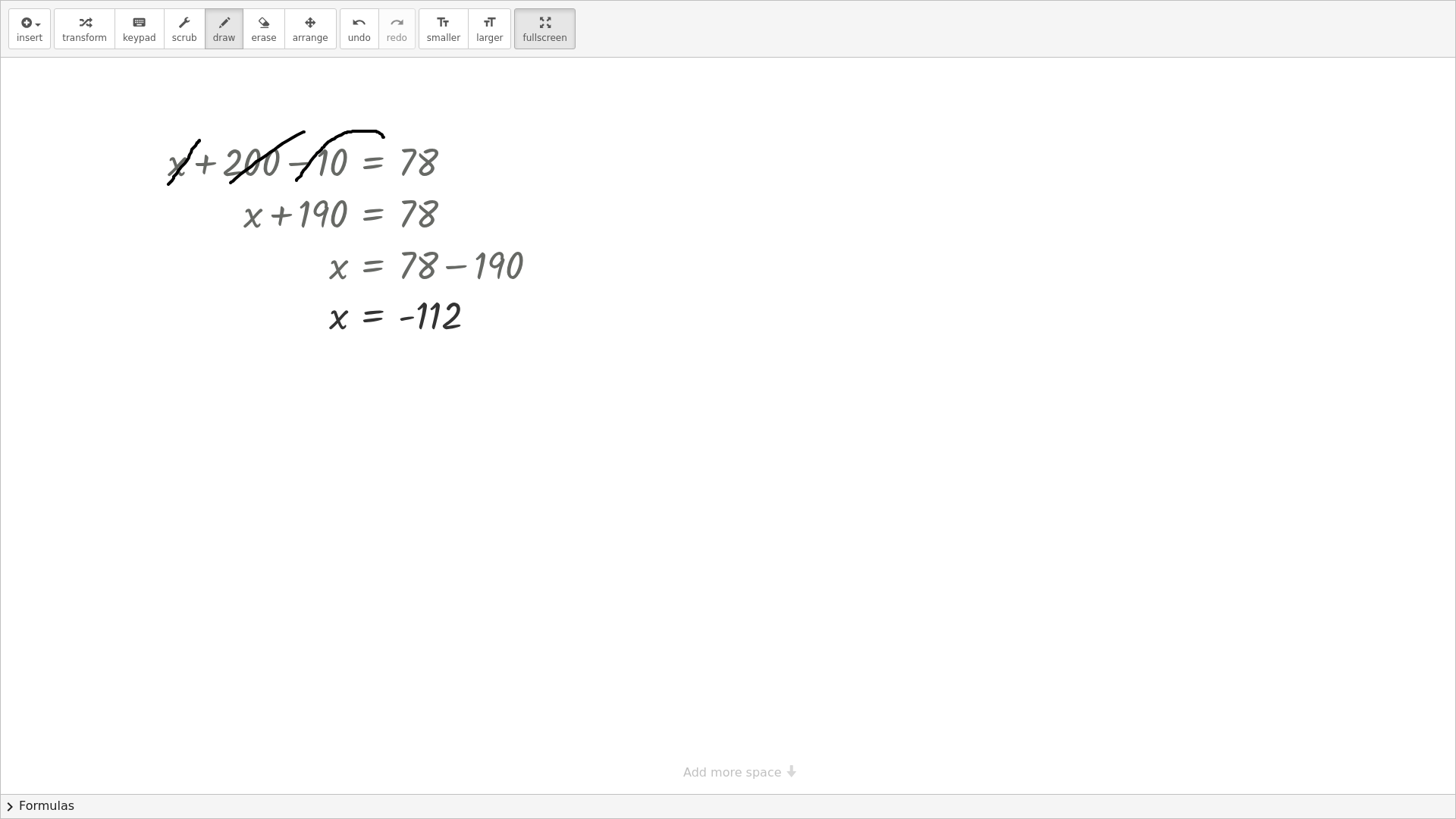
drag, startPoint x: 297, startPoint y: 181, endPoint x: 386, endPoint y: 143, distance: 96.8
click at [386, 143] on div at bounding box center [728, 425] width 1454 height 736
drag, startPoint x: 375, startPoint y: 138, endPoint x: 397, endPoint y: 123, distance: 26.6
click at [397, 123] on div at bounding box center [728, 425] width 1454 height 736
drag, startPoint x: 1284, startPoint y: 448, endPoint x: 1301, endPoint y: 539, distance: 92.6
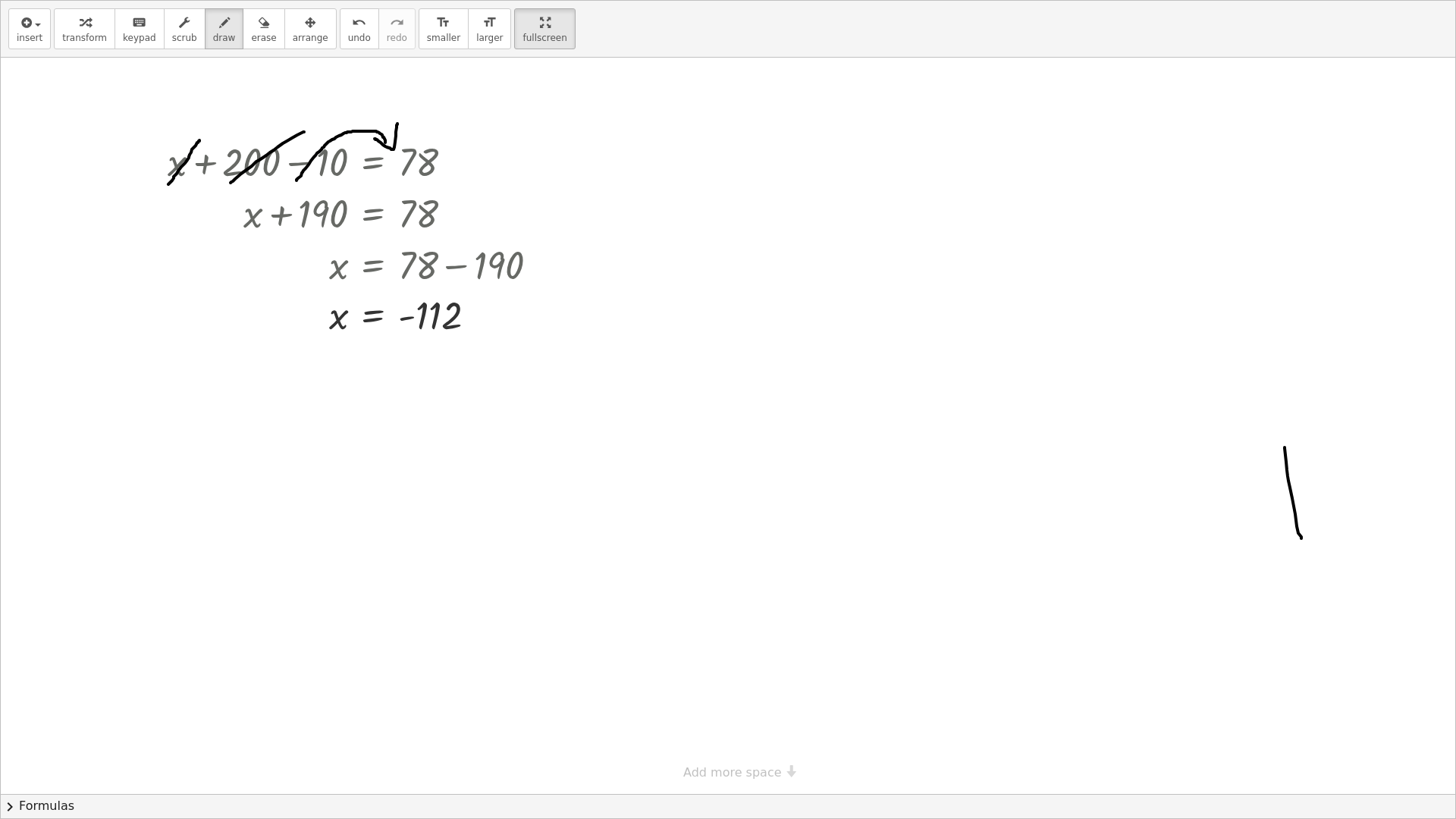
click at [1301, 539] on div at bounding box center [728, 425] width 1454 height 736
drag, startPoint x: 525, startPoint y: 570, endPoint x: 511, endPoint y: 559, distance: 17.8
click at [511, 559] on div at bounding box center [728, 425] width 1454 height 736
click at [1449, 696] on div "insert select one: Math Expression Function Text Youtube Video Graphing Geometr…" at bounding box center [728, 409] width 1456 height 819
click at [1437, 696] on button "chevron_right Formulas" at bounding box center [728, 806] width 1454 height 24
